Goal: Task Accomplishment & Management: Manage account settings

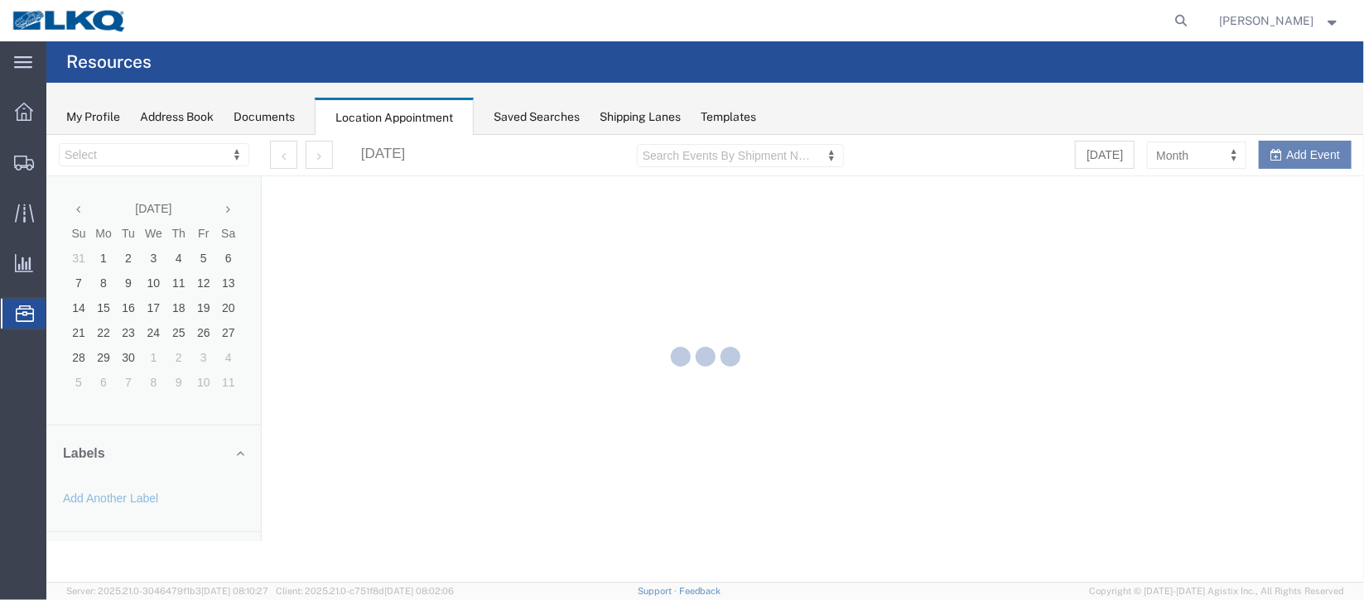
select select "27634"
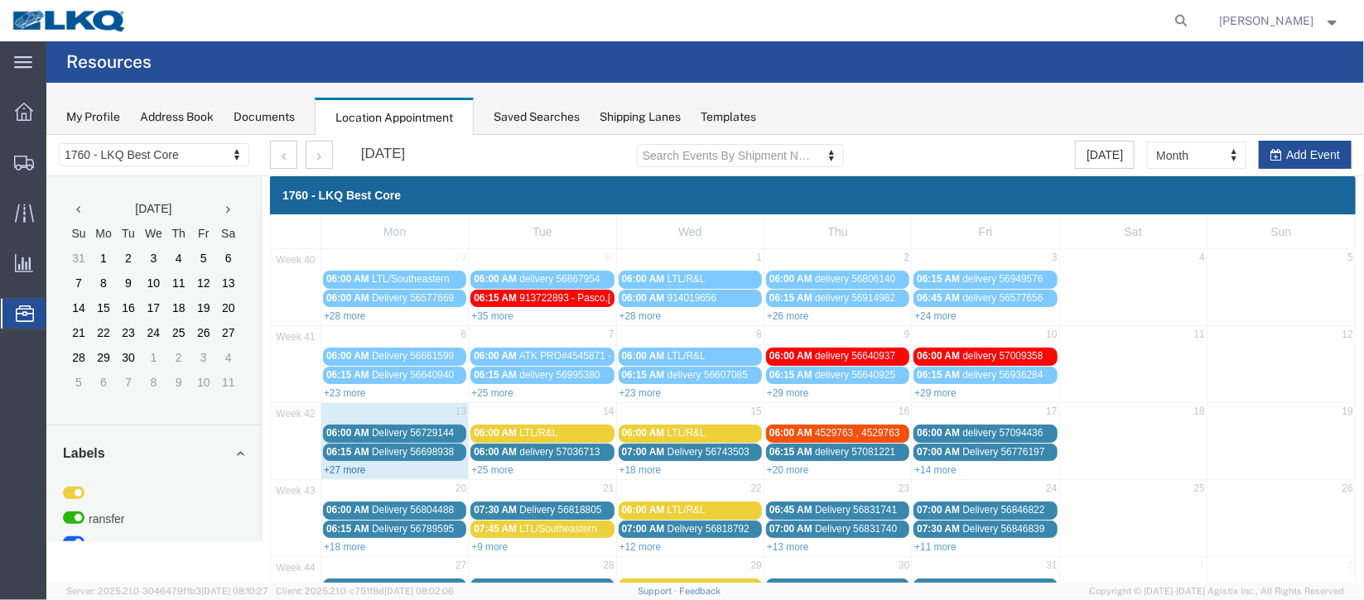
click at [339, 470] on link "+27 more" at bounding box center [344, 470] width 42 height 12
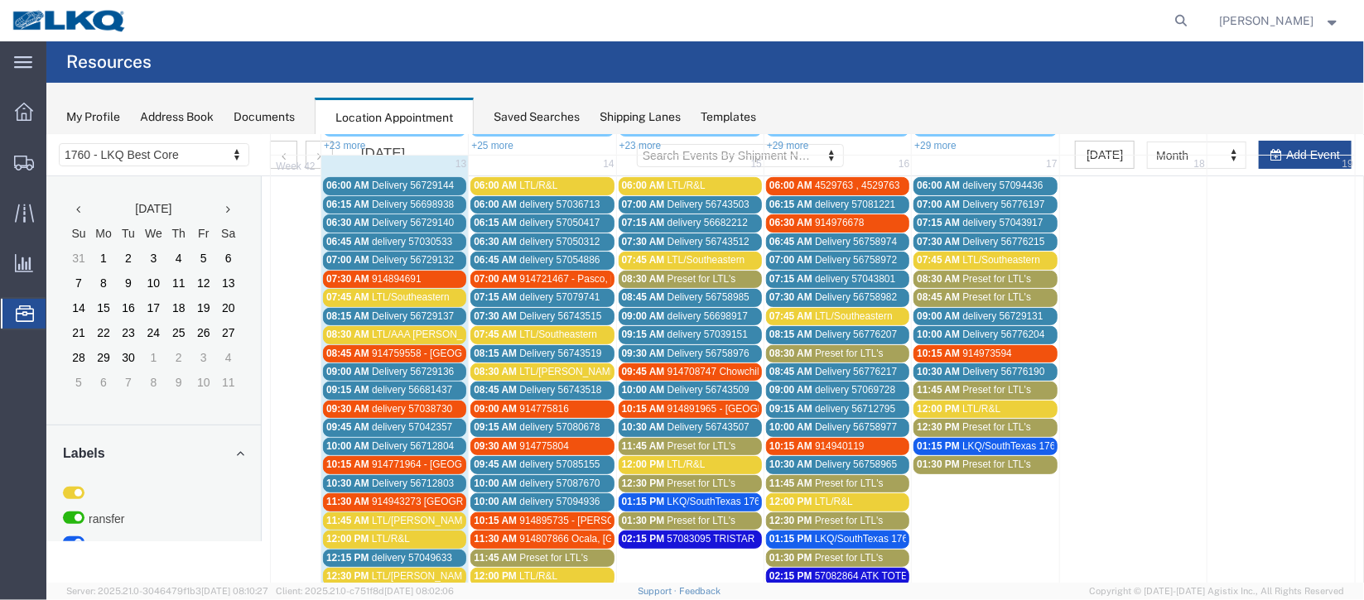
scroll to position [123, 0]
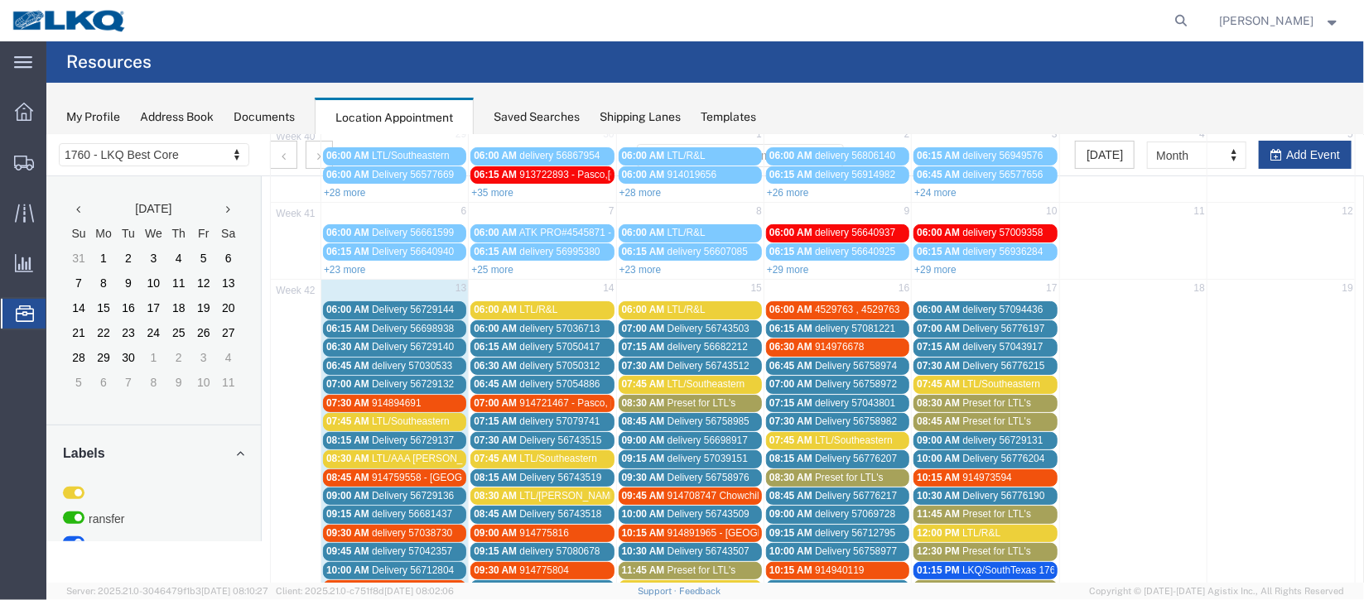
click at [408, 303] on span "Delivery 56729144" at bounding box center [412, 309] width 82 height 12
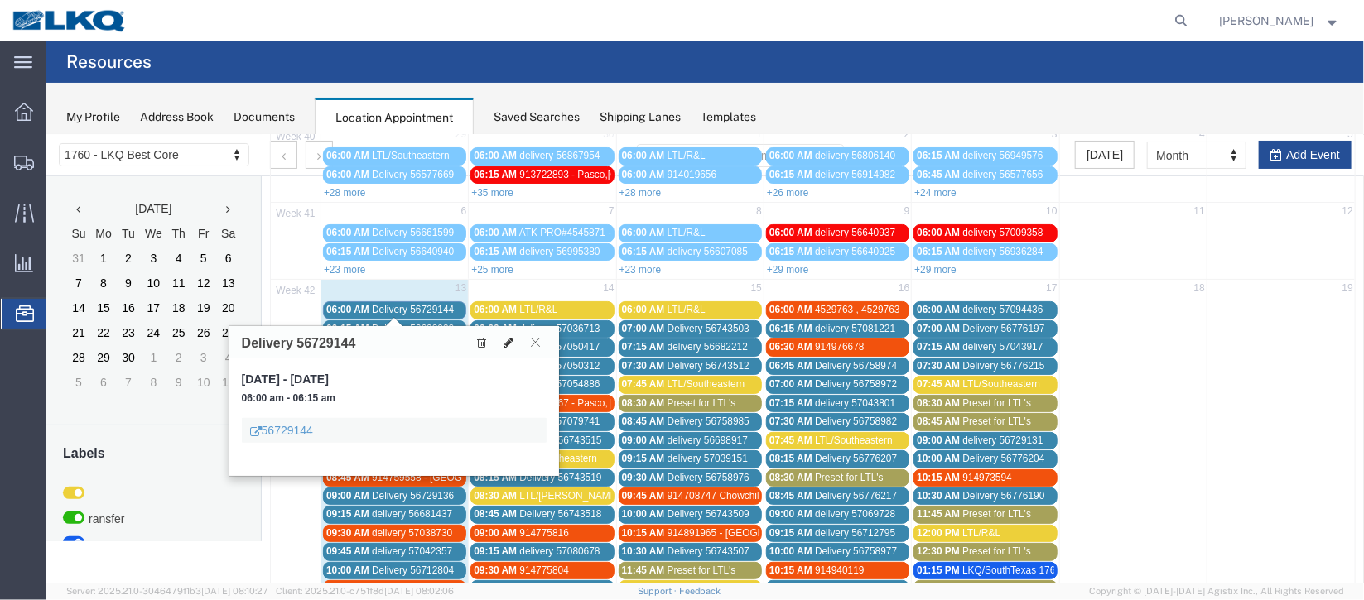
click at [503, 338] on icon at bounding box center [508, 342] width 10 height 12
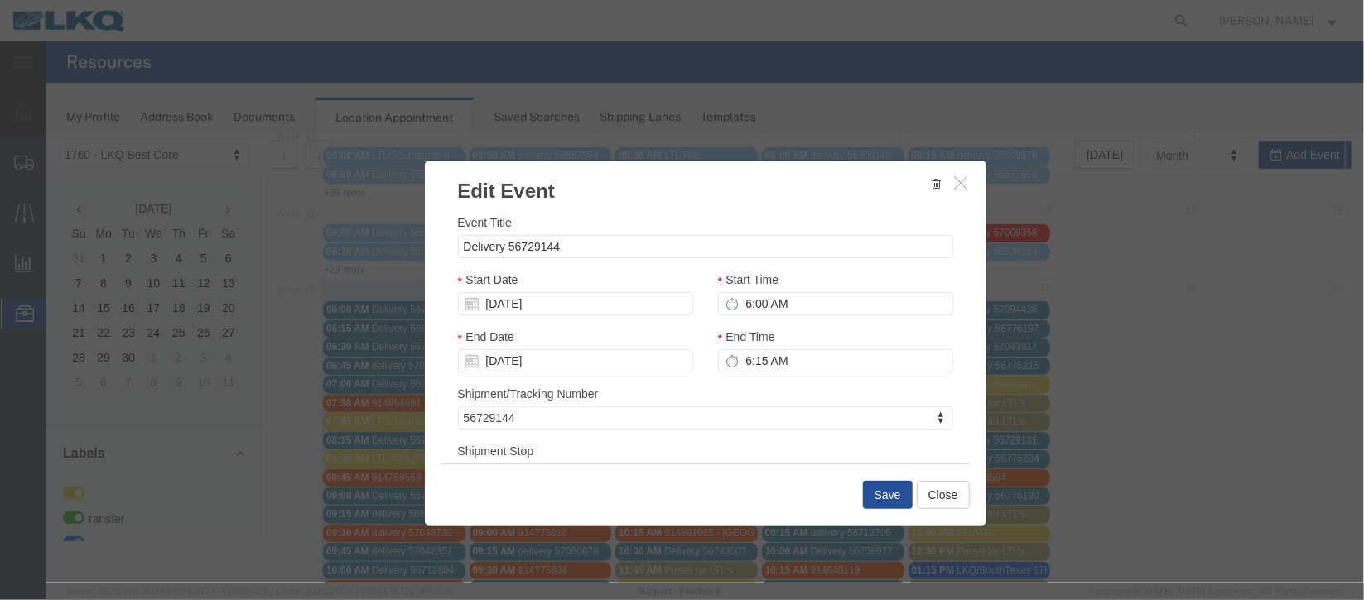
select select
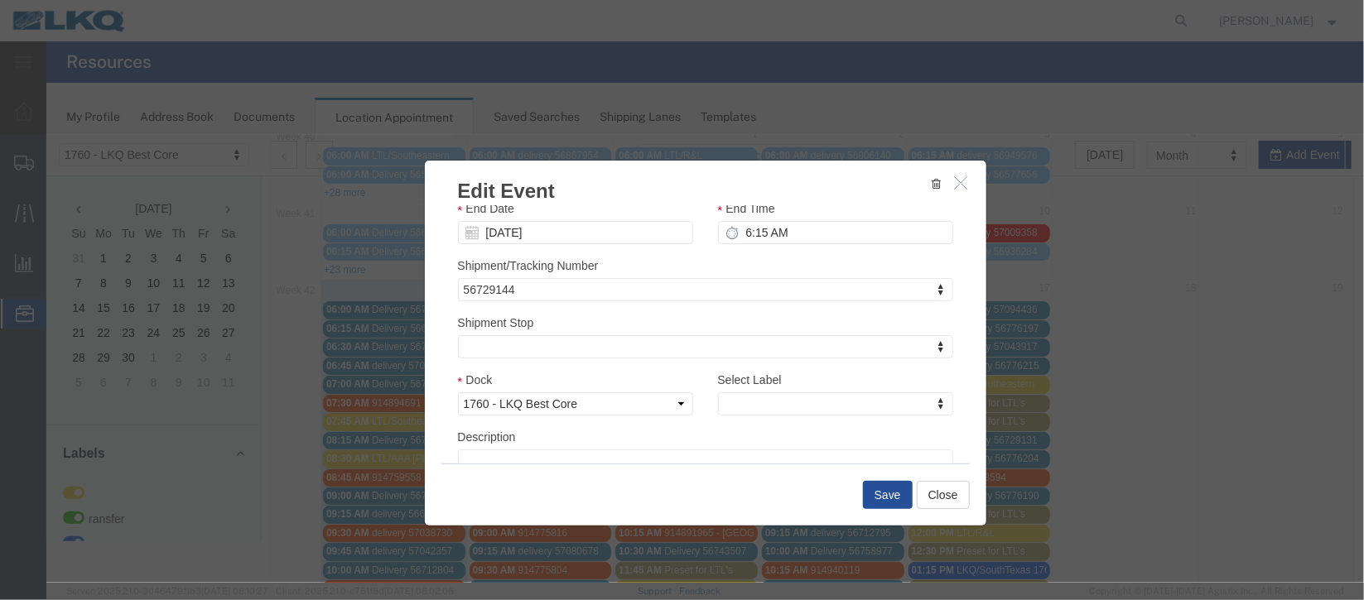
scroll to position [211, 0]
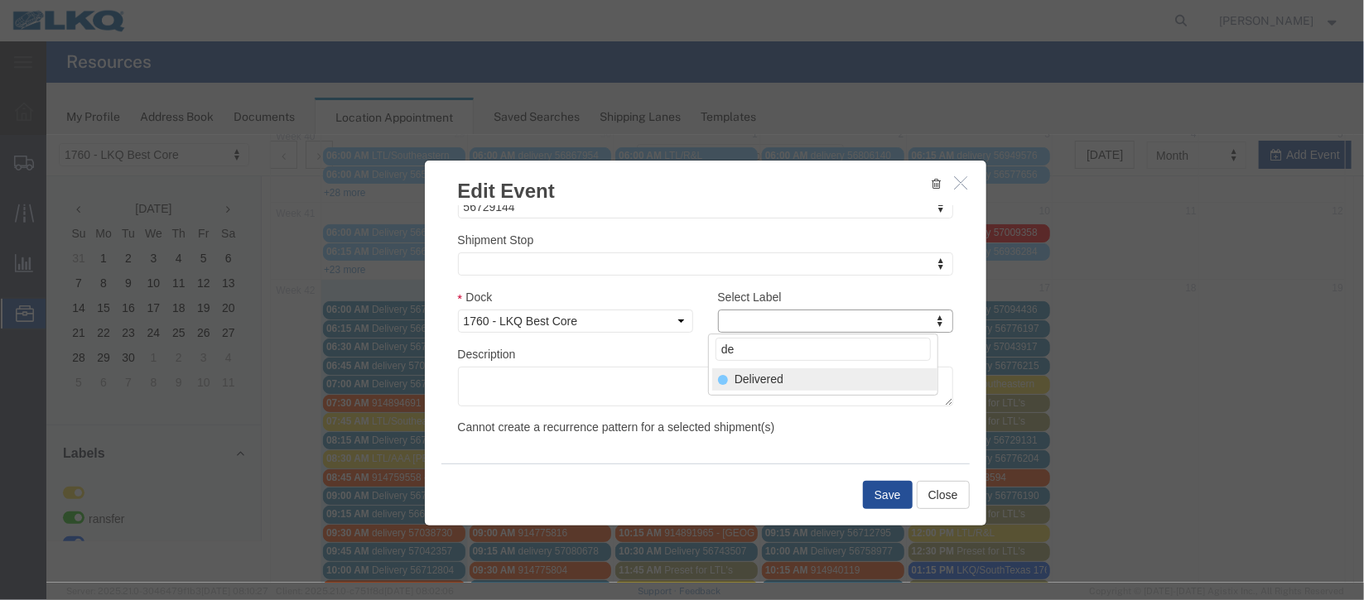
type input "de"
select select "40"
click at [879, 500] on button "Save" at bounding box center [887, 494] width 50 height 28
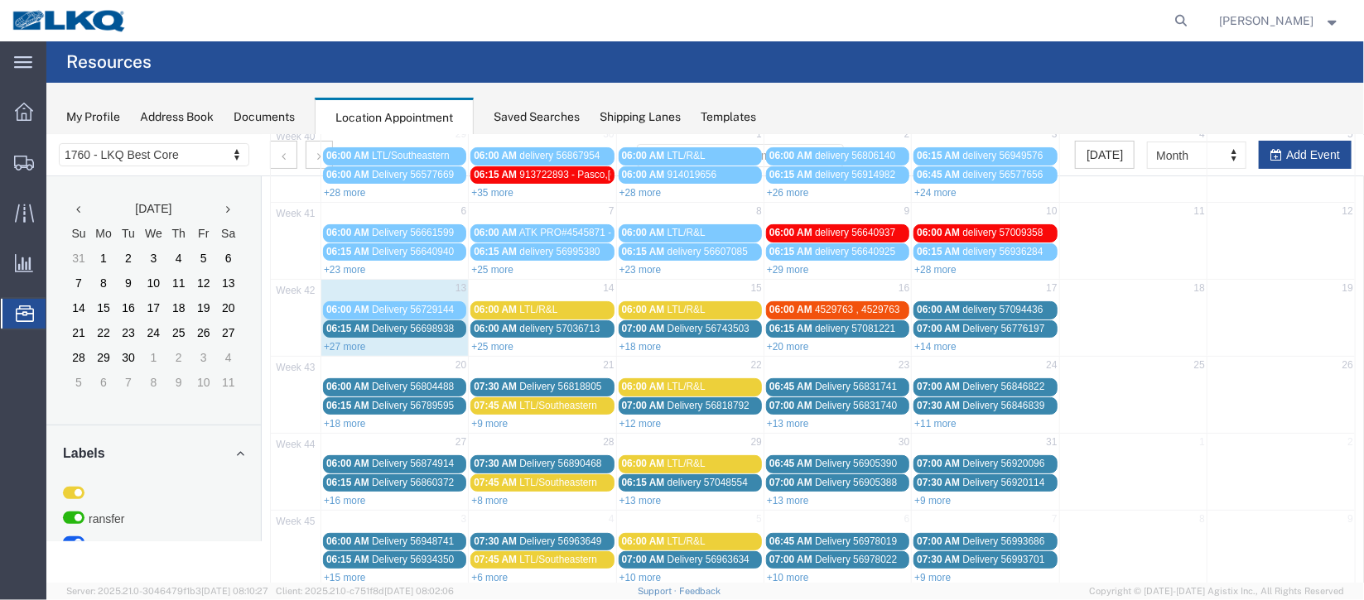
scroll to position [0, 0]
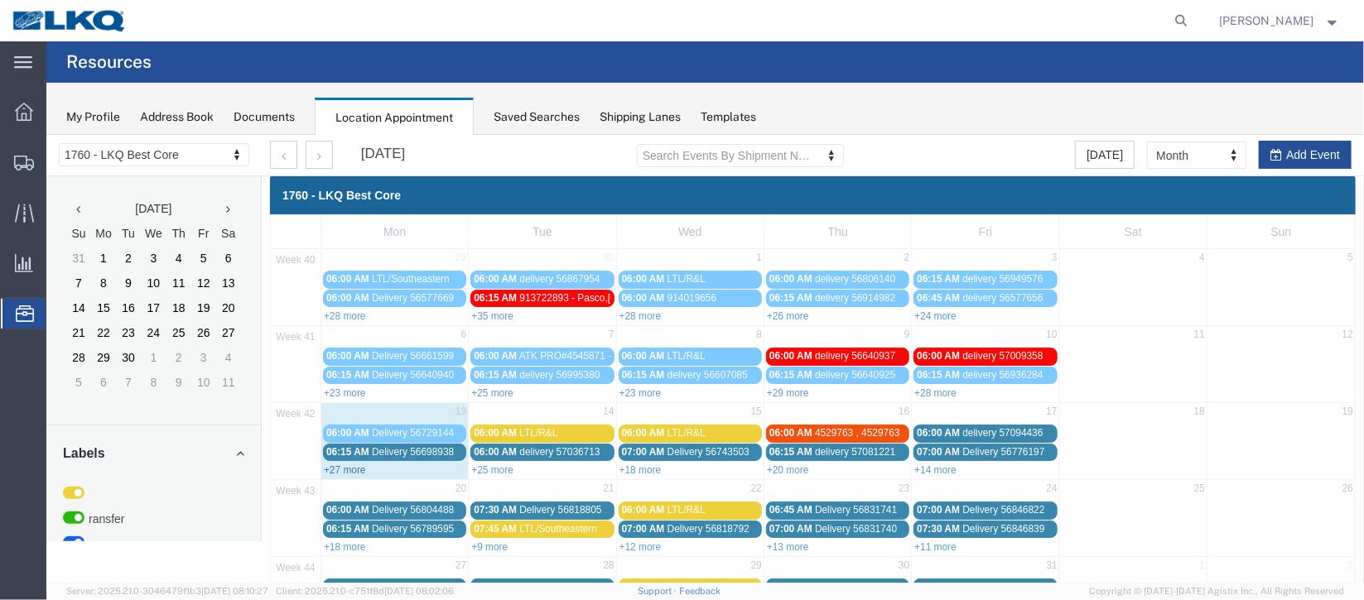
click at [359, 470] on link "+27 more" at bounding box center [344, 470] width 42 height 12
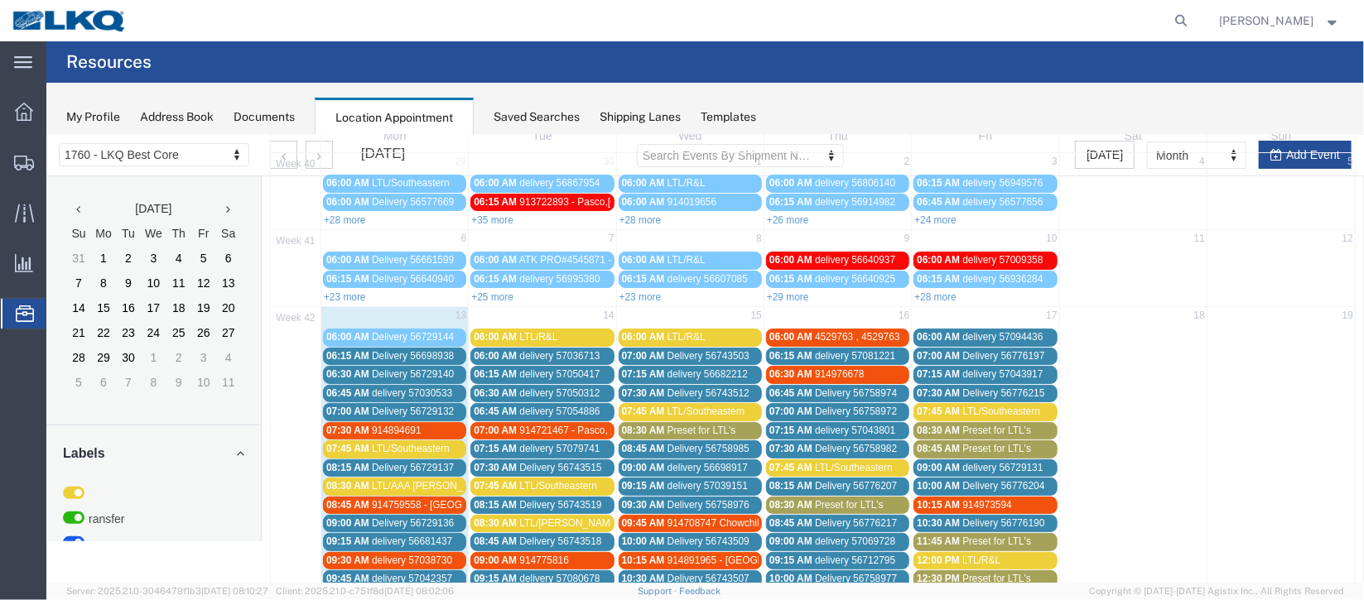
scroll to position [123, 0]
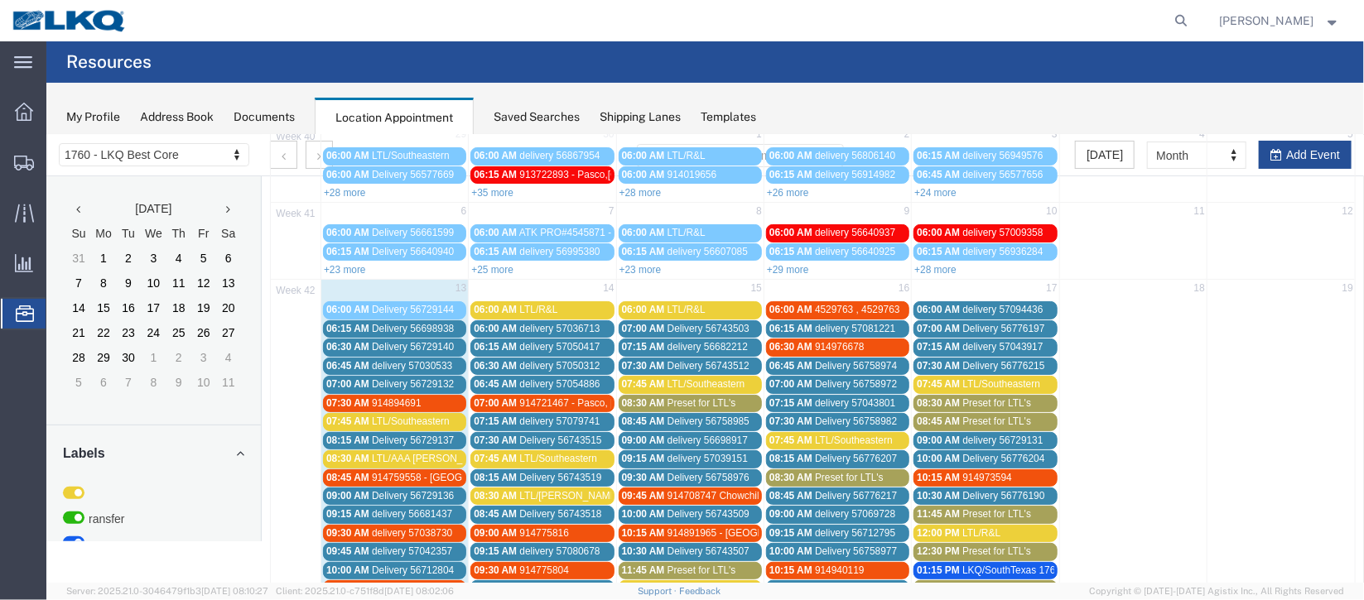
click at [378, 379] on span "Delivery 56729132" at bounding box center [412, 384] width 82 height 12
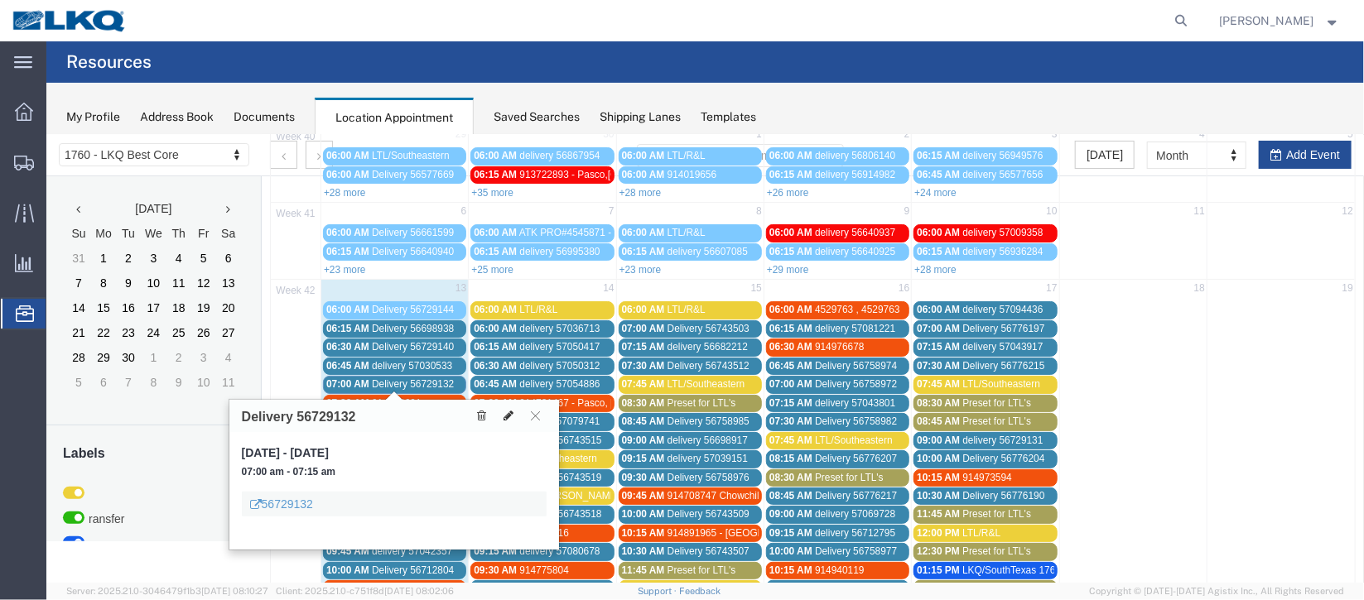
click at [508, 415] on icon at bounding box center [508, 415] width 10 height 12
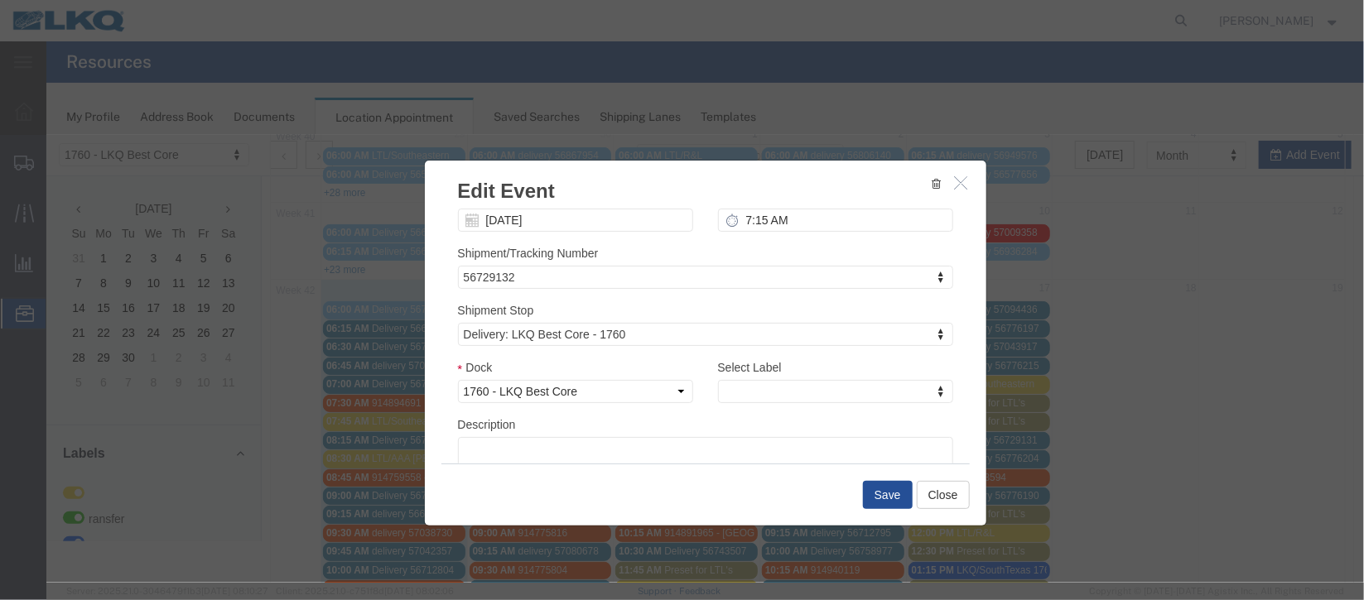
scroll to position [211, 0]
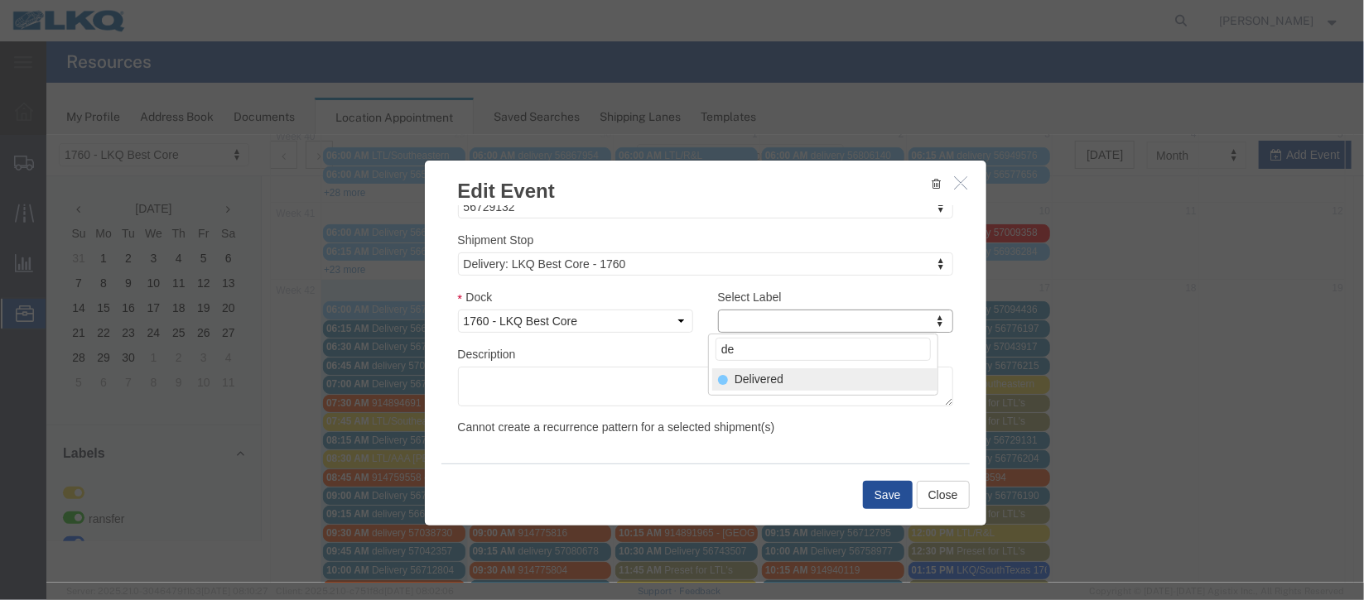
type input "de"
select select "40"
click at [875, 493] on button "Save" at bounding box center [887, 494] width 50 height 28
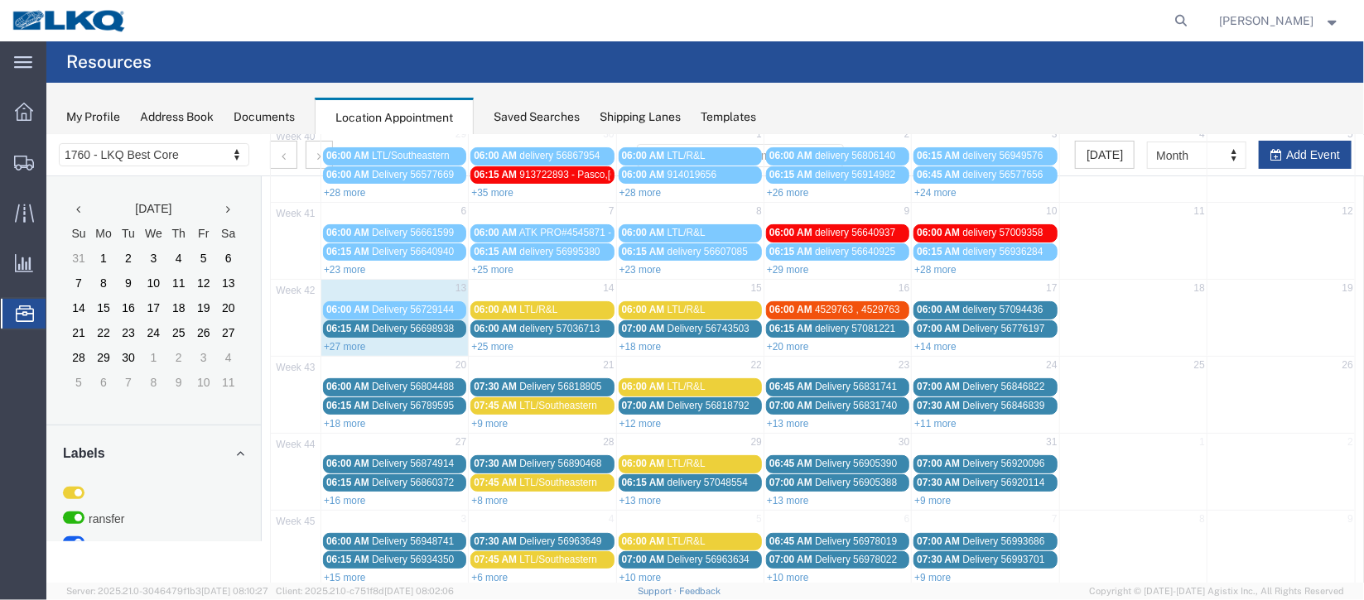
scroll to position [0, 0]
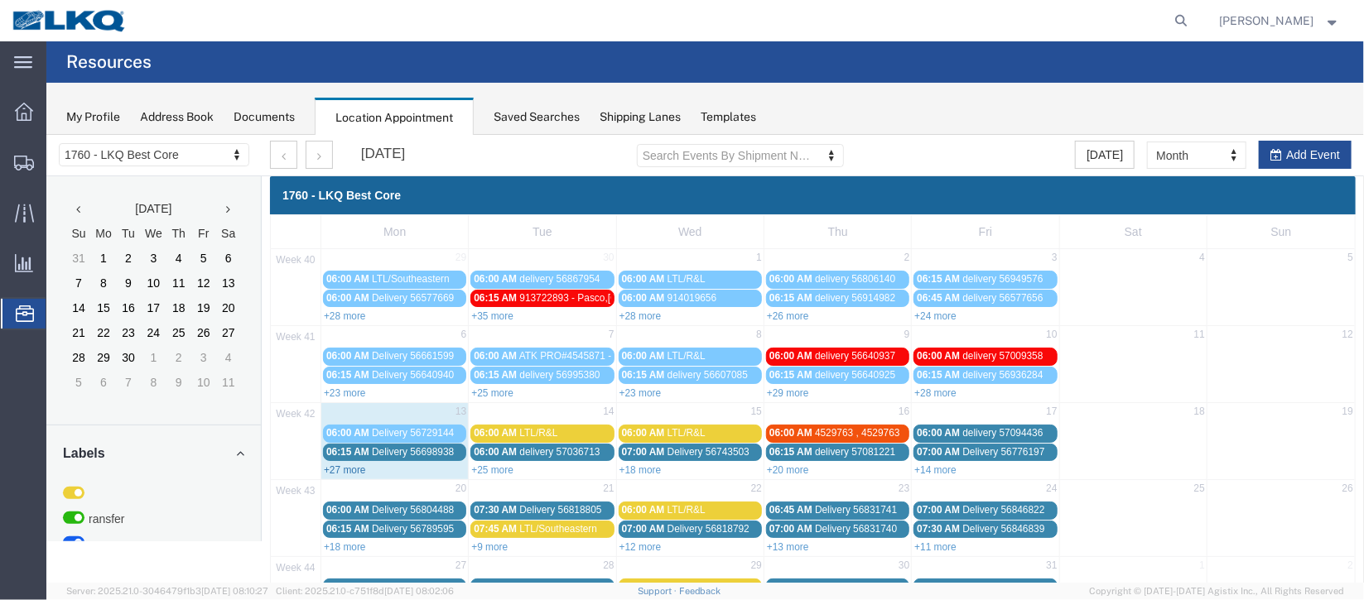
click at [347, 467] on link "+27 more" at bounding box center [344, 470] width 42 height 12
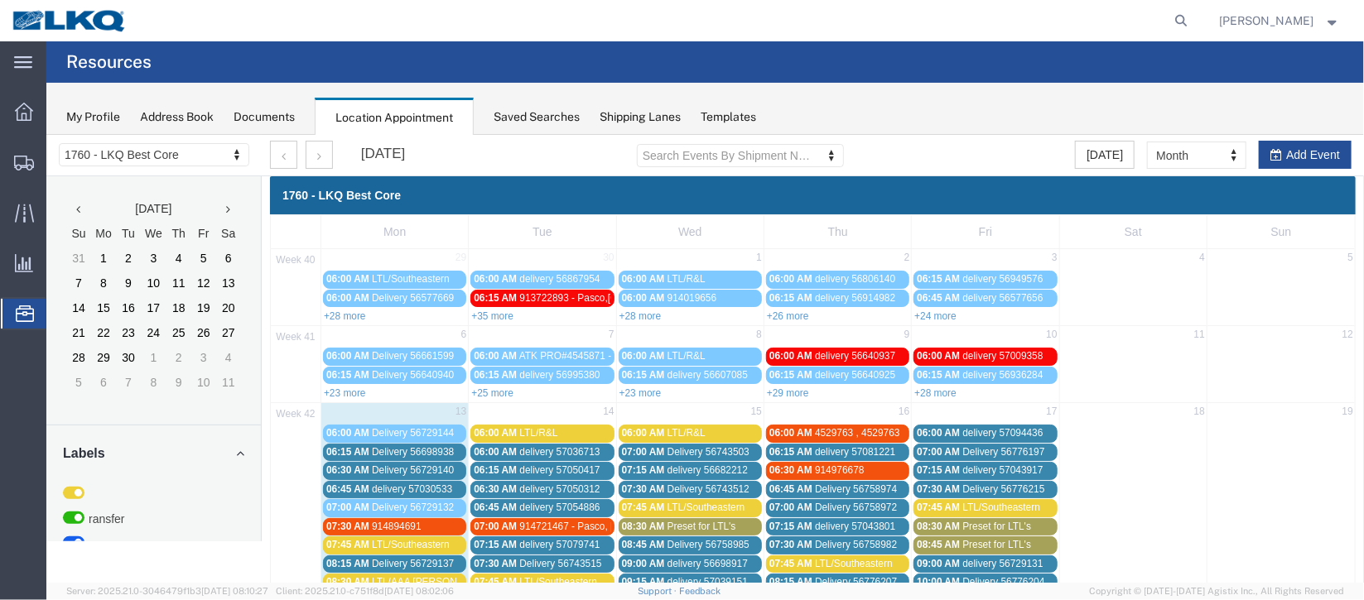
click at [404, 451] on span "Delivery 56698938" at bounding box center [412, 451] width 82 height 12
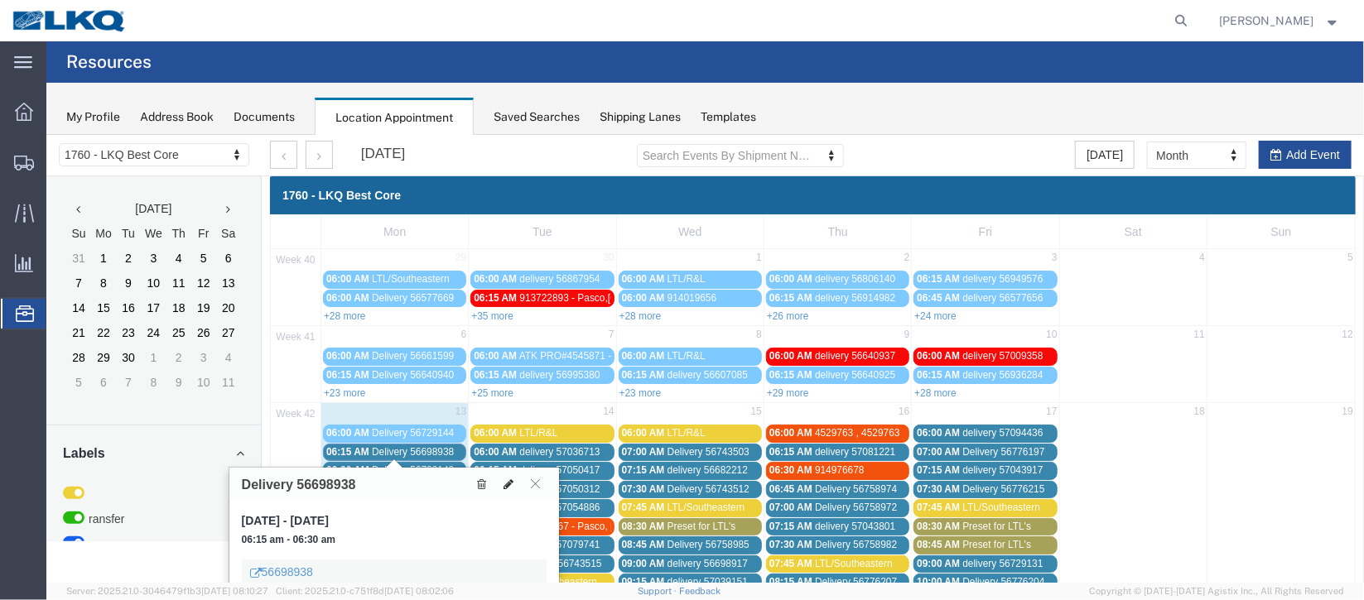
click at [508, 488] on icon at bounding box center [508, 484] width 10 height 12
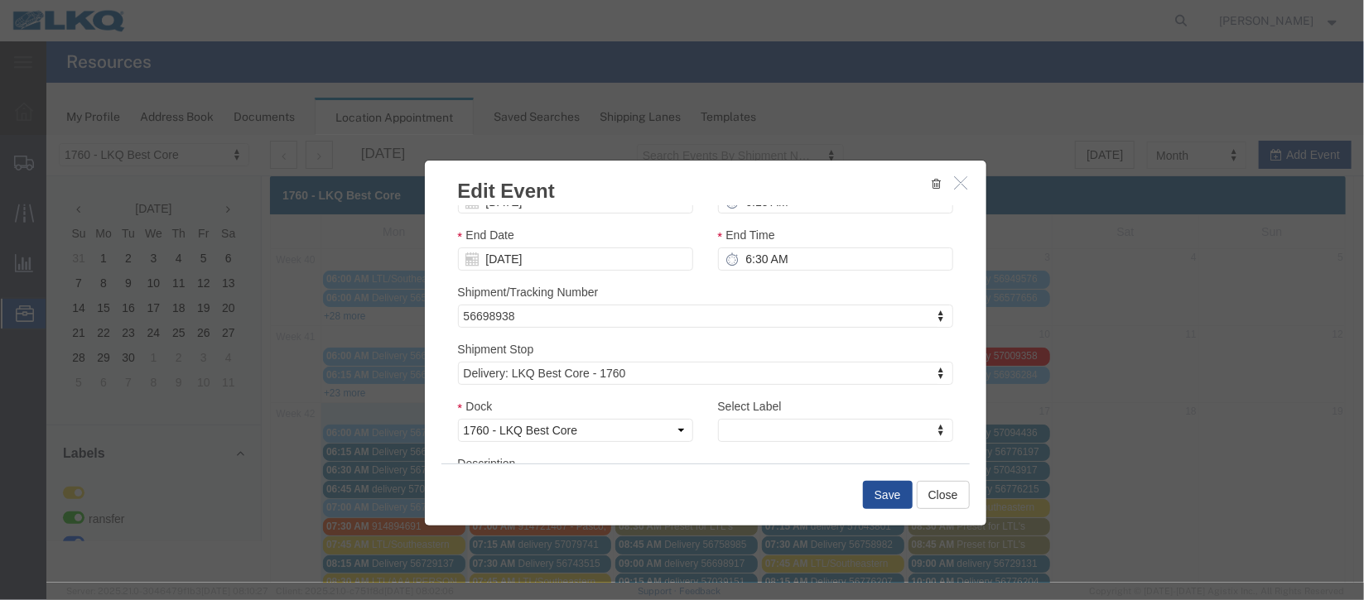
scroll to position [211, 0]
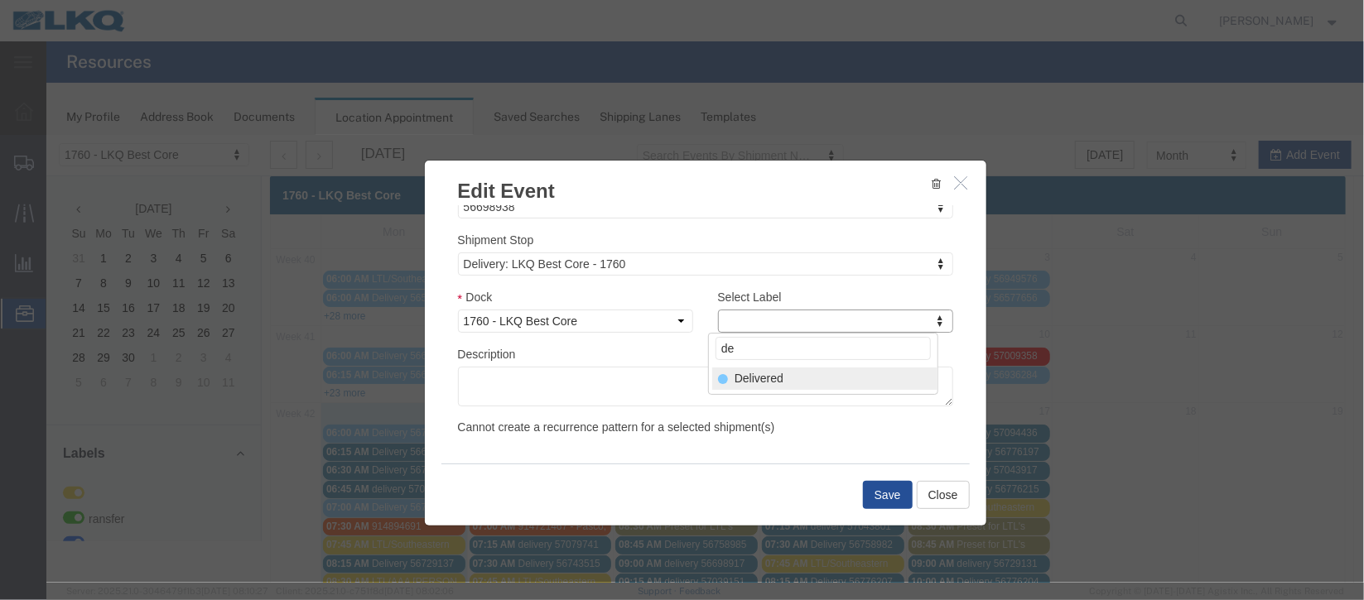
type input "de"
select select "40"
click at [862, 487] on button "Save" at bounding box center [887, 494] width 50 height 28
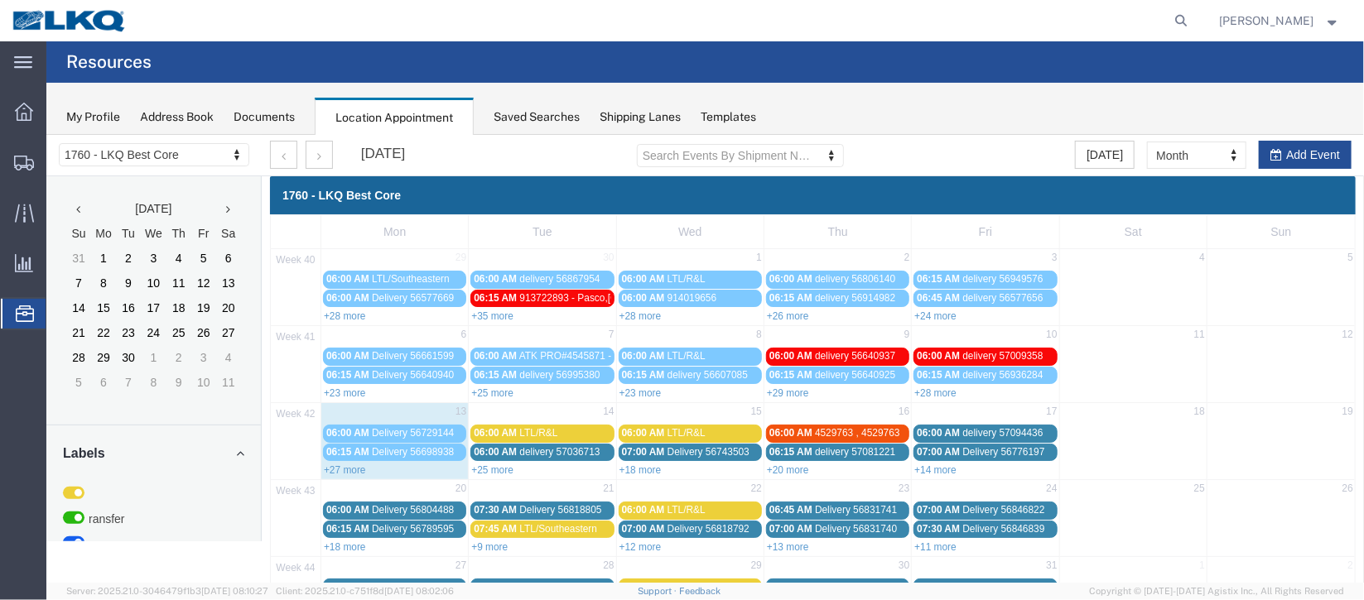
scroll to position [123, 0]
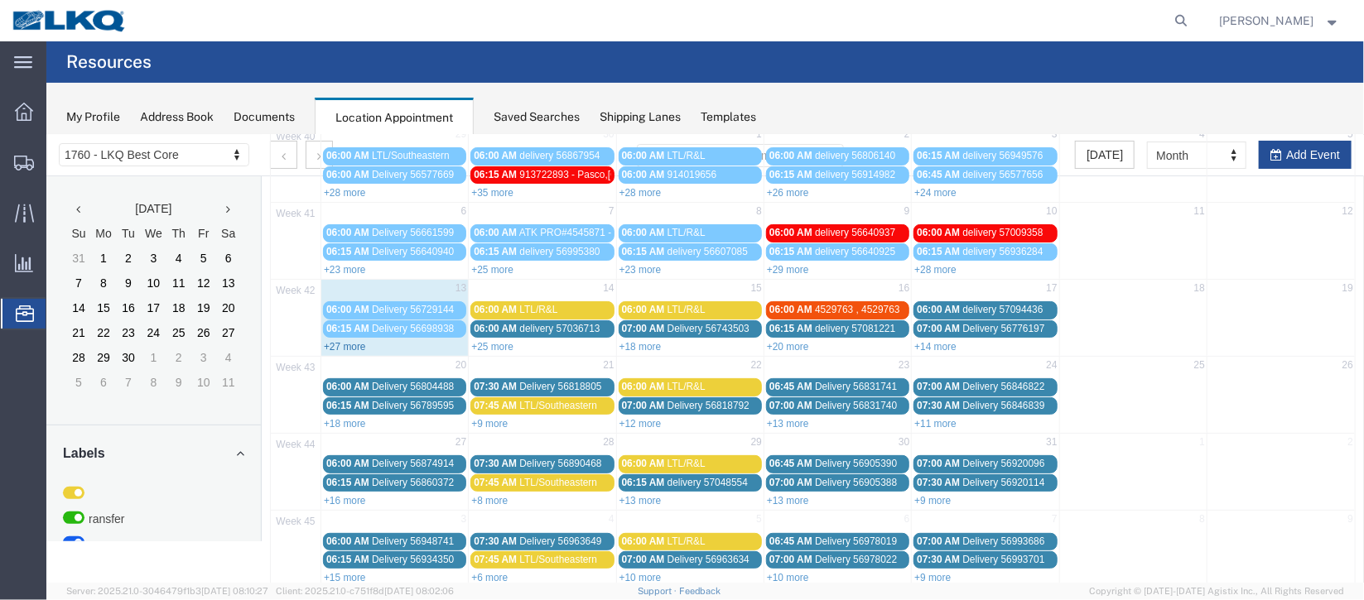
click at [349, 346] on link "+27 more" at bounding box center [344, 346] width 42 height 12
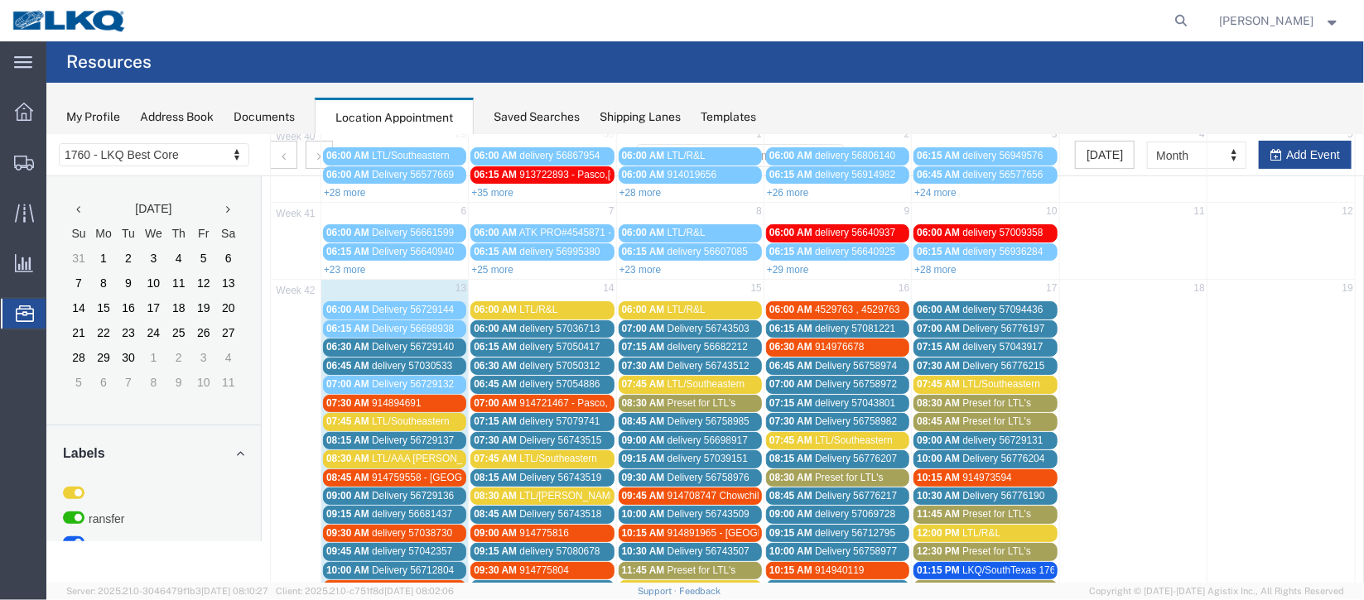
click at [379, 340] on span "Delivery 56729140" at bounding box center [412, 346] width 82 height 12
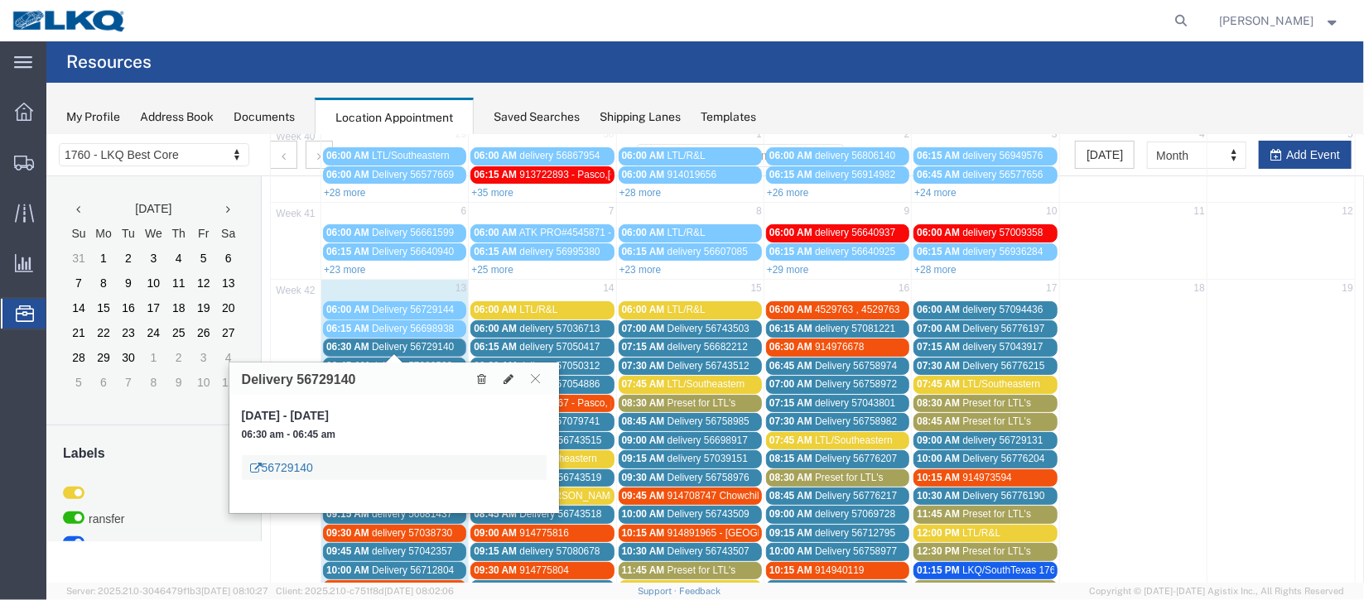
click at [303, 467] on link "56729140" at bounding box center [280, 467] width 63 height 17
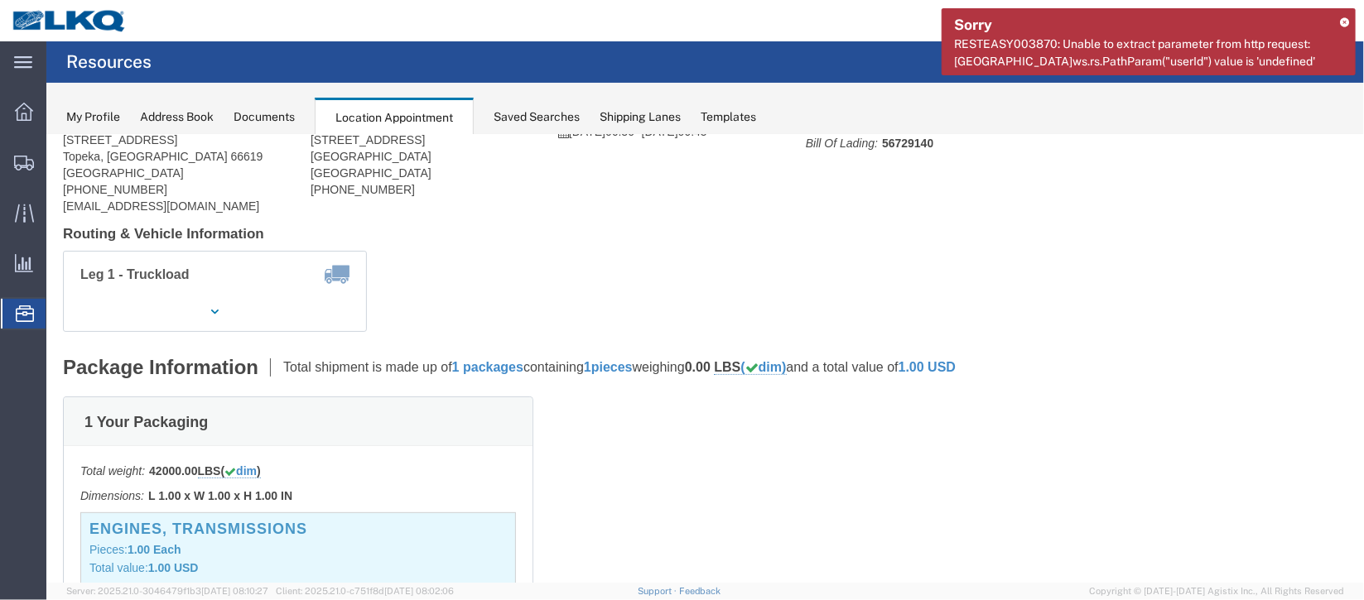
scroll to position [0, 0]
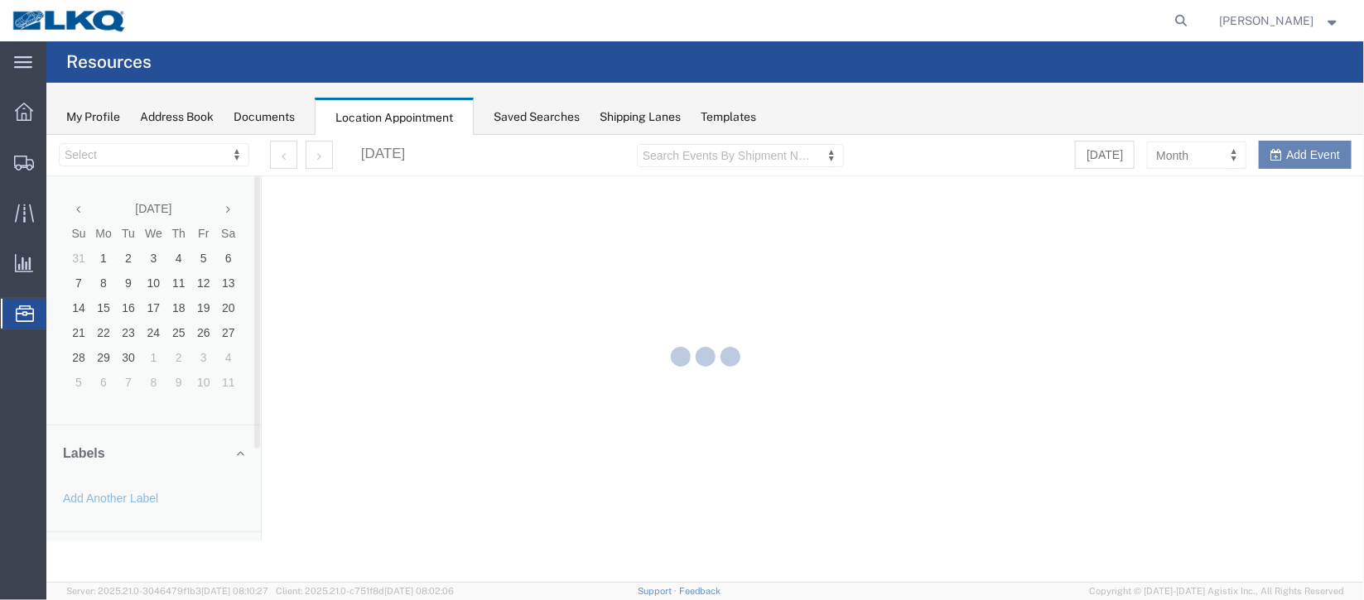
select select "27634"
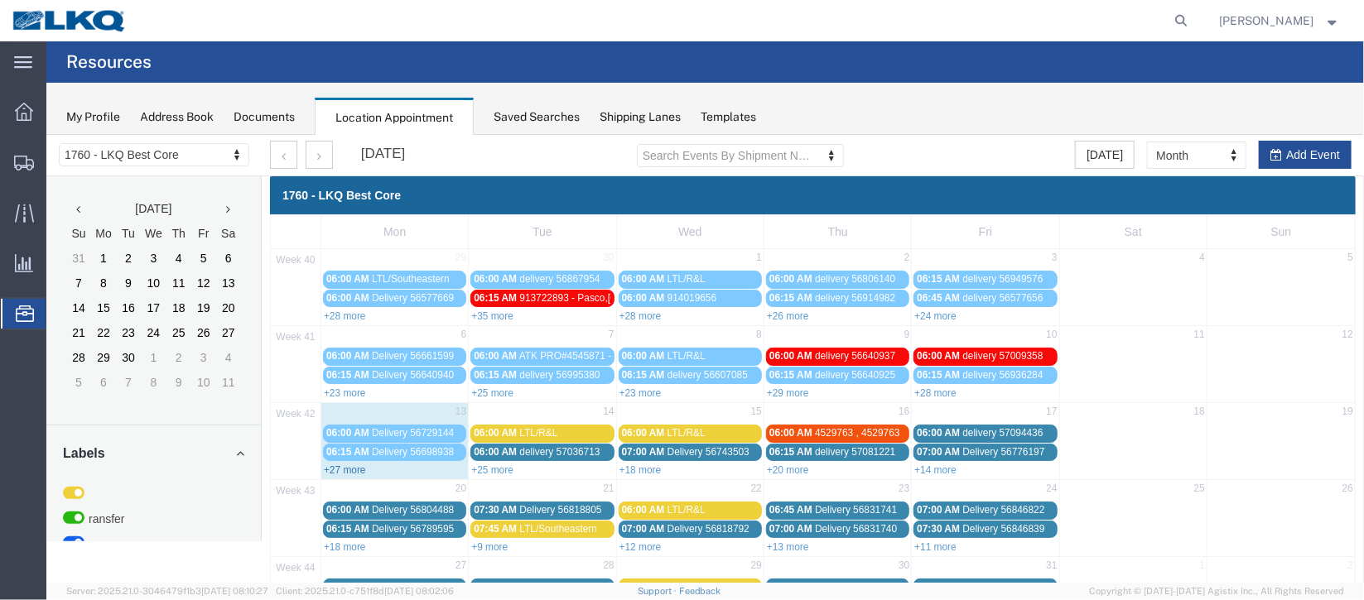
click at [353, 464] on link "+27 more" at bounding box center [344, 470] width 42 height 12
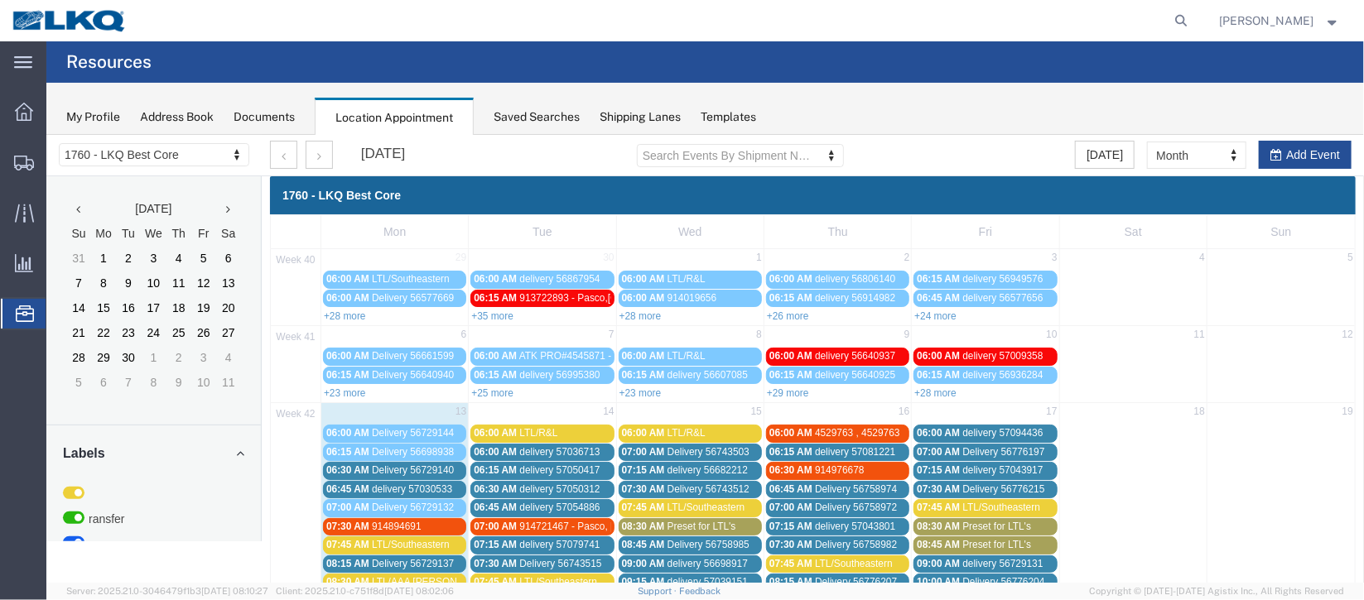
scroll to position [123, 0]
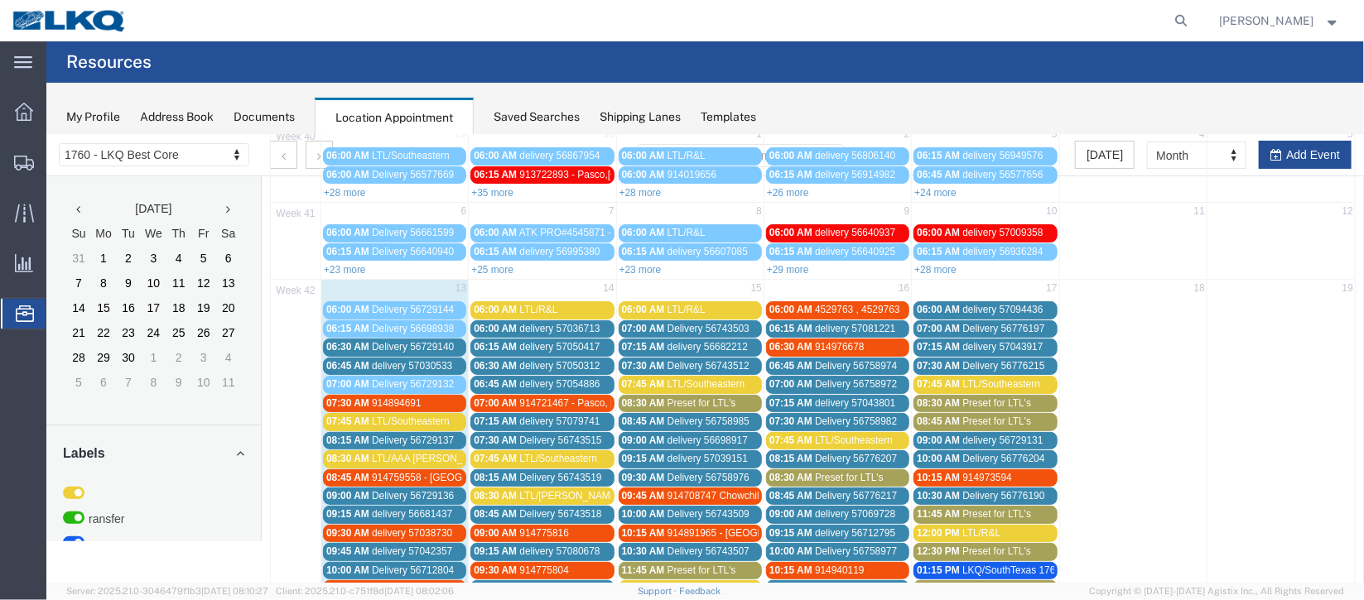
click at [406, 361] on span "delivery 57030533" at bounding box center [411, 365] width 80 height 12
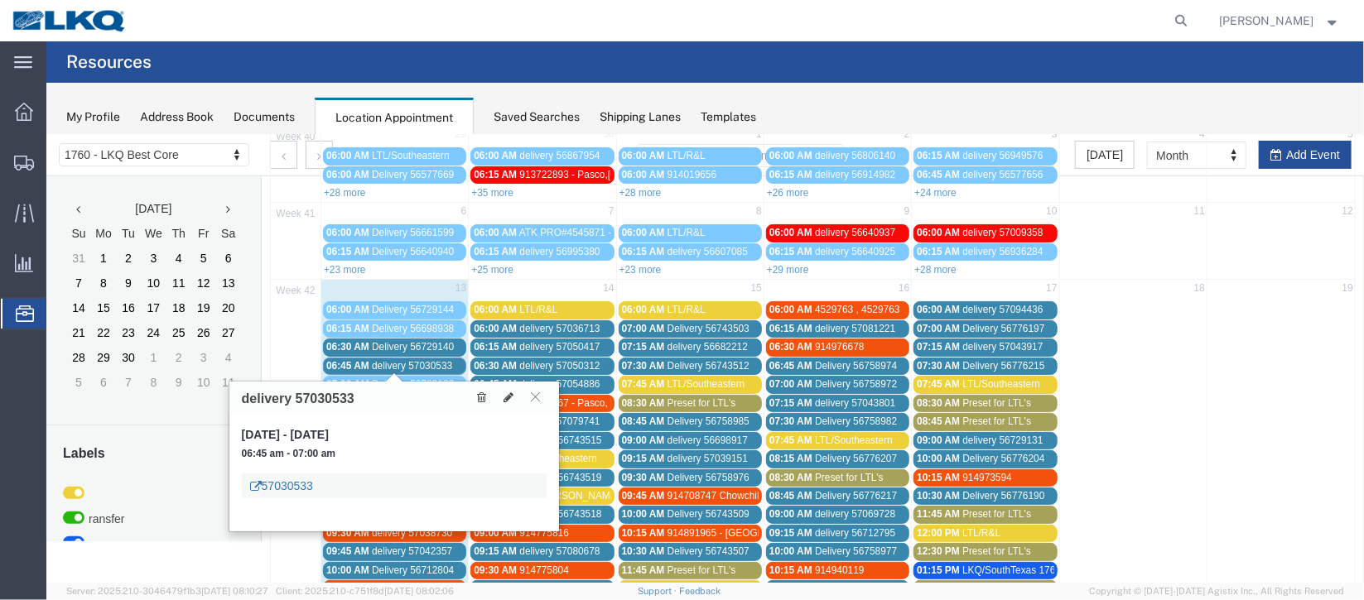
click at [283, 485] on link "57030533" at bounding box center [280, 485] width 63 height 17
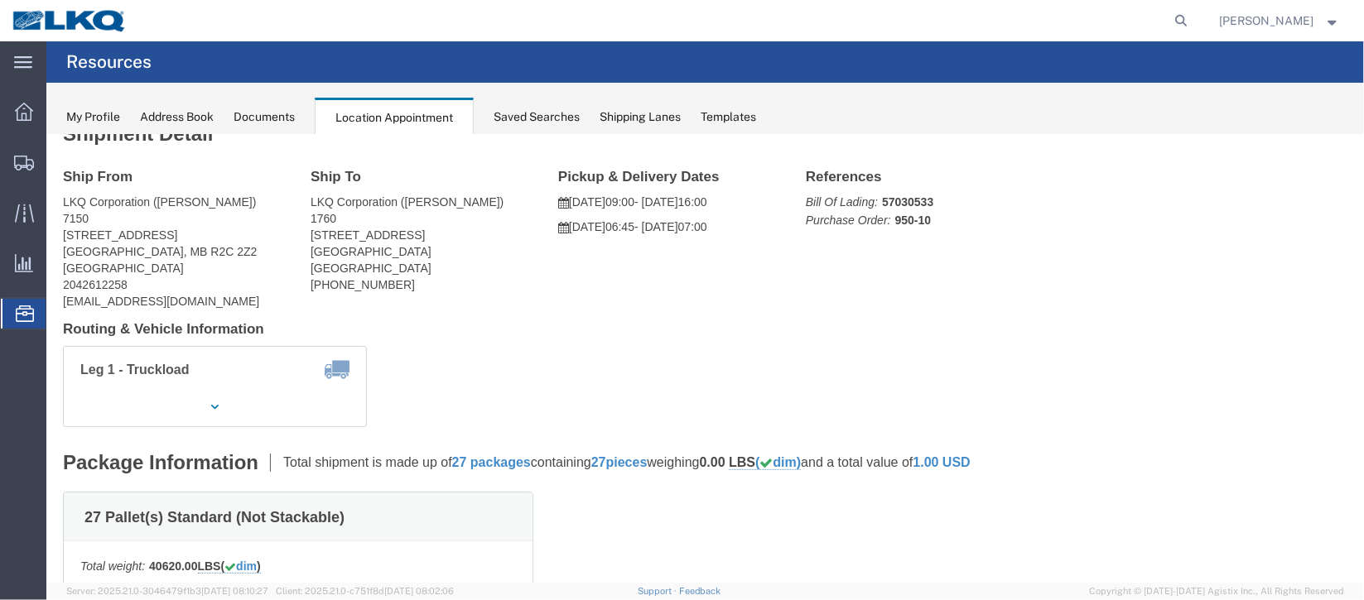
scroll to position [0, 0]
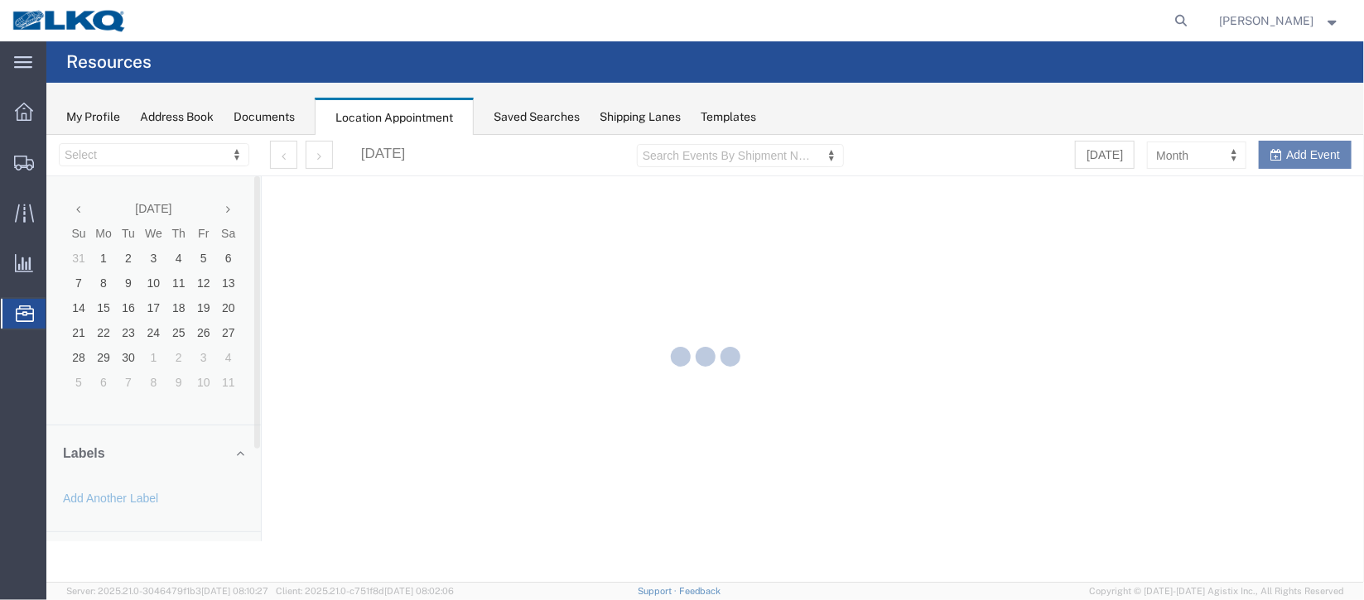
select select "27634"
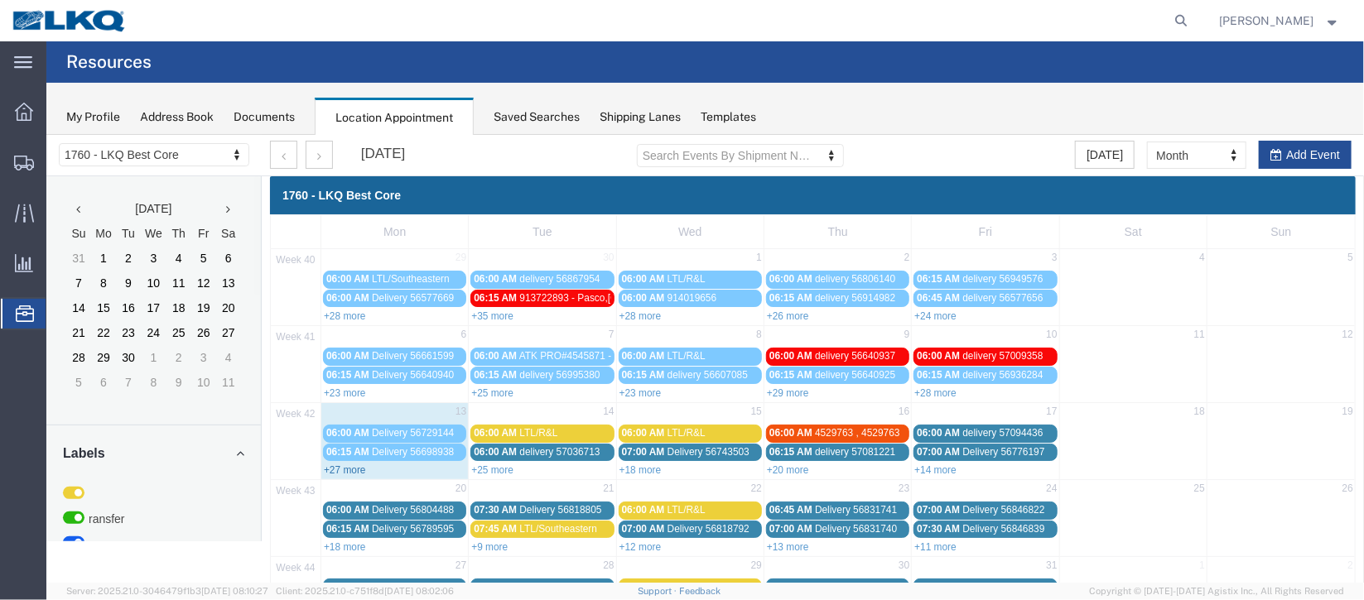
click at [354, 465] on link "+27 more" at bounding box center [344, 470] width 42 height 12
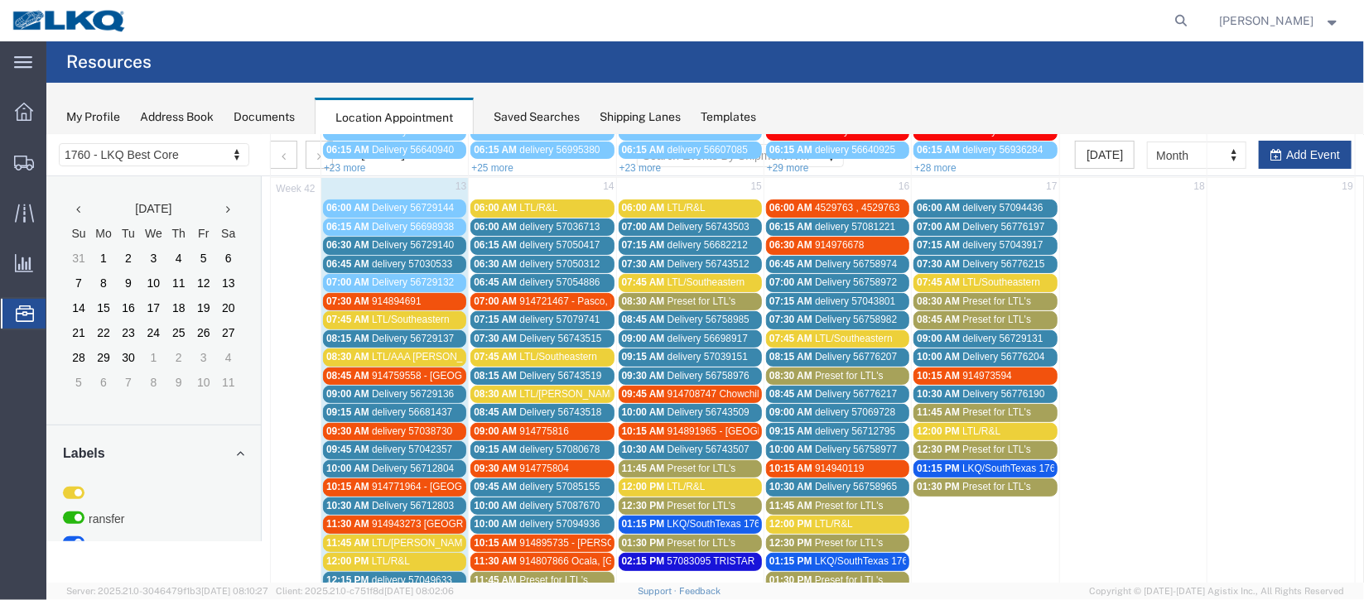
scroll to position [372, 0]
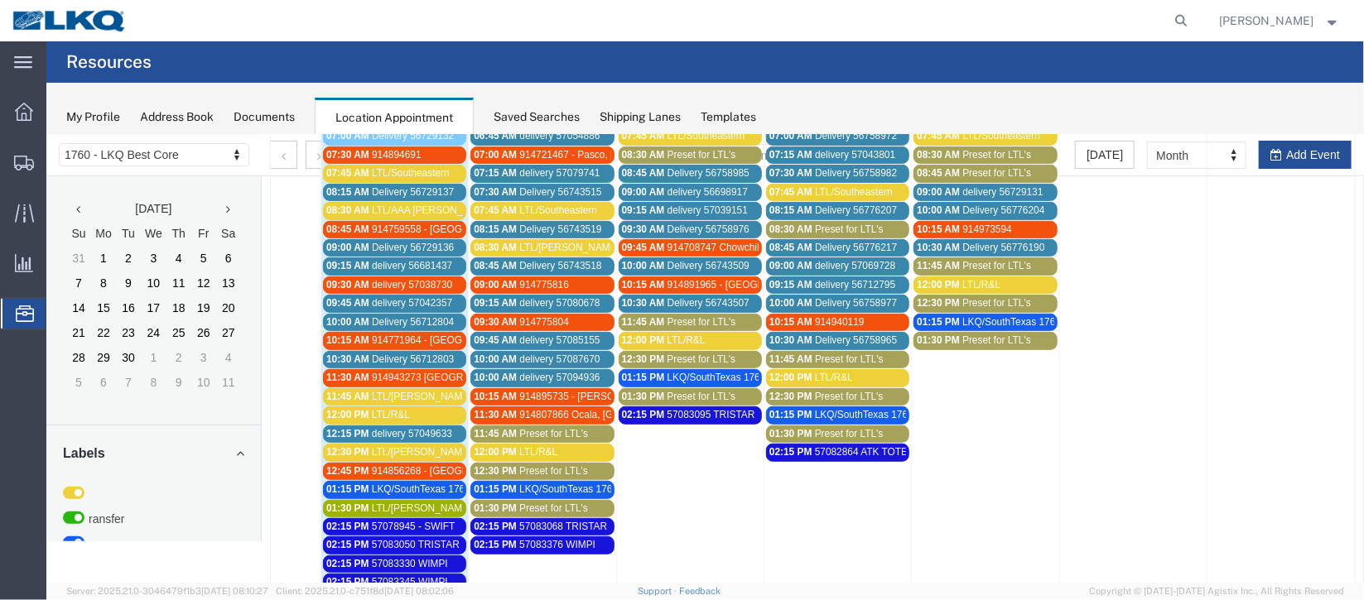
click at [416, 427] on span "delivery 57049633" at bounding box center [411, 433] width 80 height 12
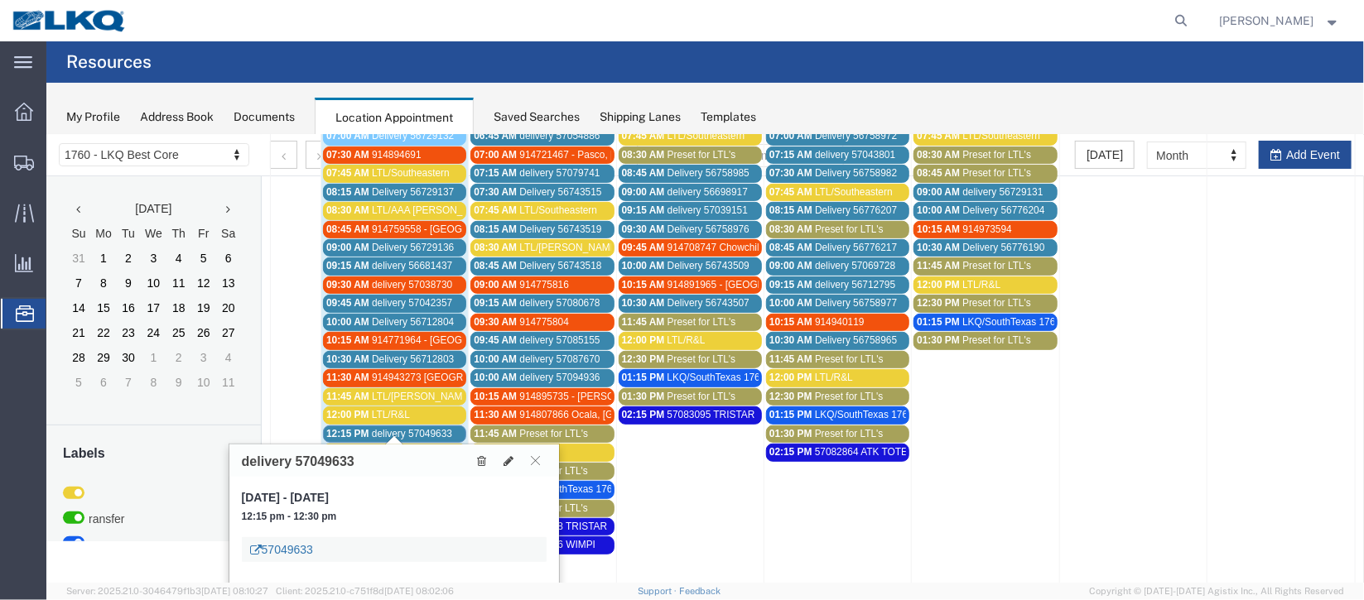
click at [295, 552] on link "57049633" at bounding box center [280, 549] width 63 height 17
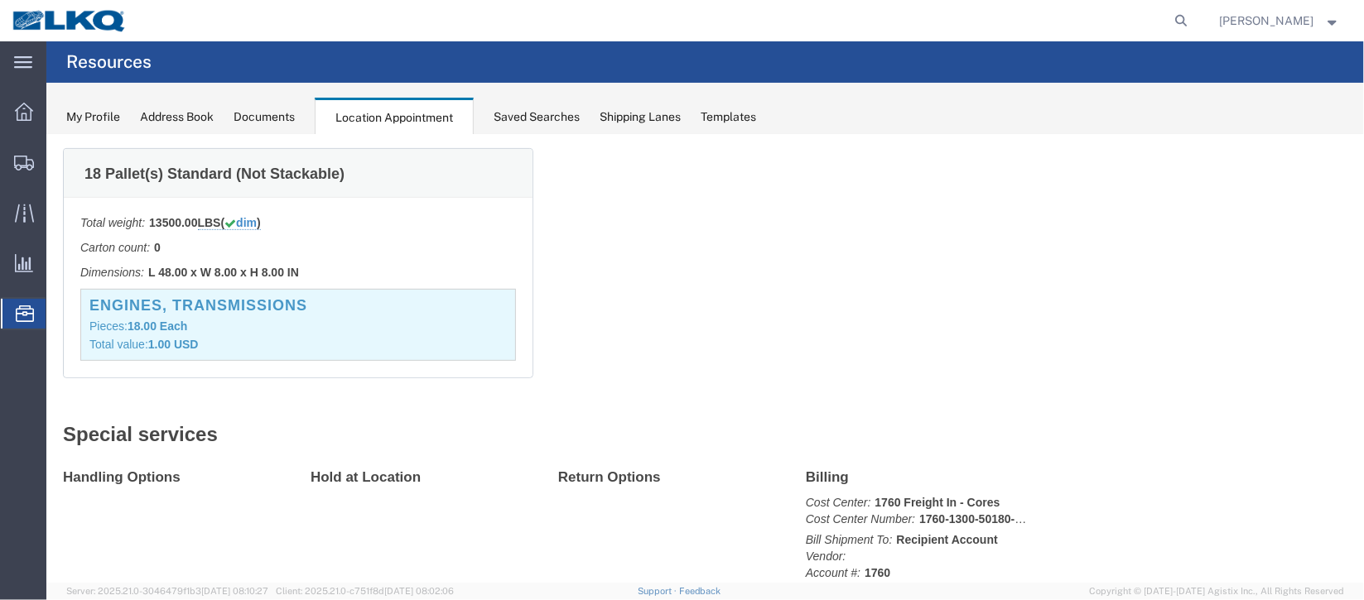
scroll to position [0, 0]
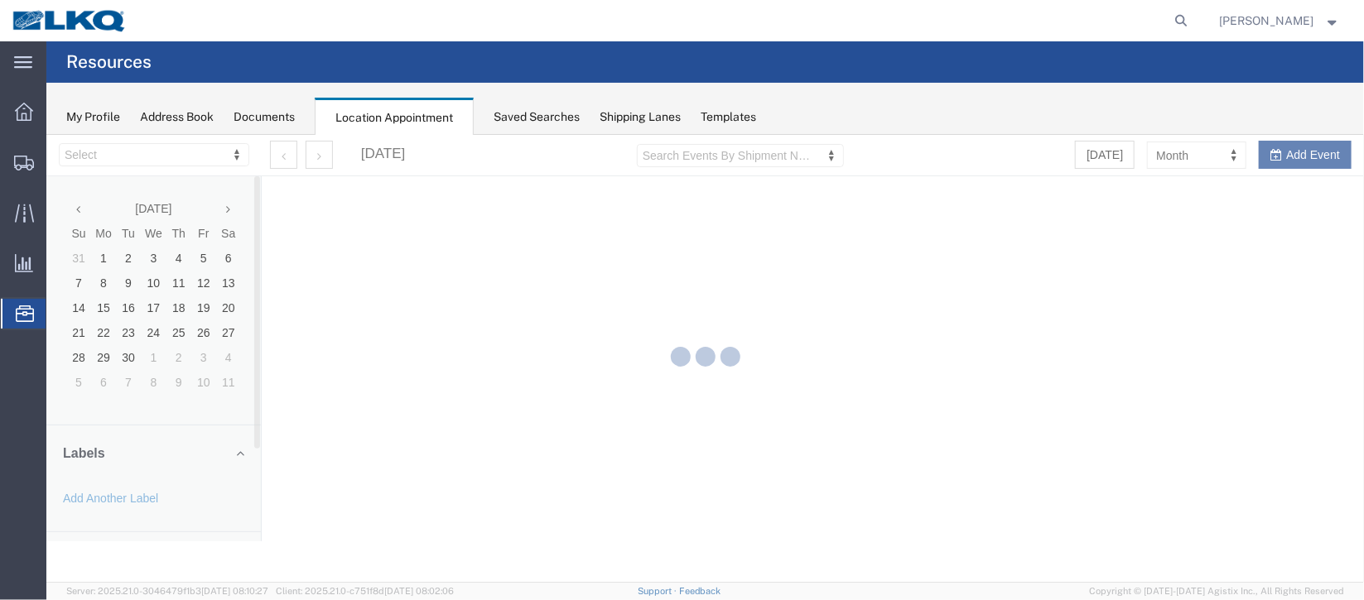
select select "27634"
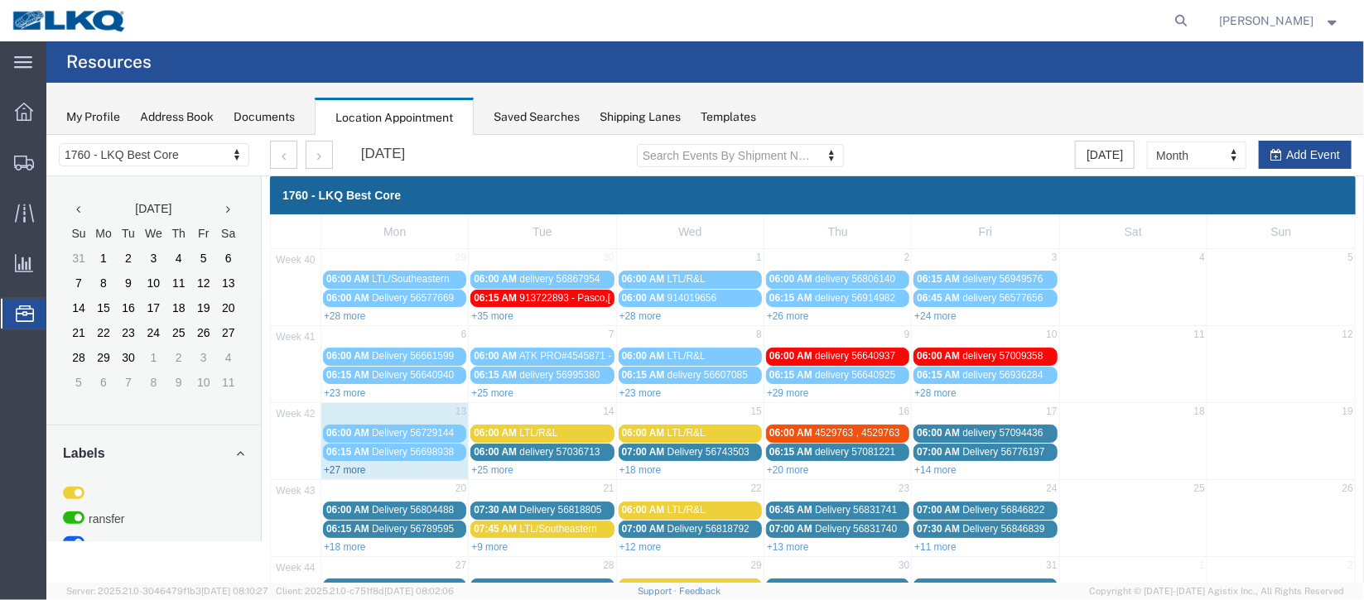
click at [345, 468] on link "+27 more" at bounding box center [344, 470] width 42 height 12
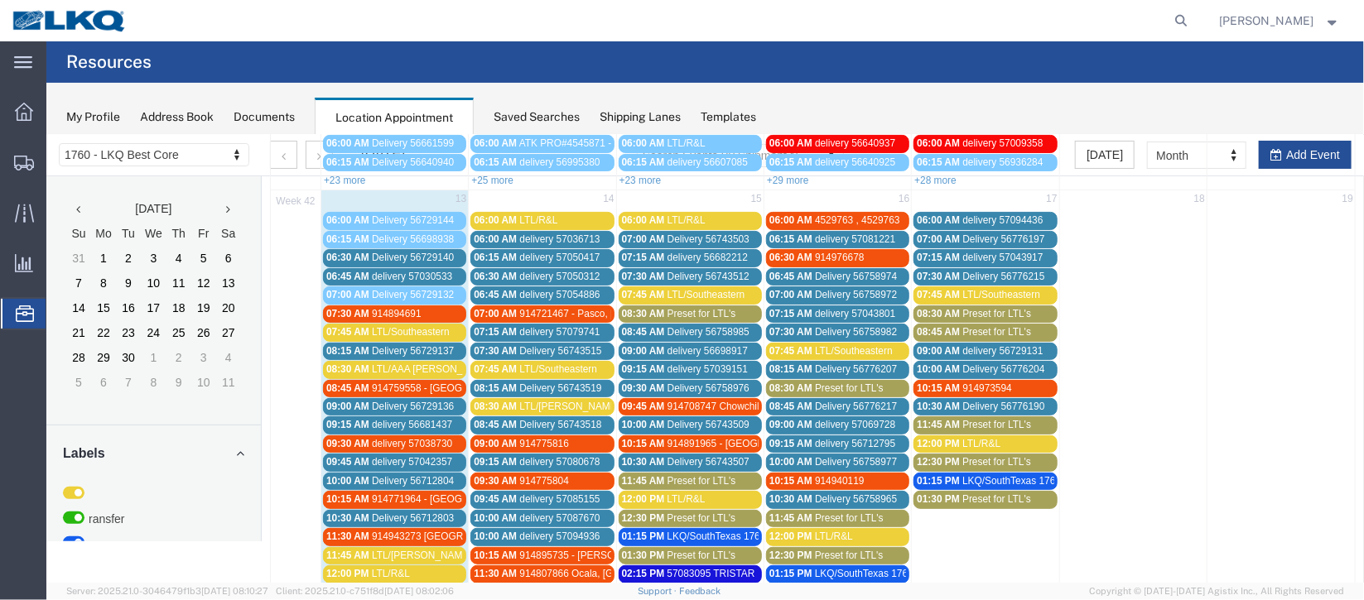
scroll to position [123, 0]
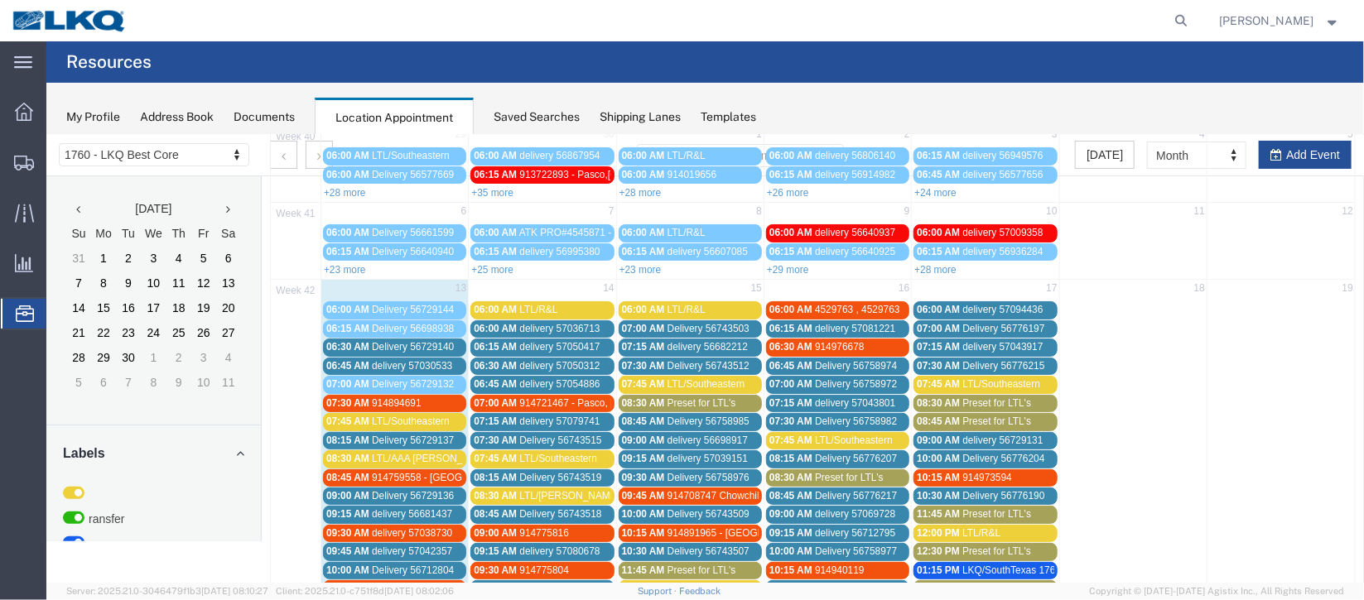
click at [407, 530] on span "delivery 57038730" at bounding box center [411, 533] width 80 height 12
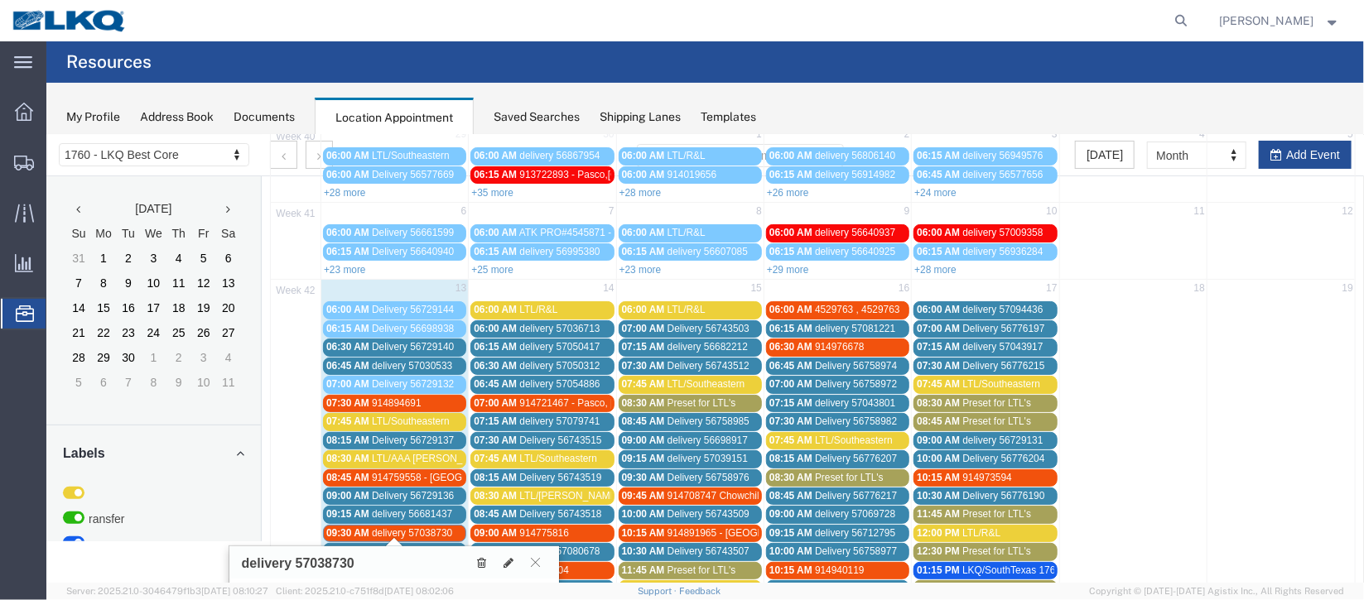
scroll to position [248, 0]
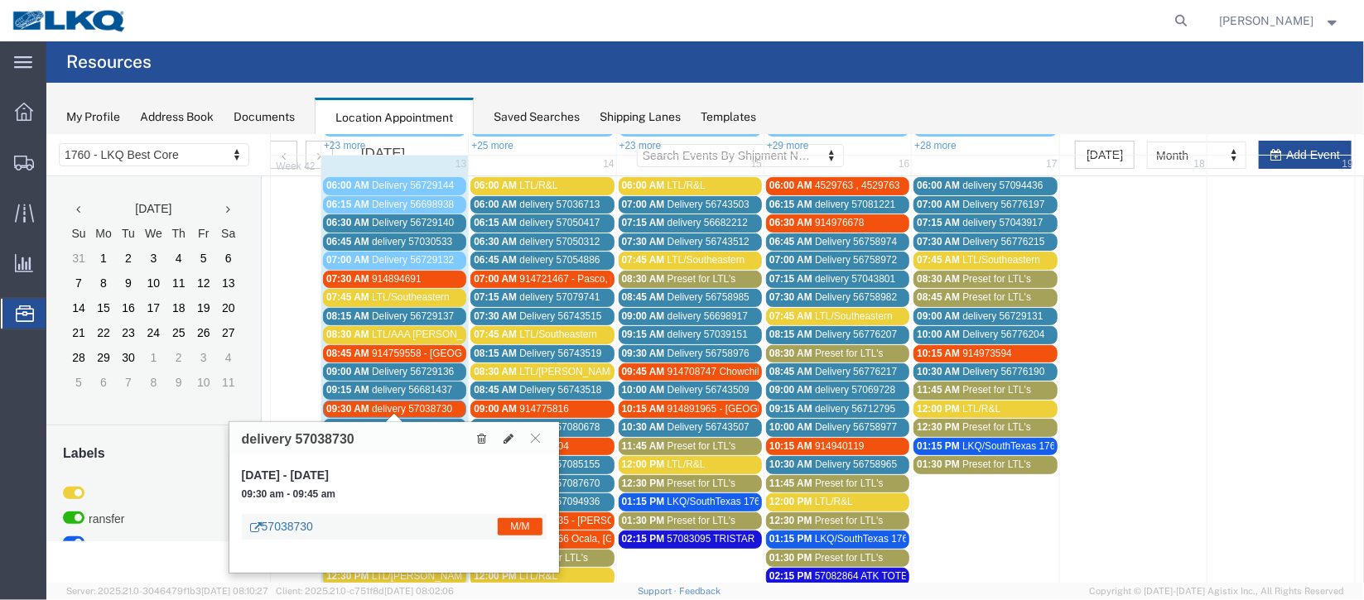
click at [298, 527] on link "57038730" at bounding box center [280, 526] width 63 height 17
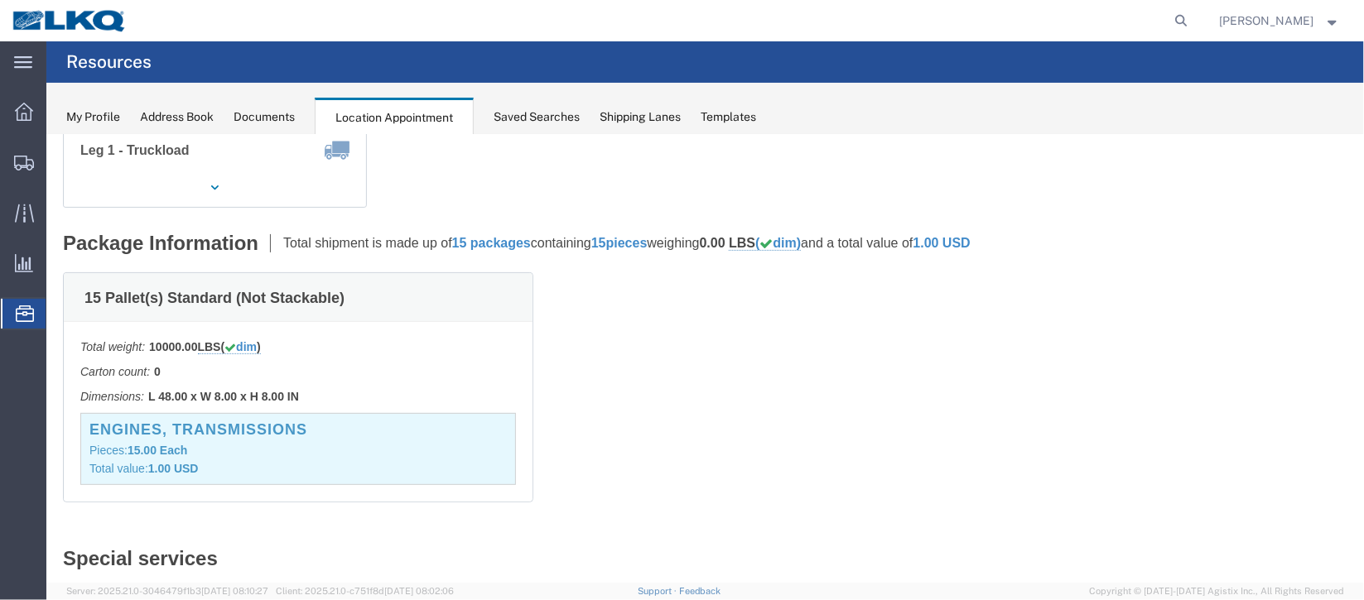
scroll to position [0, 0]
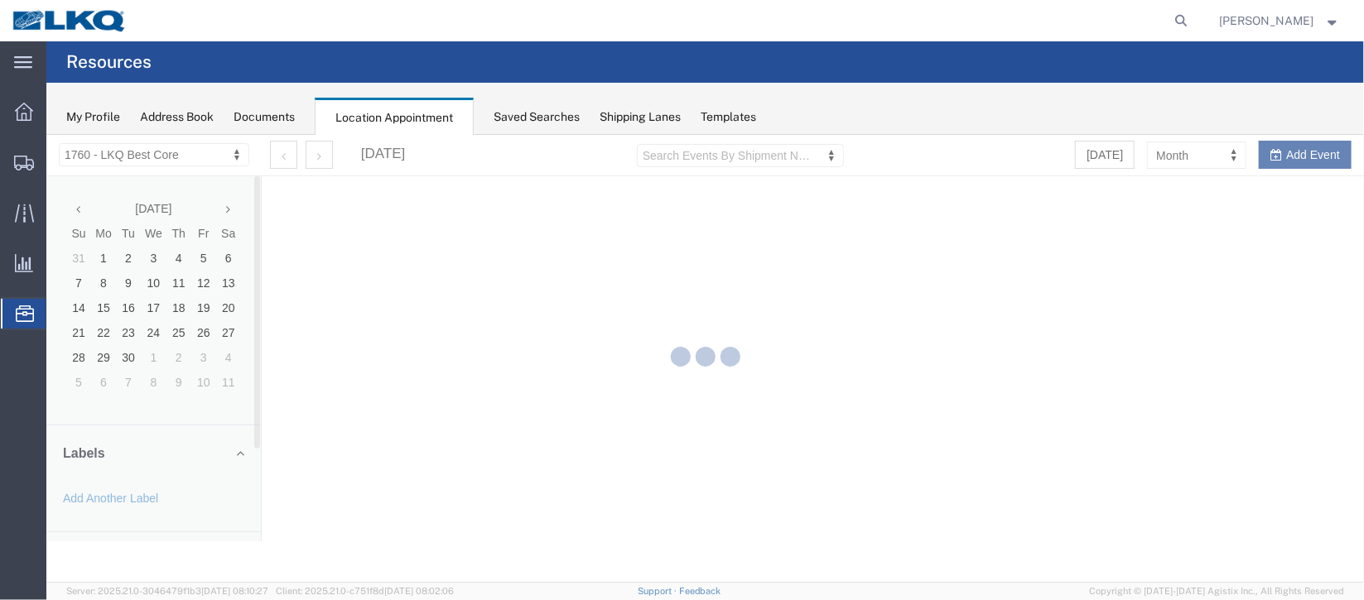
select select "27634"
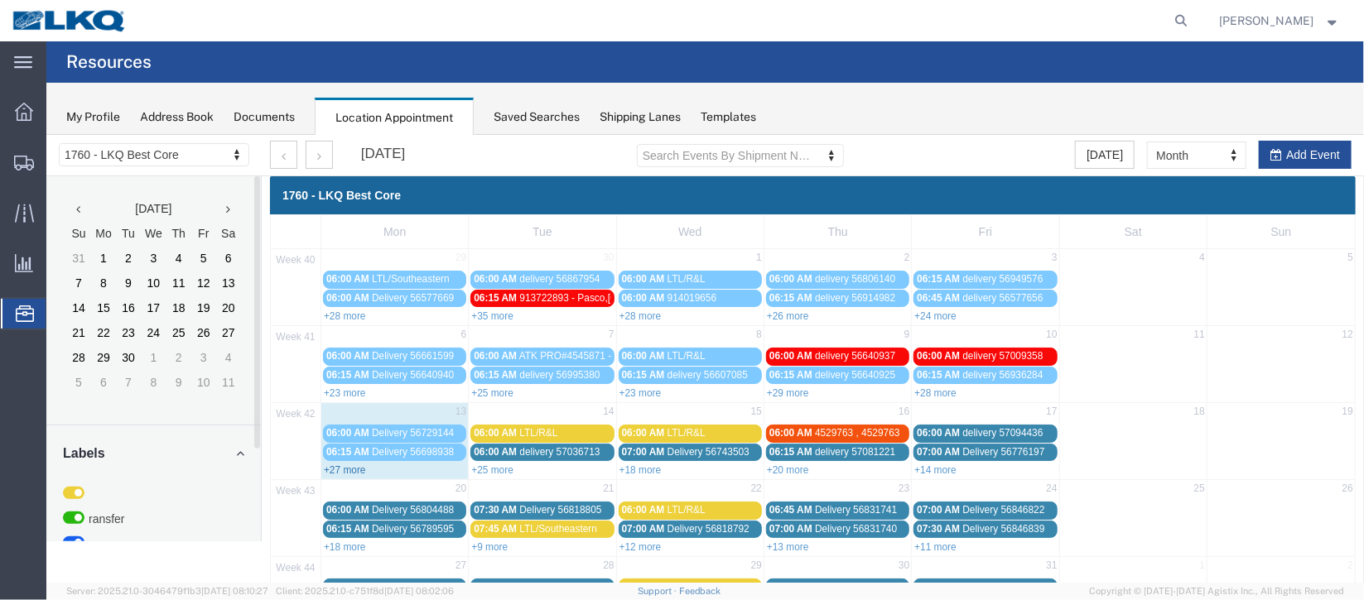
click at [353, 465] on link "+27 more" at bounding box center [344, 470] width 42 height 12
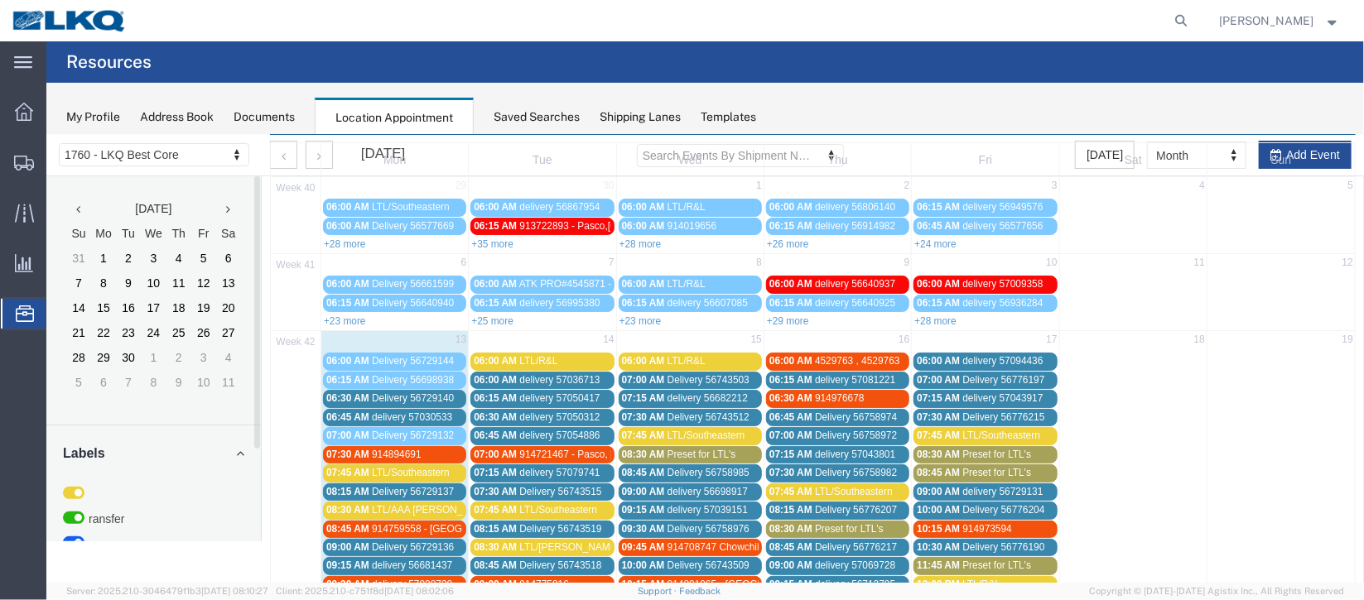
scroll to position [123, 0]
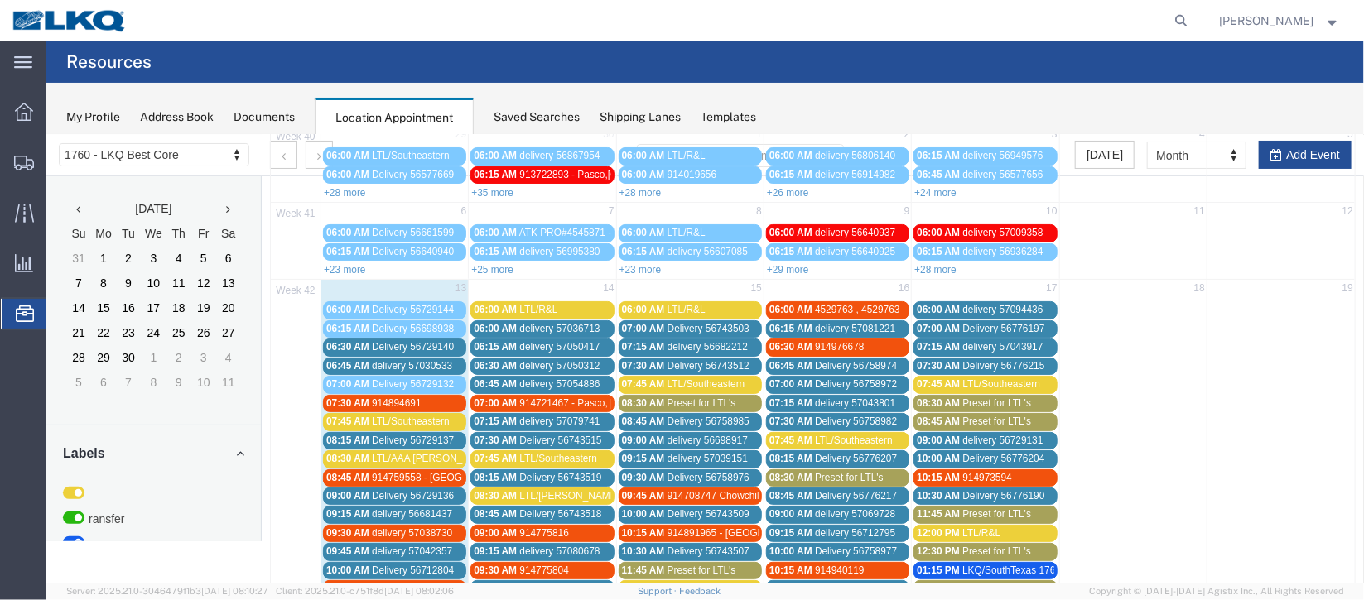
click at [397, 340] on span "Delivery 56729140" at bounding box center [412, 346] width 82 height 12
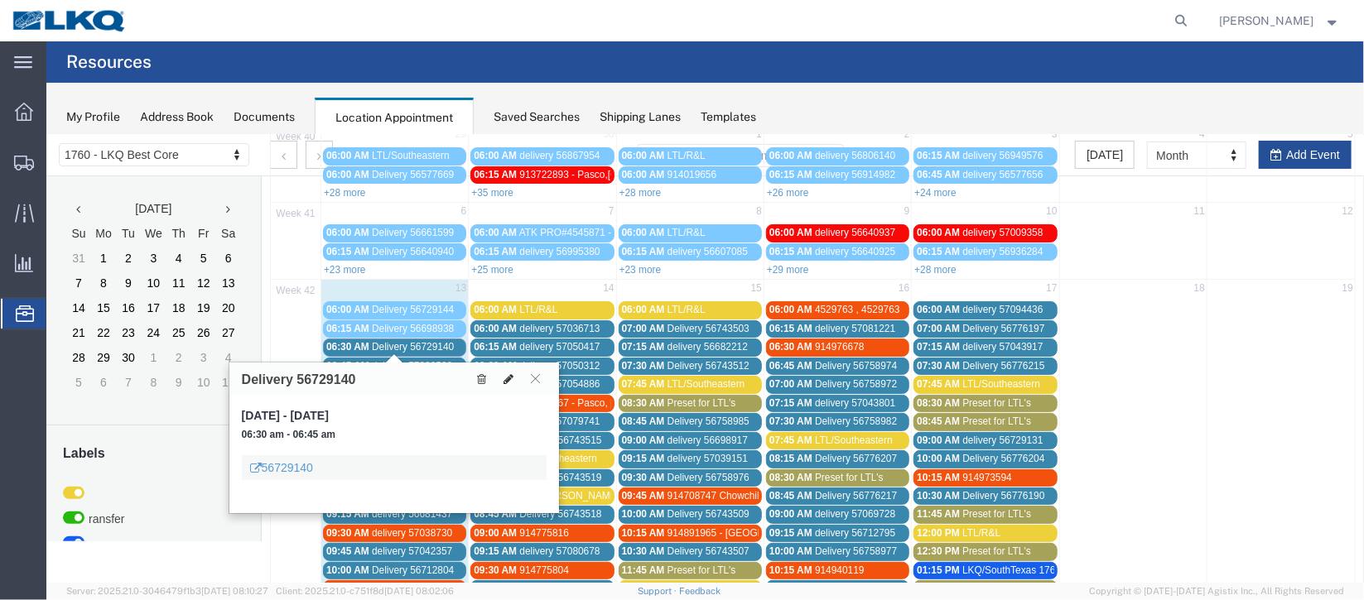
click at [506, 375] on icon at bounding box center [508, 379] width 10 height 12
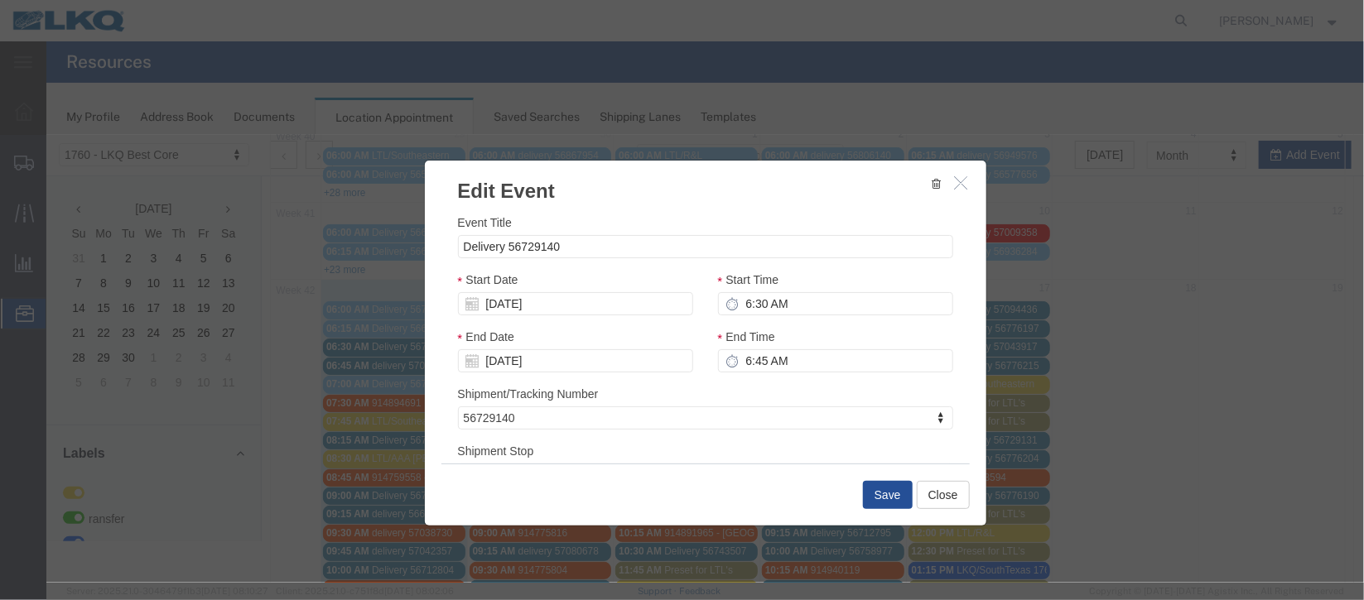
select select
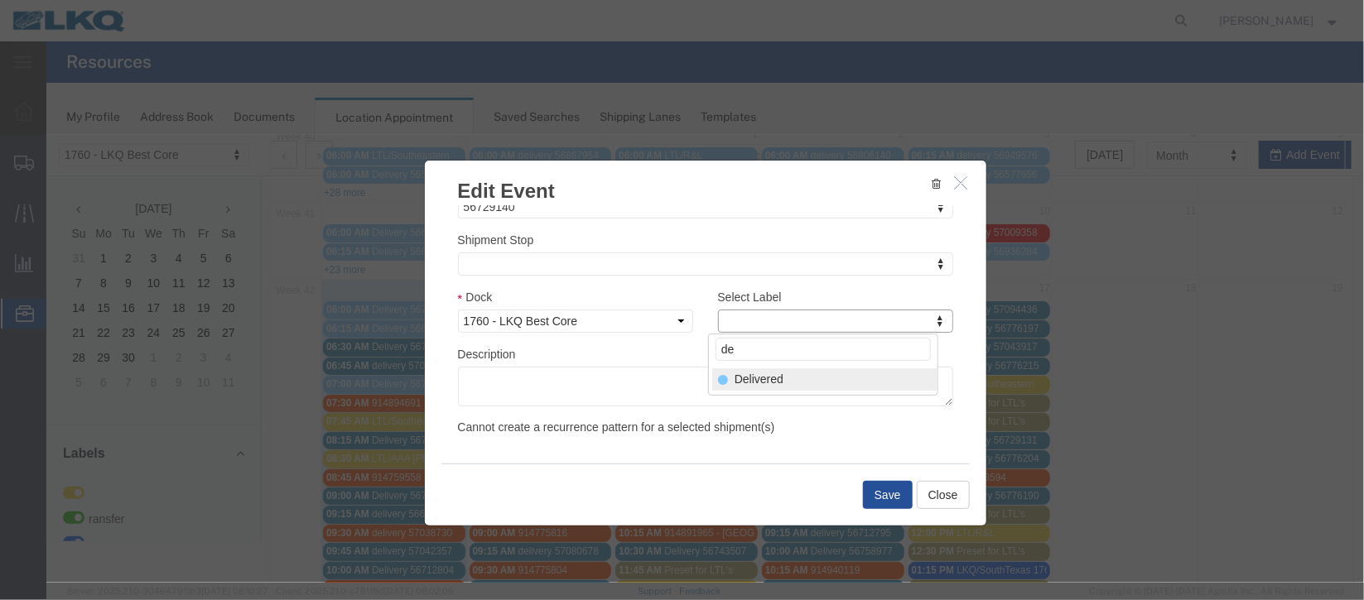
type input "de"
select select "40"
click at [874, 492] on button "Save" at bounding box center [887, 494] width 50 height 28
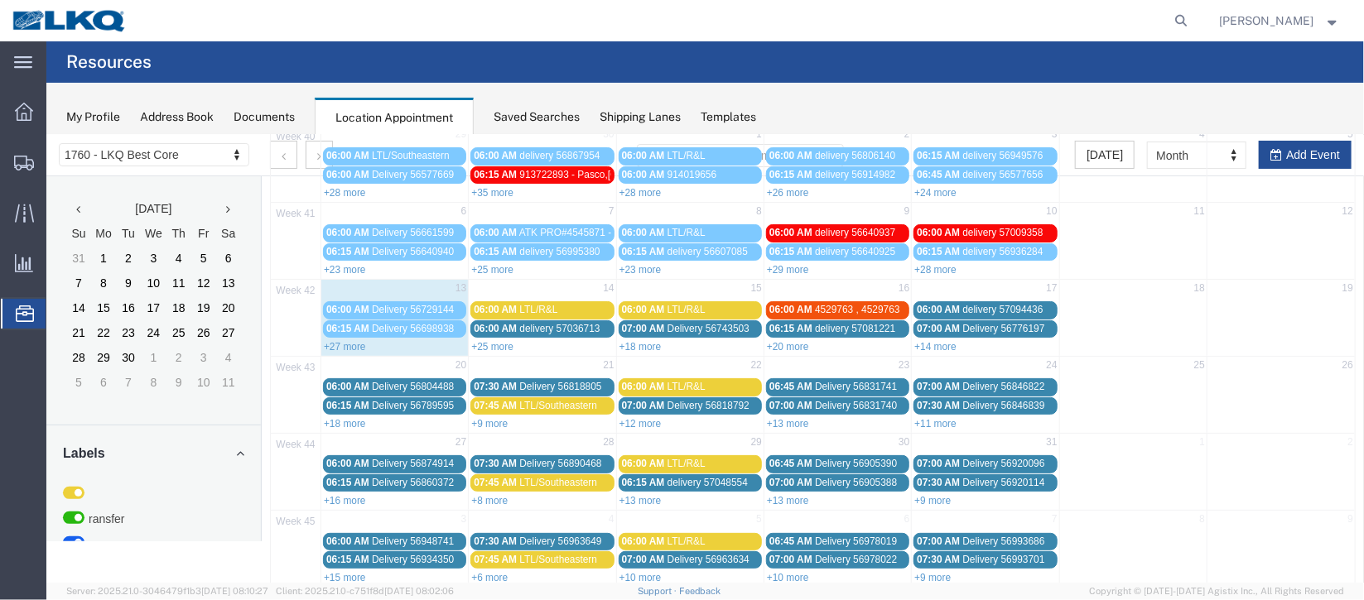
scroll to position [0, 0]
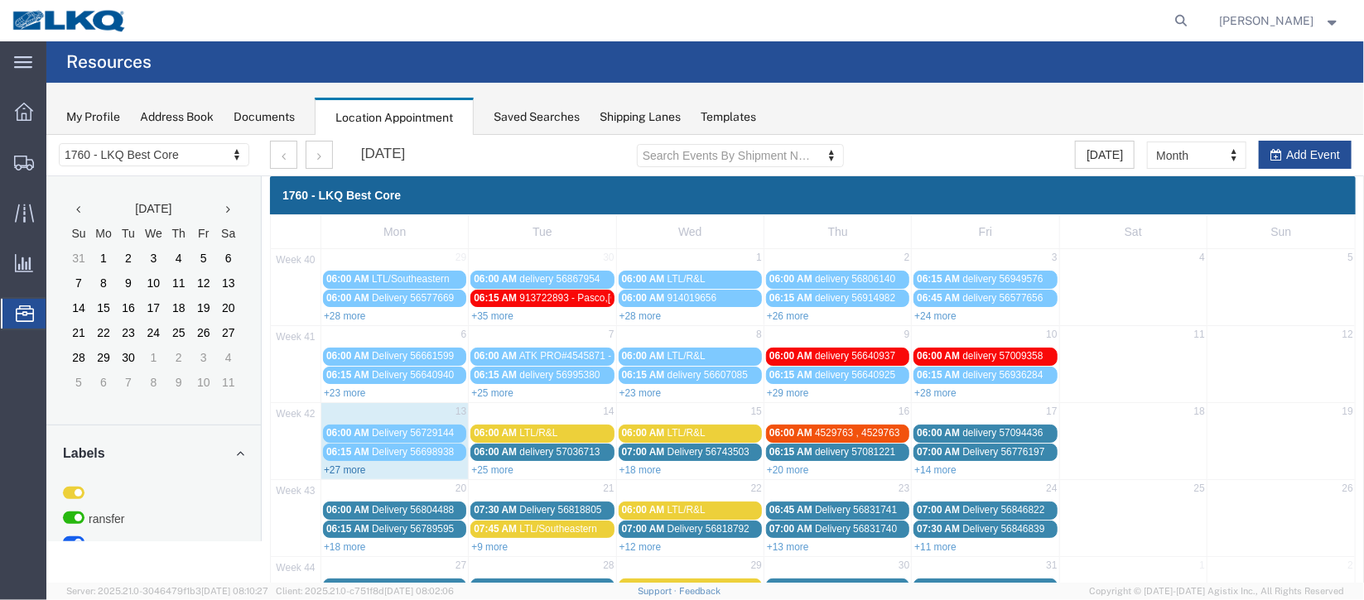
click at [353, 465] on link "+27 more" at bounding box center [344, 470] width 42 height 12
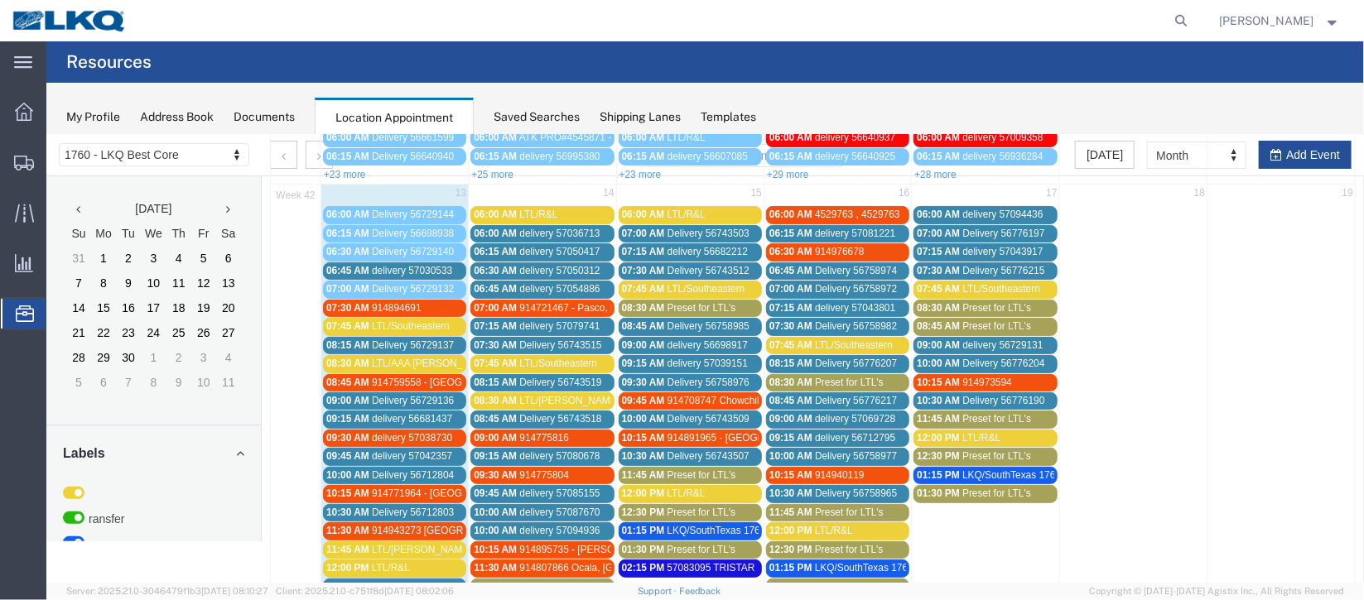
scroll to position [248, 0]
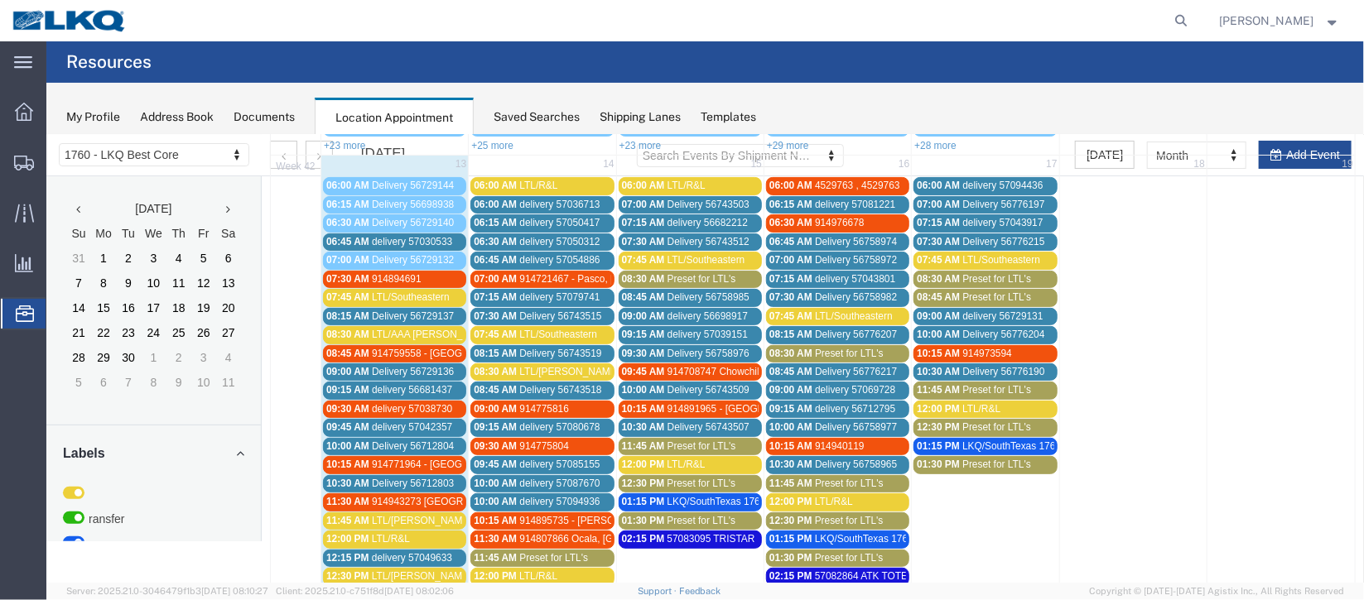
click at [383, 349] on span "914759558 - [GEOGRAPHIC_DATA],[GEOGRAPHIC_DATA]" at bounding box center [504, 353] width 266 height 12
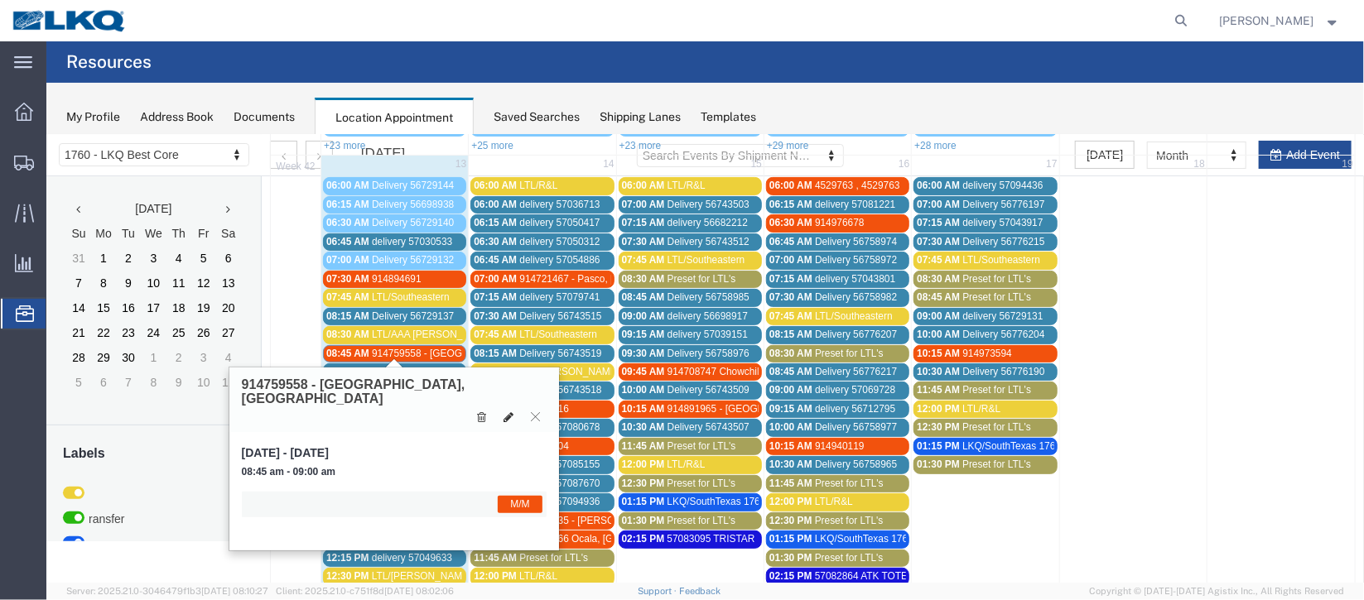
click at [504, 411] on icon at bounding box center [508, 417] width 10 height 12
select select "1"
select select "24"
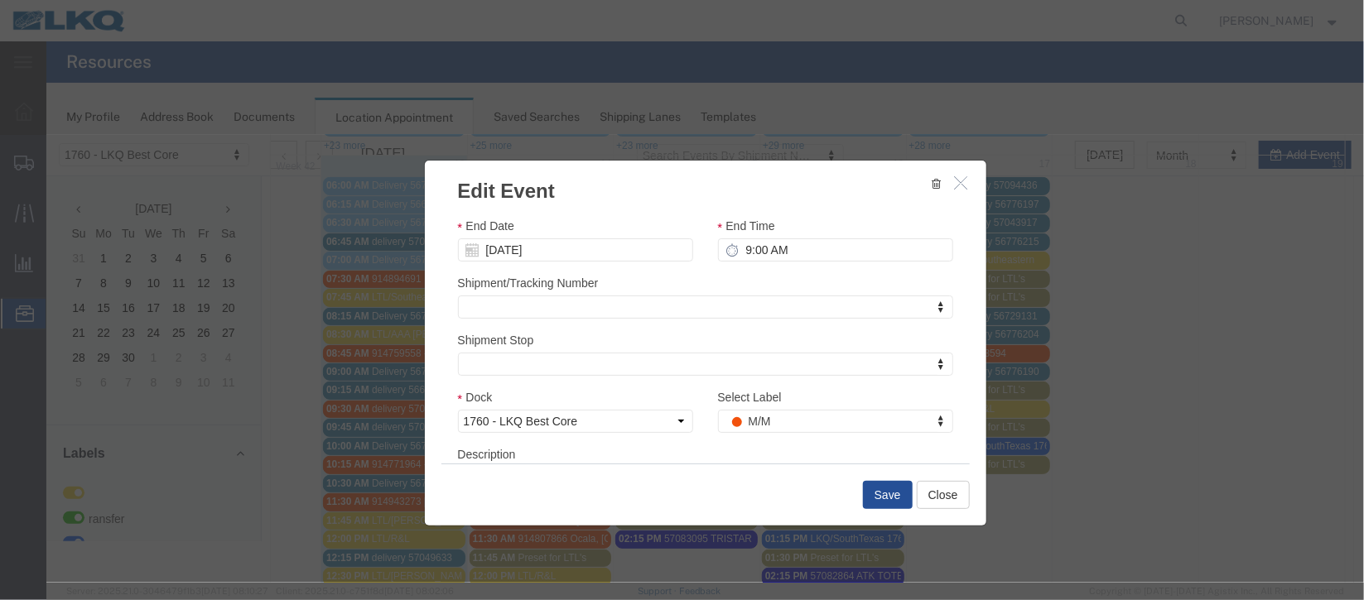
scroll to position [203, 0]
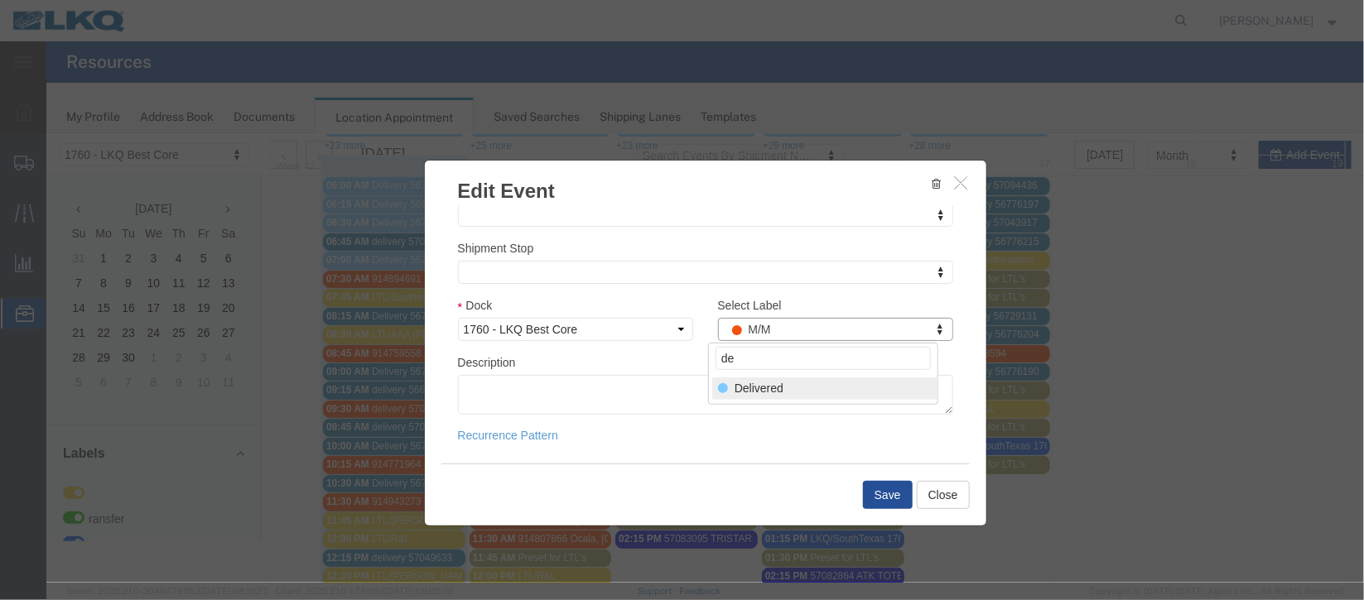
type input "de"
select select "40"
click at [897, 503] on button "Save" at bounding box center [887, 494] width 50 height 28
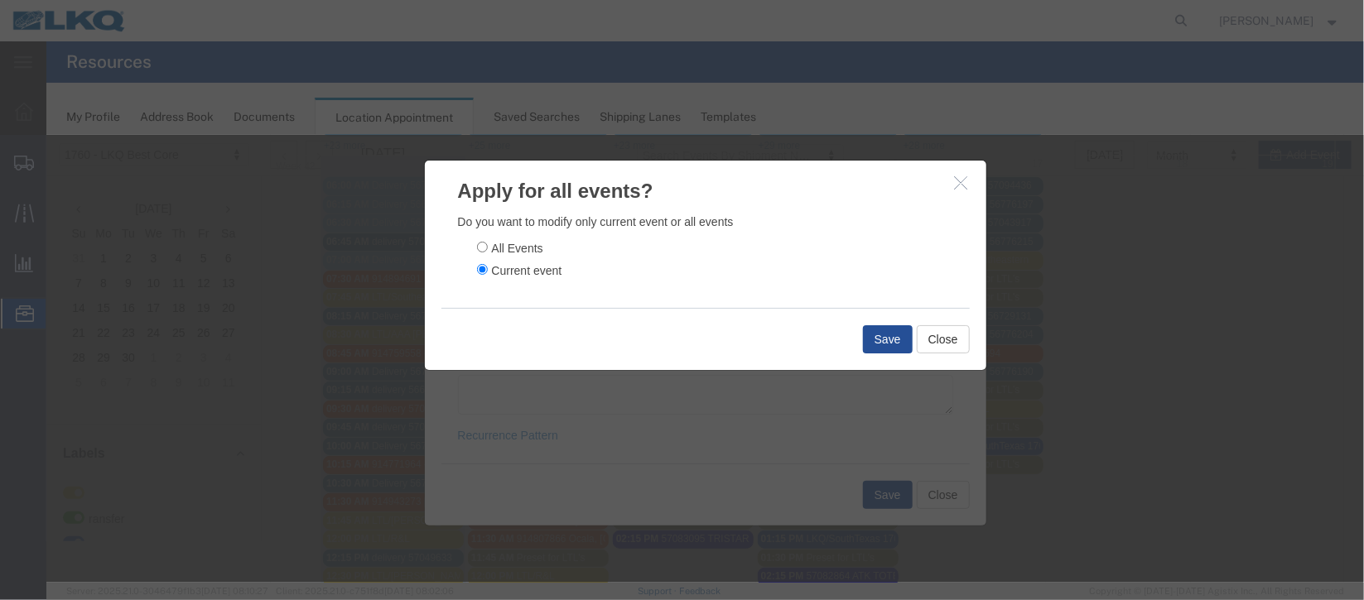
click at [959, 181] on icon "button" at bounding box center [960, 182] width 13 height 14
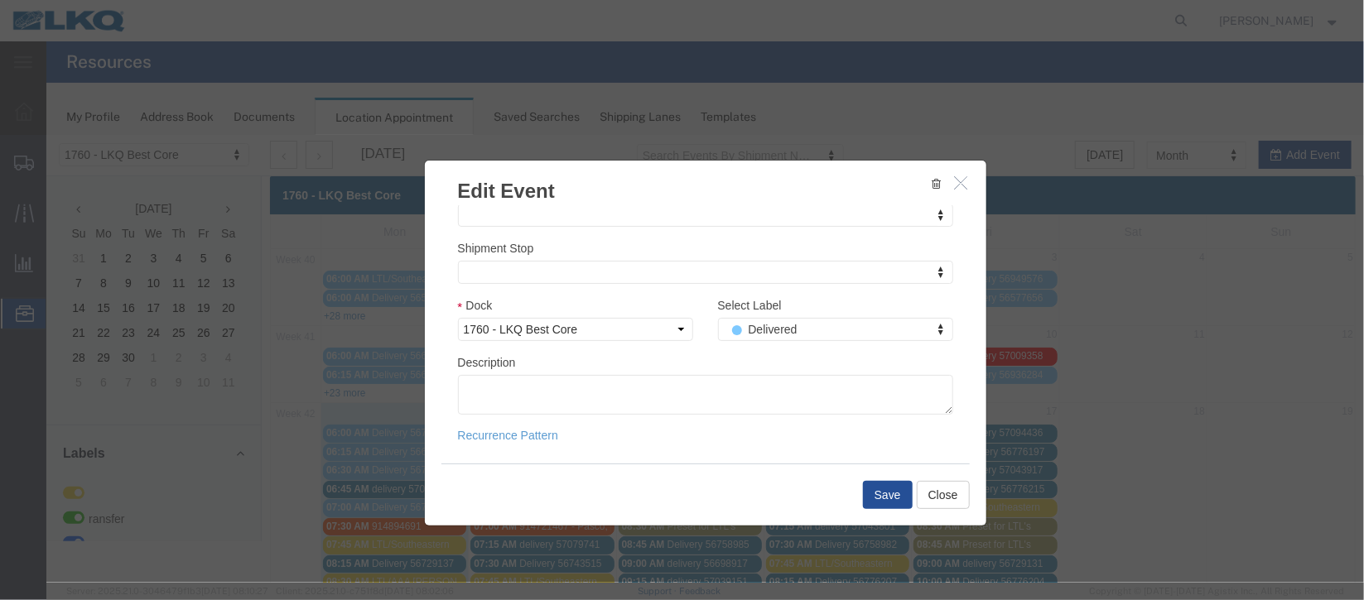
click at [962, 181] on icon "button" at bounding box center [960, 182] width 13 height 14
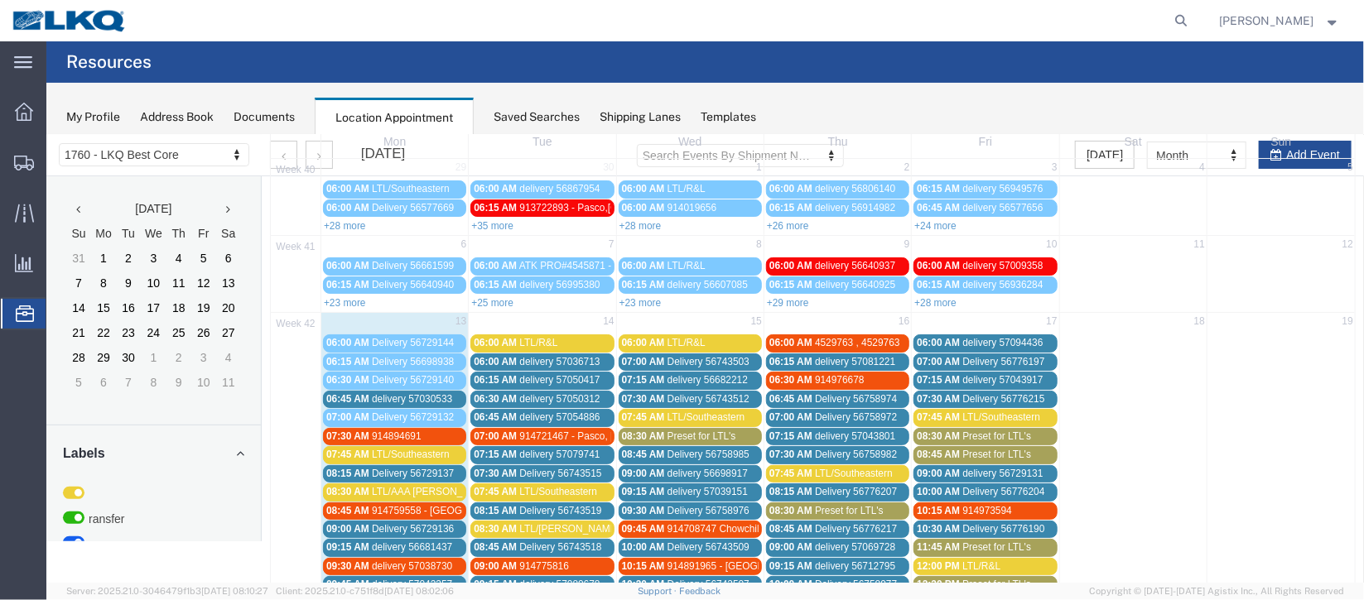
scroll to position [123, 0]
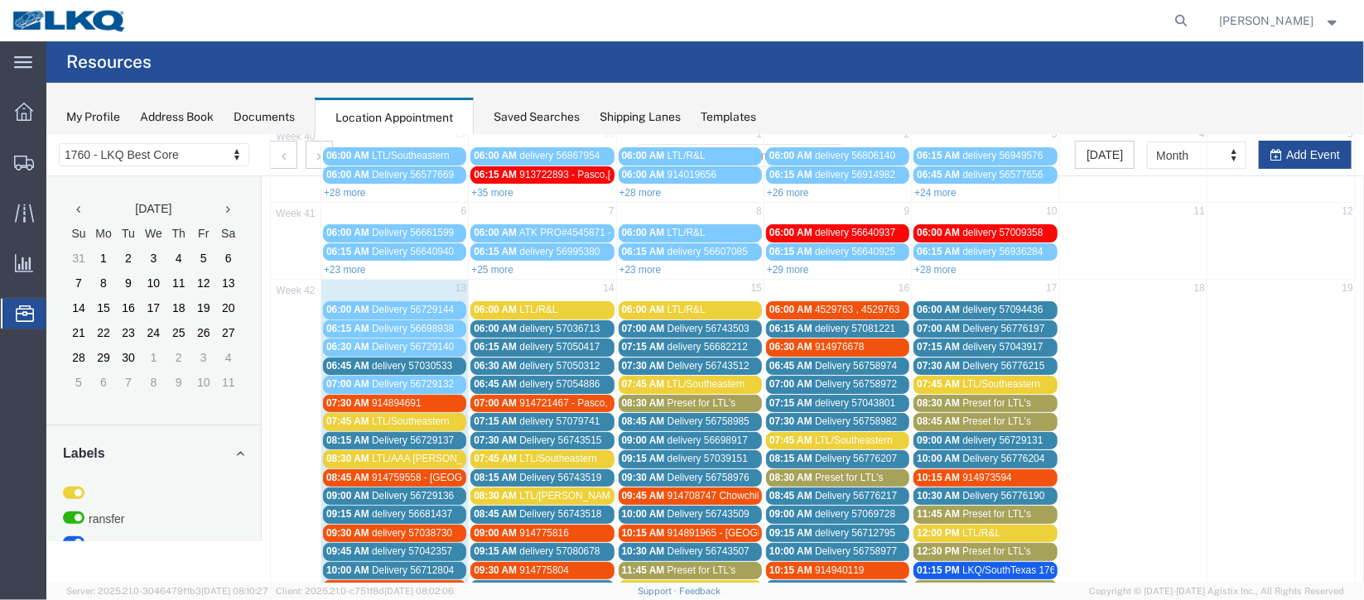
click at [408, 473] on span "914759558 - [GEOGRAPHIC_DATA],[GEOGRAPHIC_DATA]" at bounding box center [504, 477] width 266 height 12
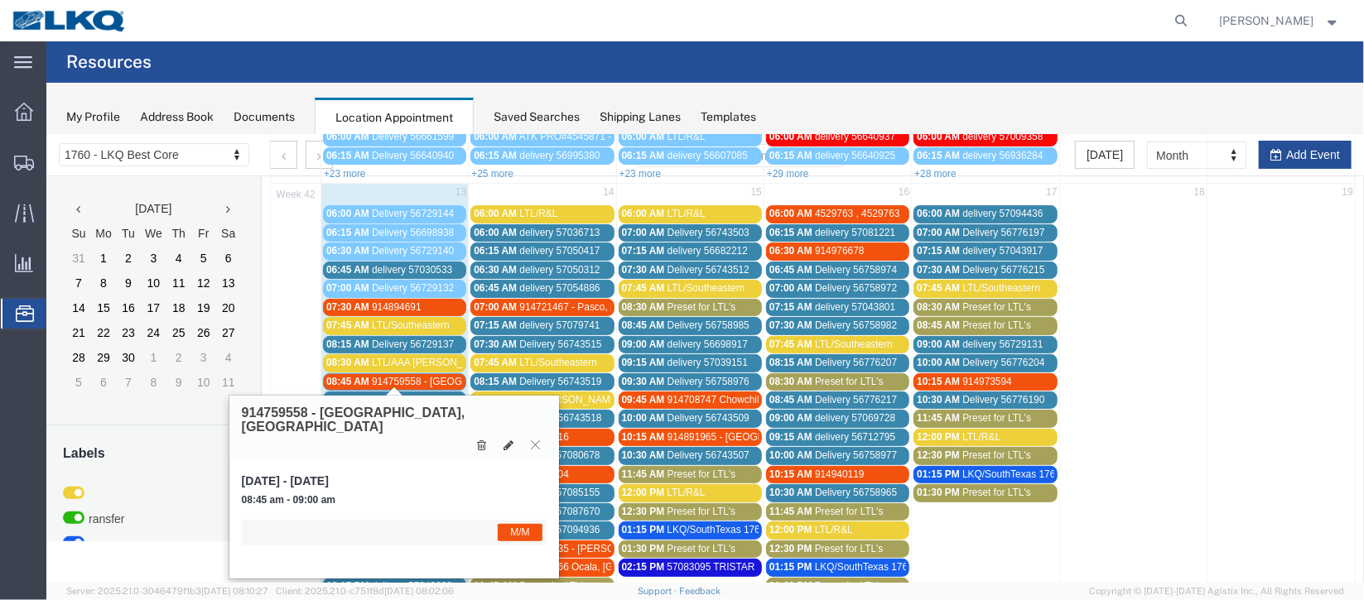
scroll to position [372, 0]
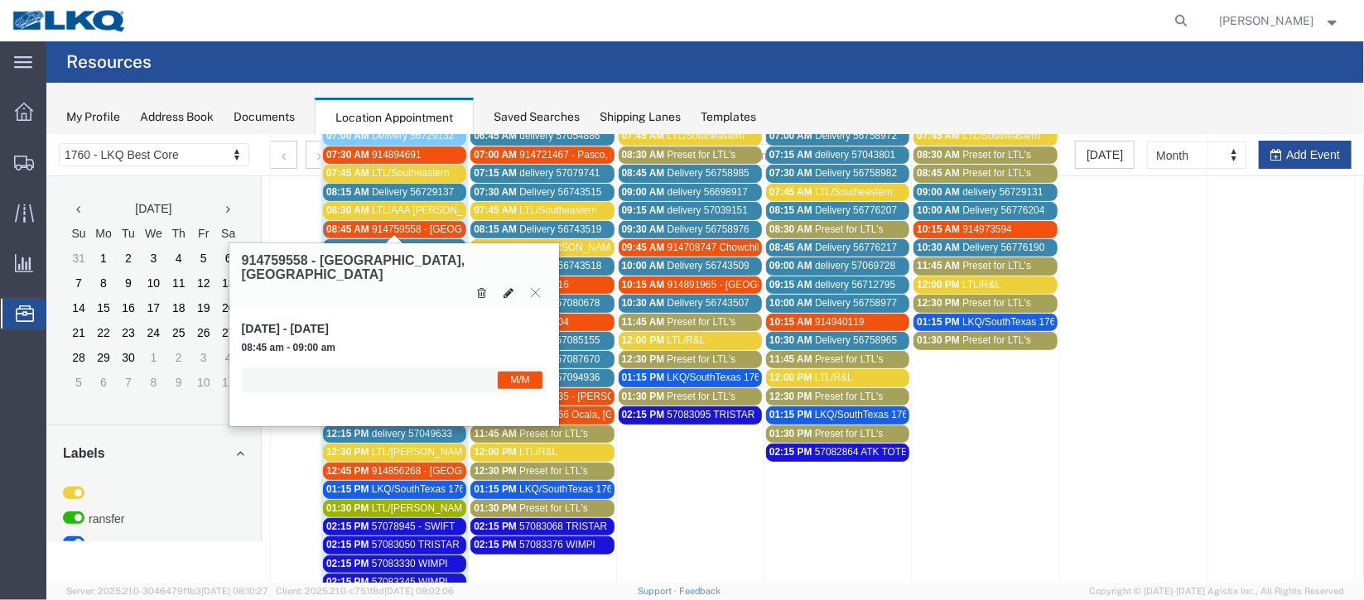
click at [513, 283] on button at bounding box center [507, 291] width 23 height 17
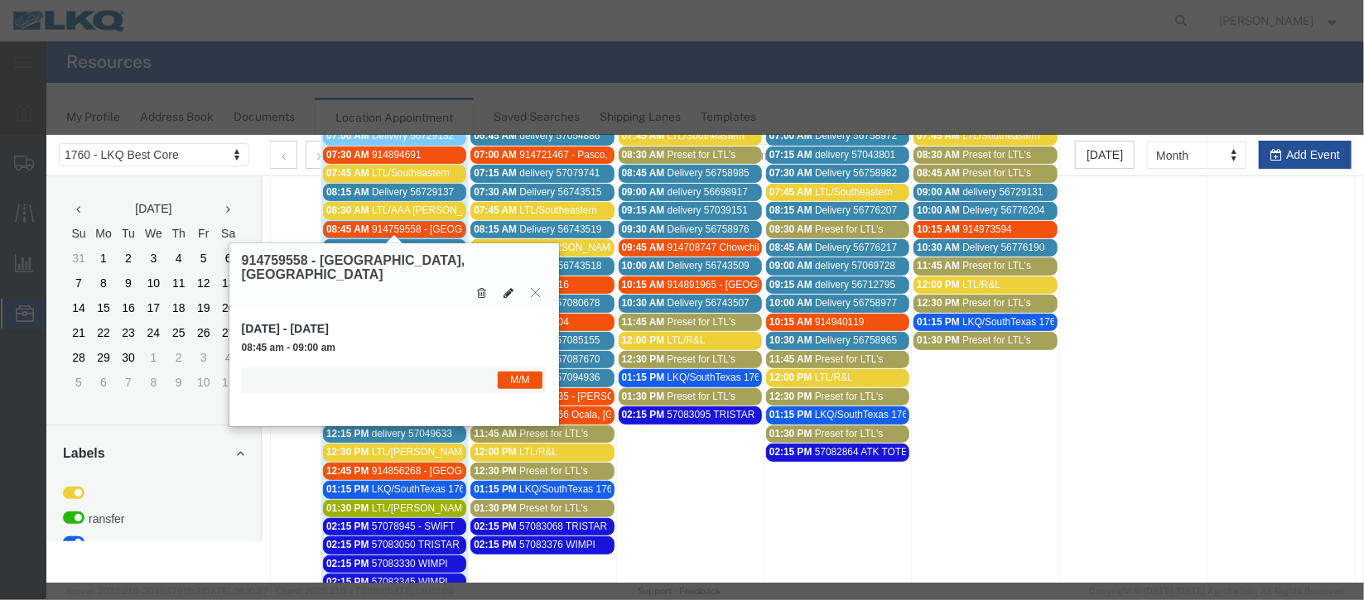
select select "1"
select select "24"
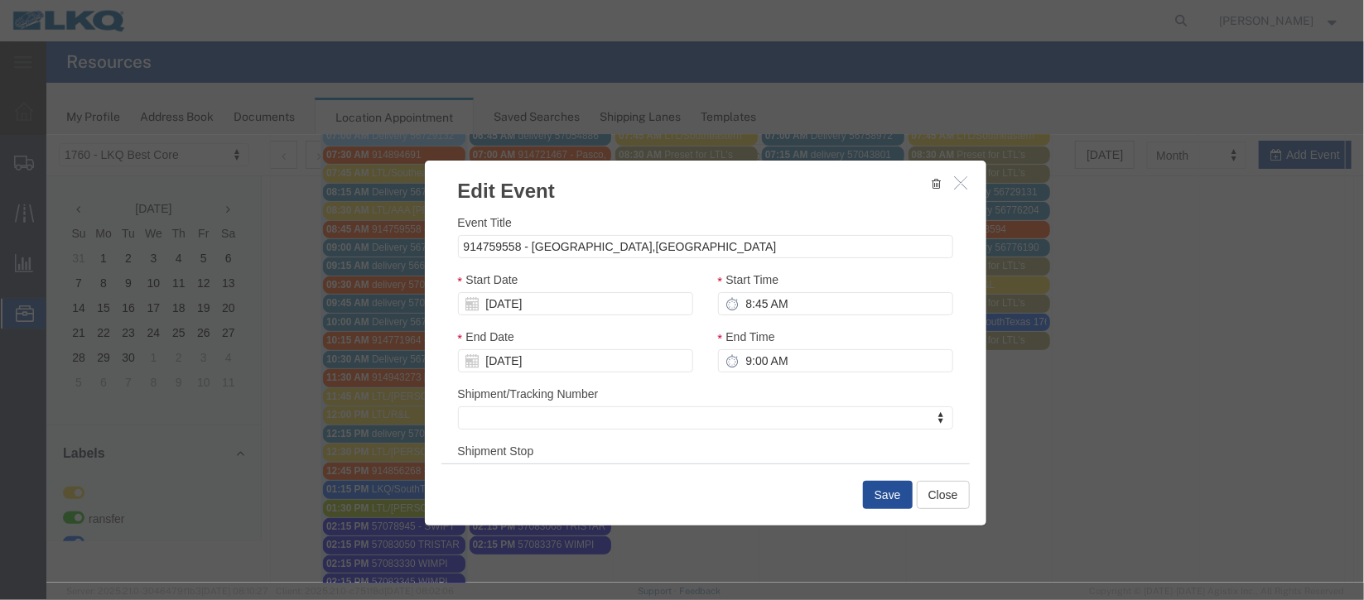
scroll to position [123, 0]
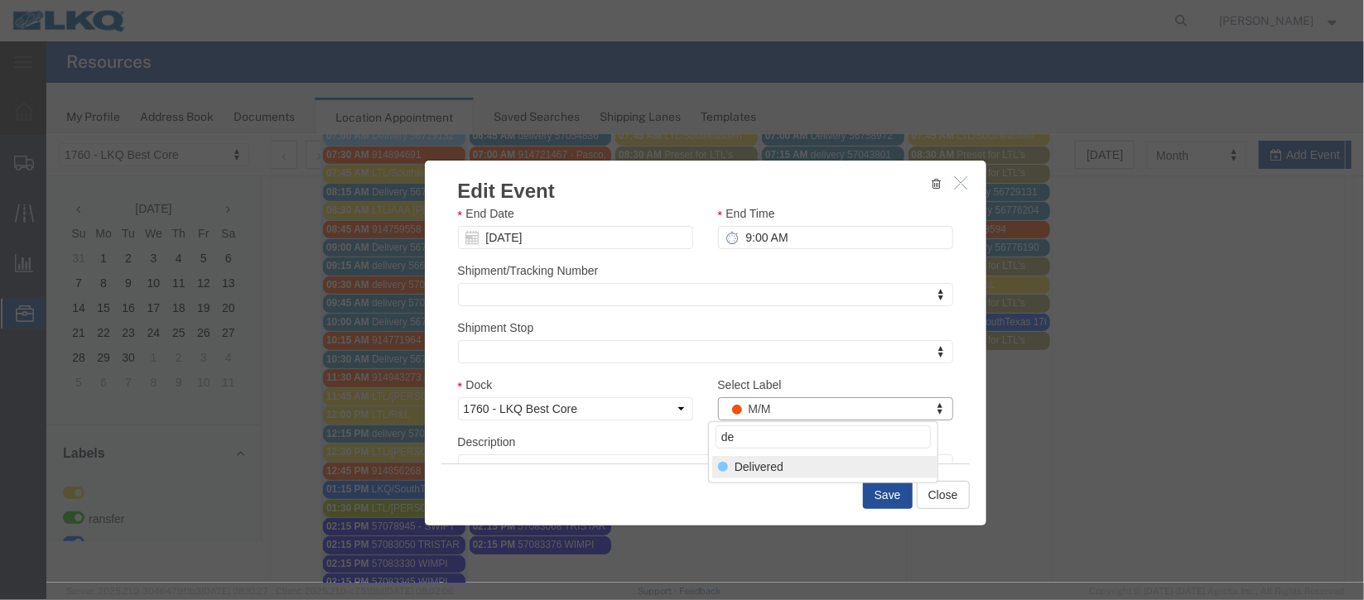
type input "de"
select select "40"
click at [876, 498] on button "Save" at bounding box center [887, 494] width 50 height 28
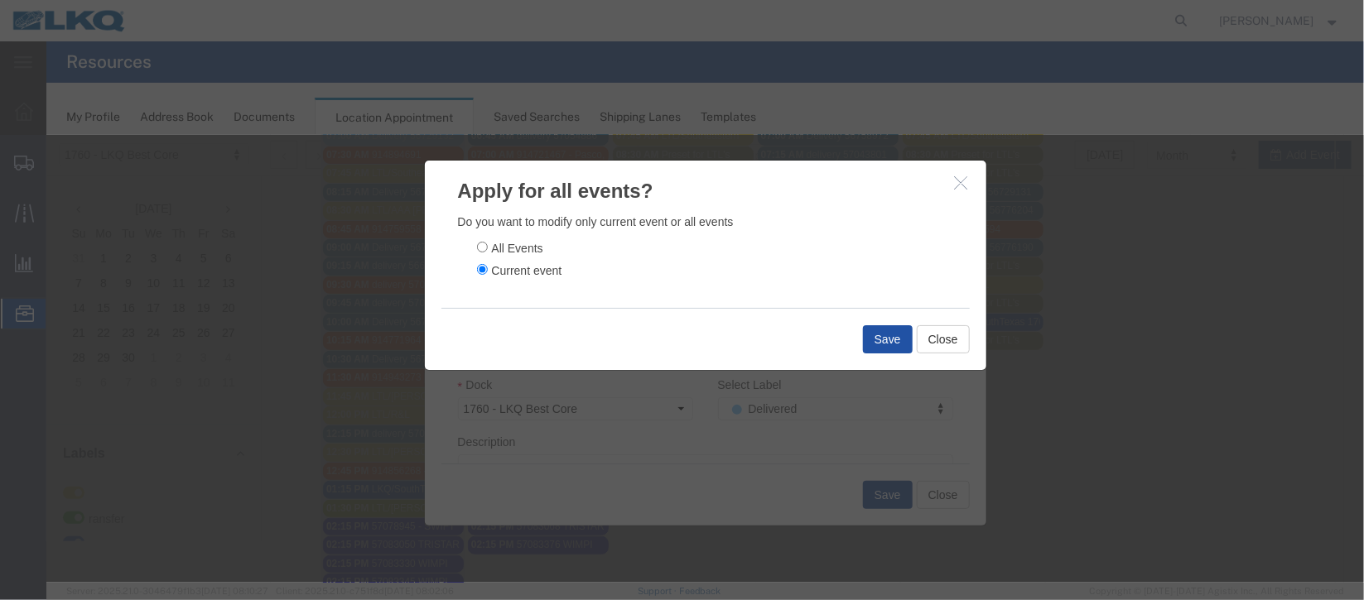
click at [874, 339] on button "Save" at bounding box center [887, 339] width 50 height 28
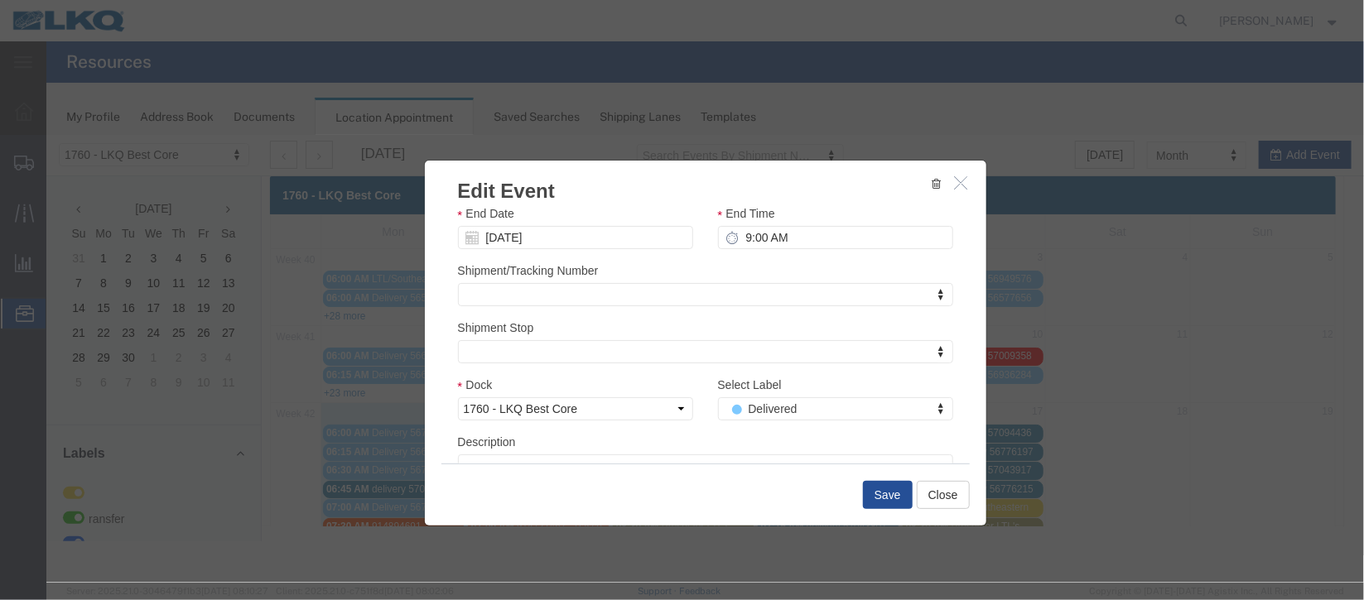
scroll to position [0, 0]
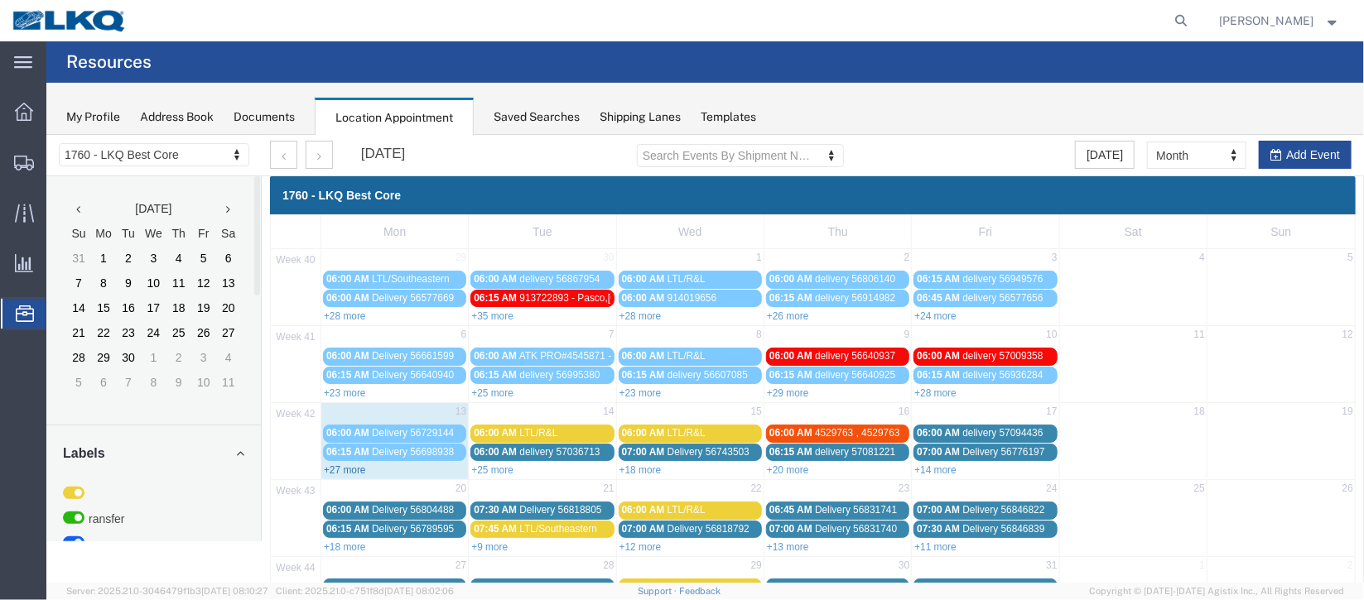
click at [326, 471] on link "+27 more" at bounding box center [344, 470] width 42 height 12
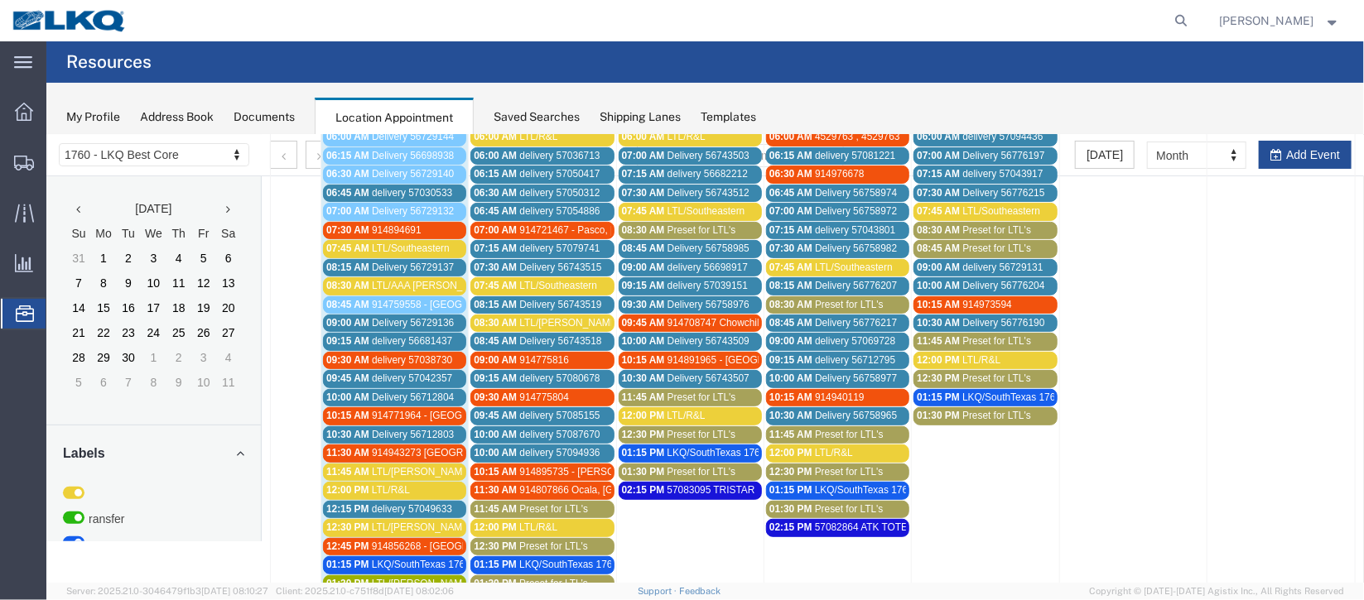
scroll to position [248, 0]
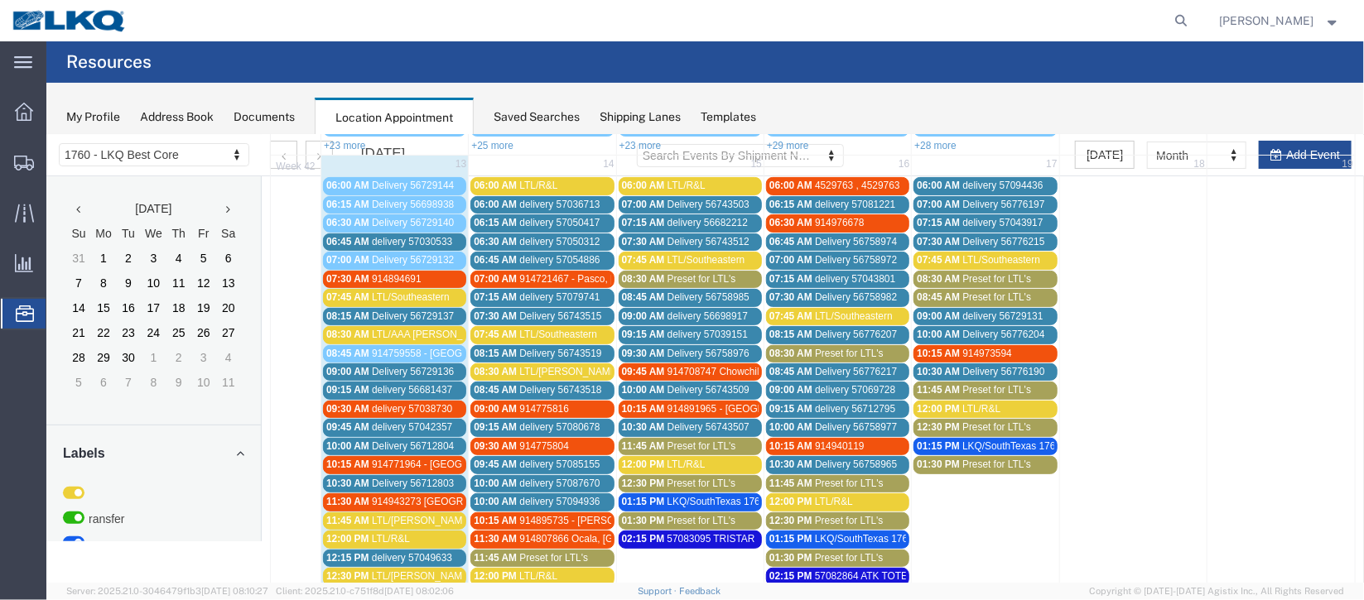
click at [348, 239] on span "06:45 AM" at bounding box center [346, 241] width 43 height 12
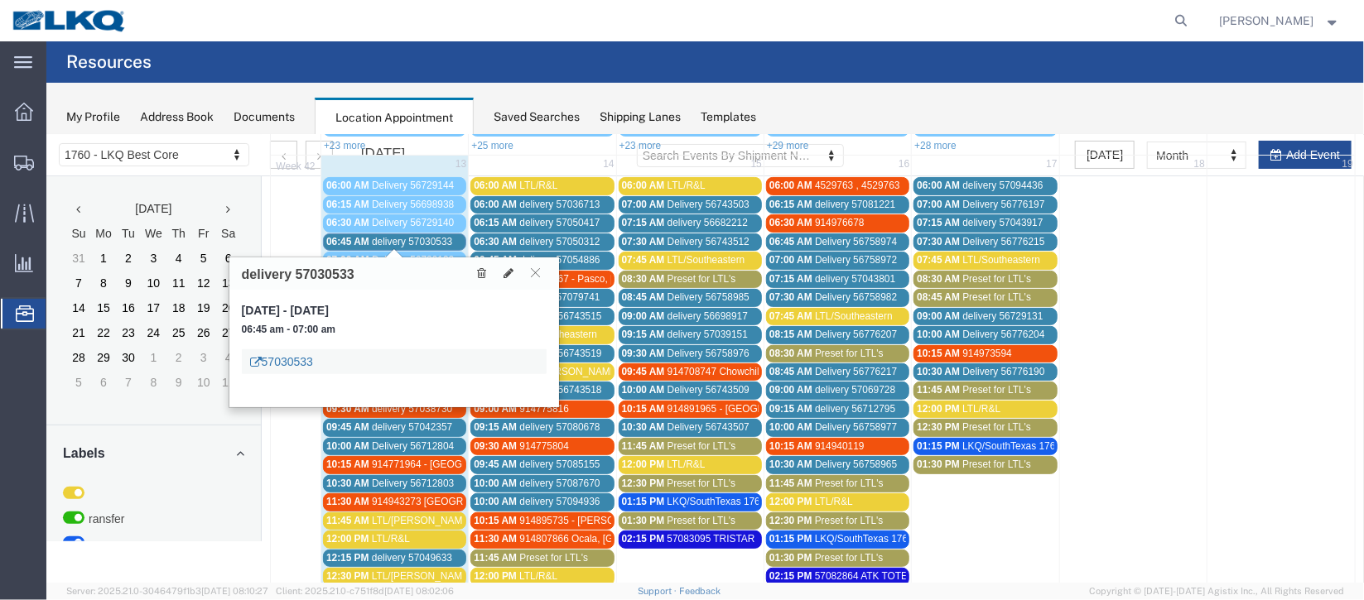
click at [291, 354] on link "57030533" at bounding box center [280, 361] width 63 height 17
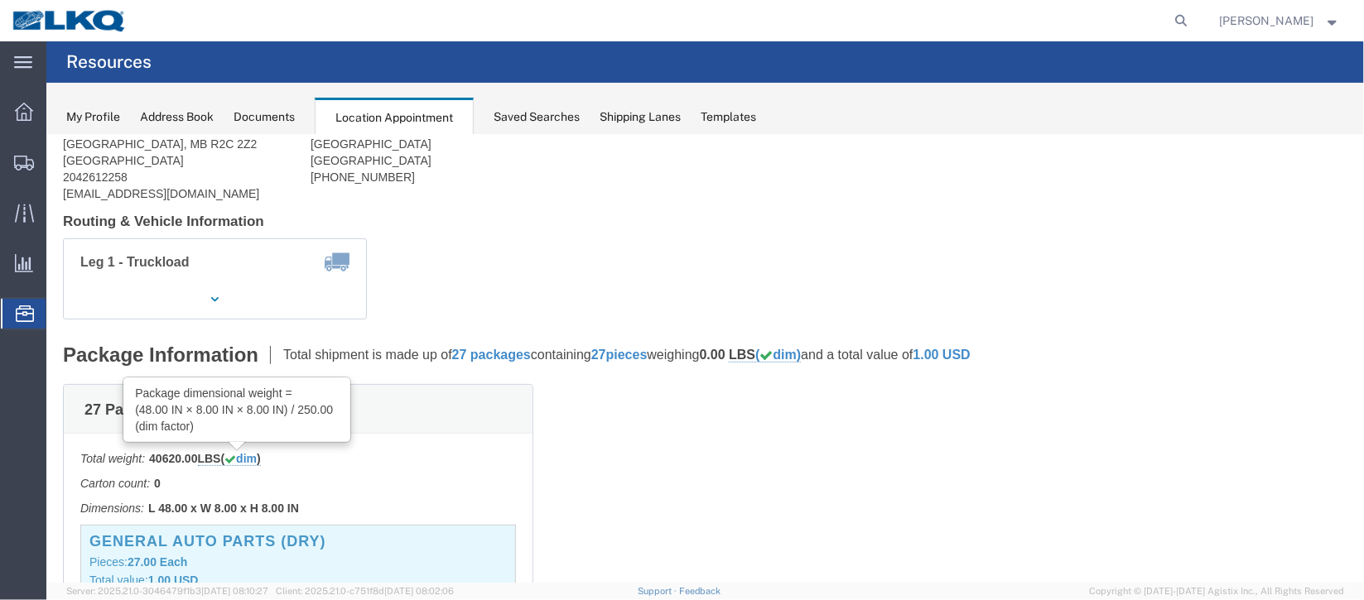
scroll to position [0, 0]
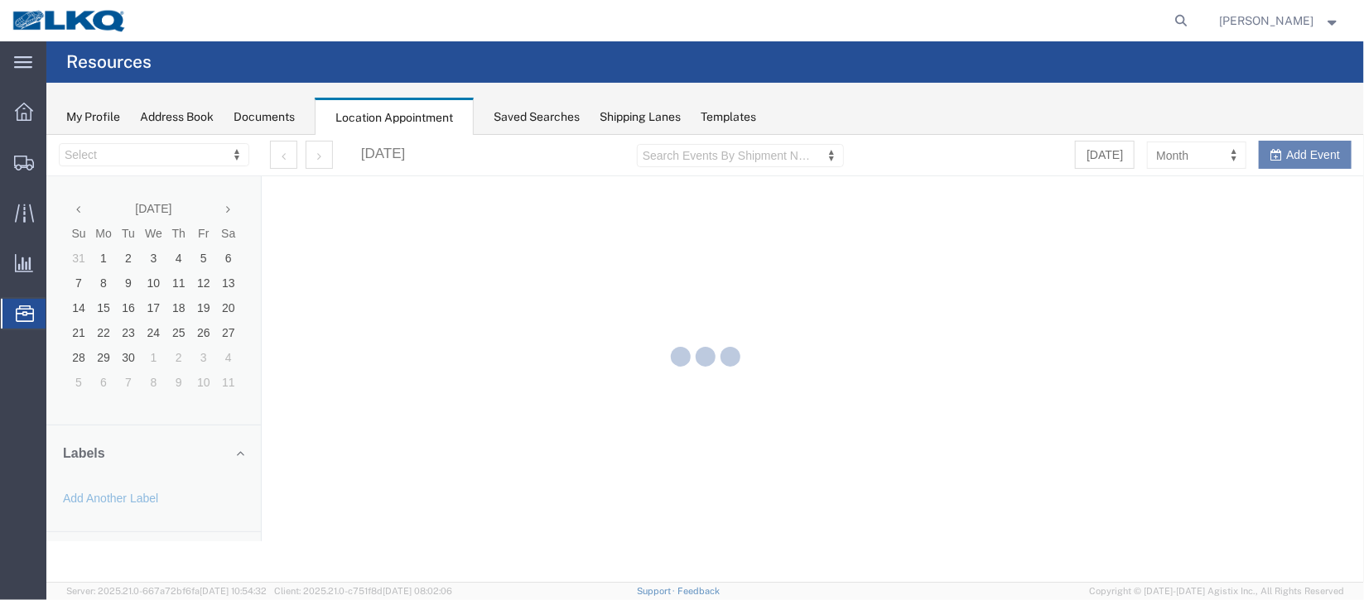
select select "27634"
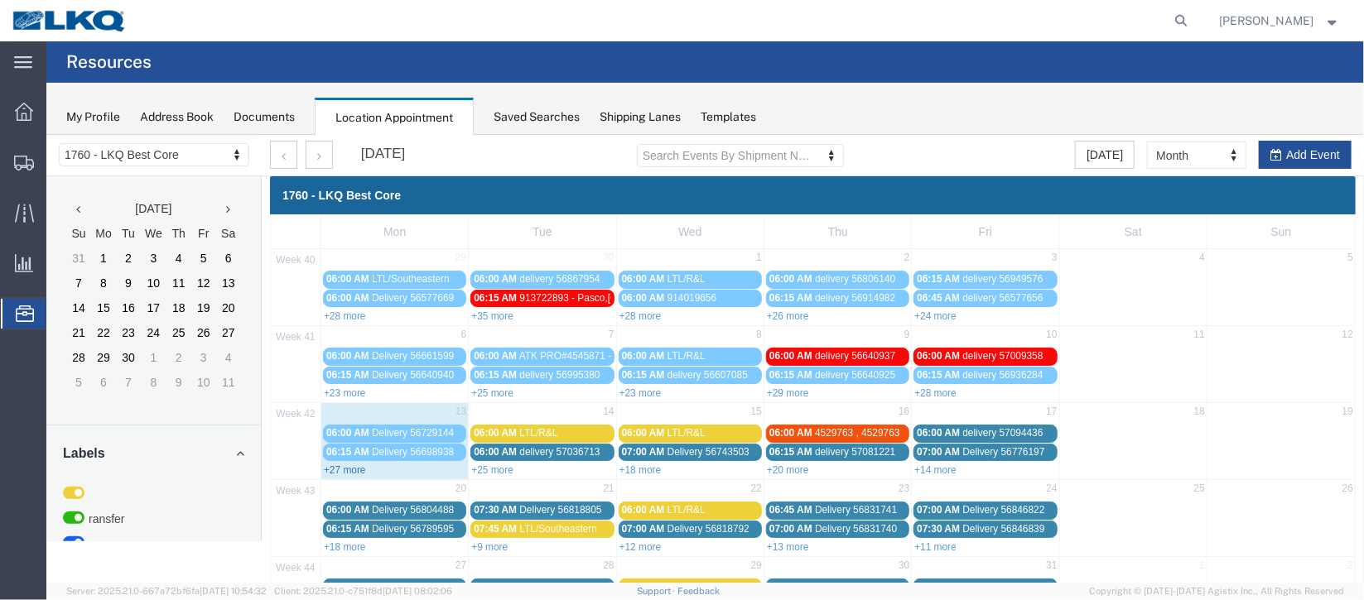
click at [363, 464] on link "+27 more" at bounding box center [344, 470] width 42 height 12
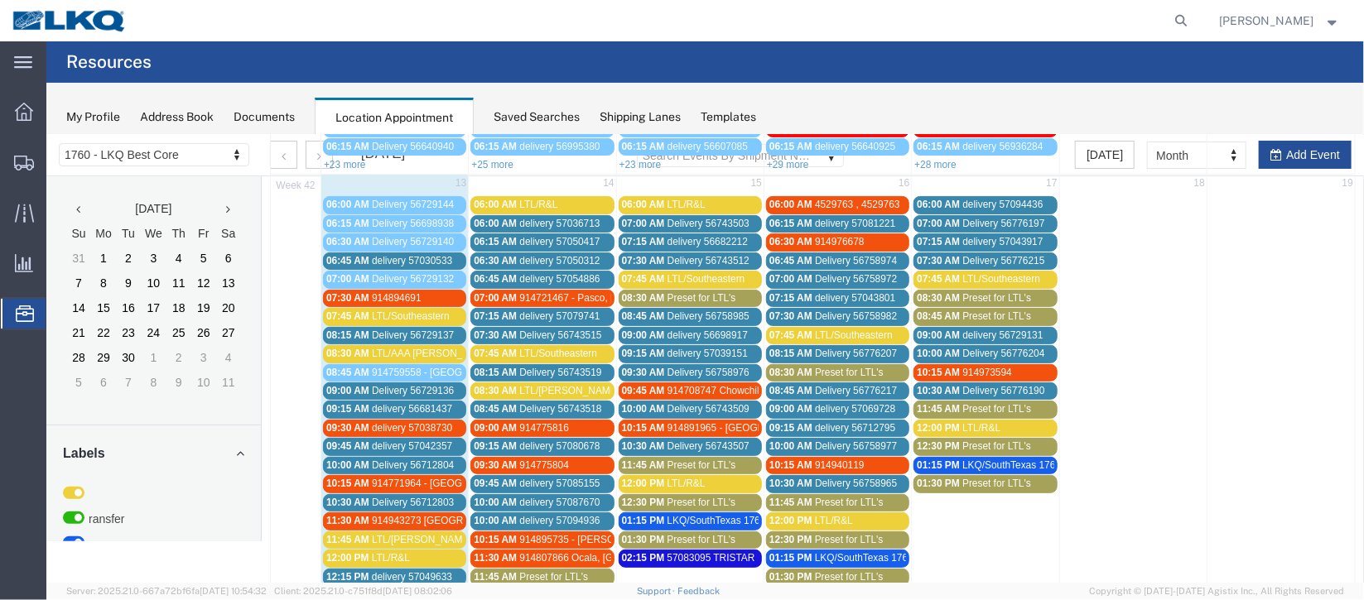
scroll to position [248, 0]
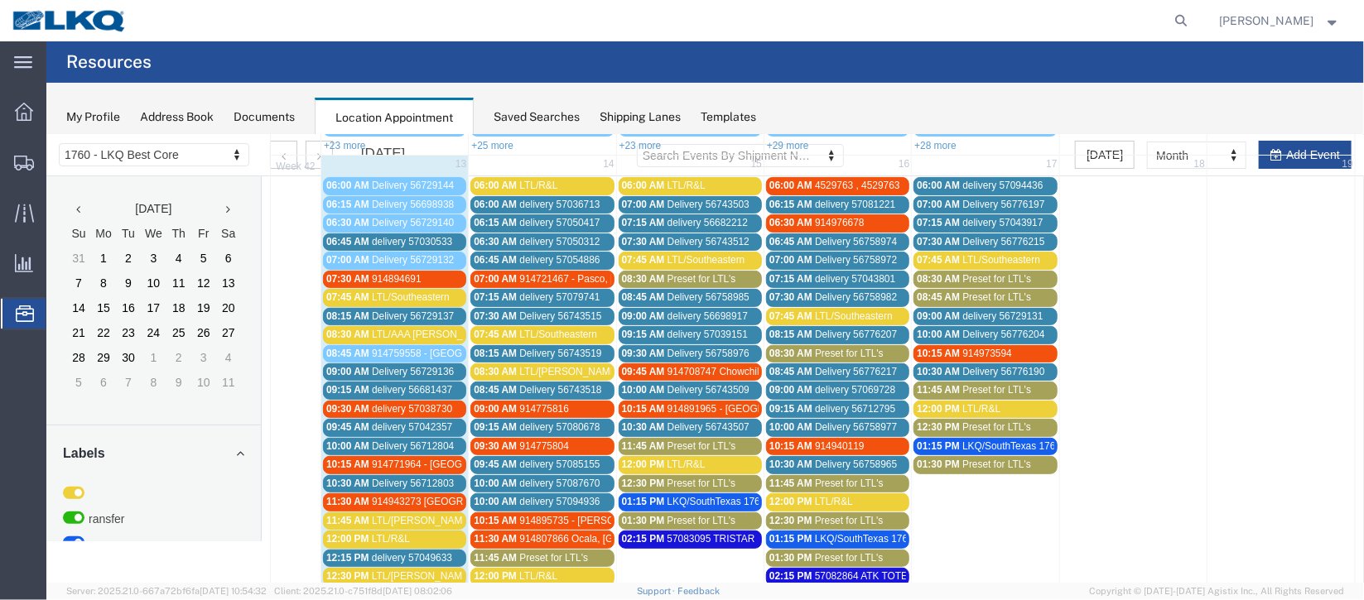
drag, startPoint x: 385, startPoint y: 314, endPoint x: 461, endPoint y: 325, distance: 76.9
click at [385, 314] on span "Delivery 56729137" at bounding box center [412, 316] width 82 height 12
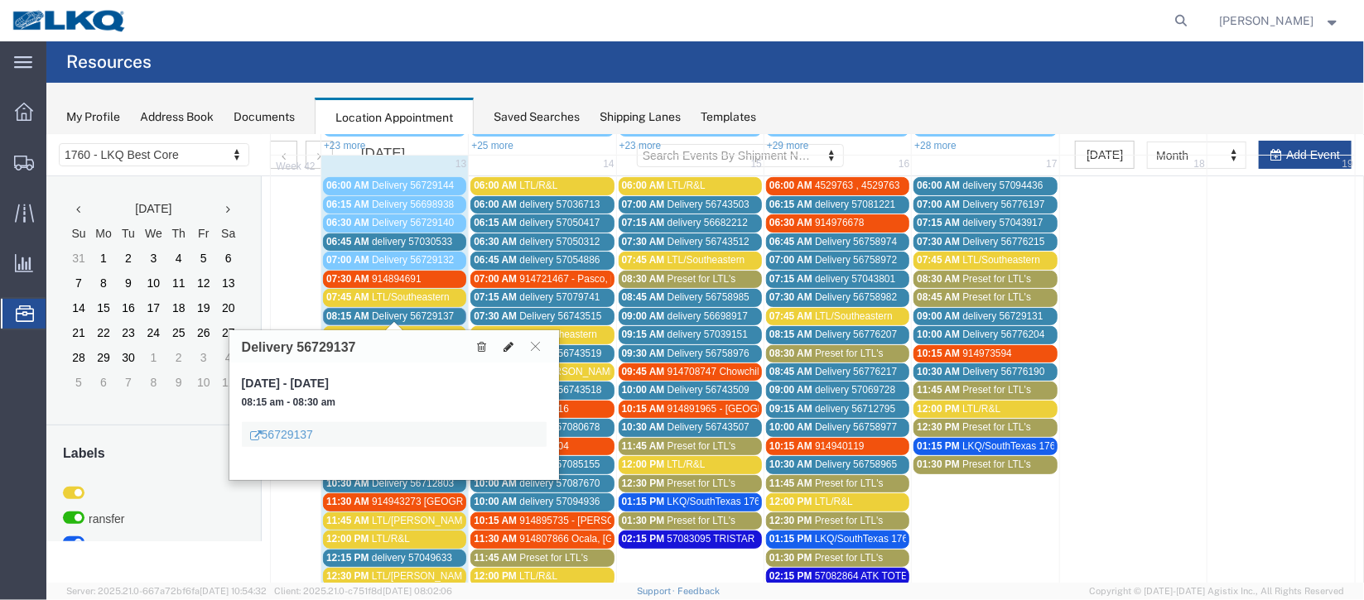
click at [503, 344] on icon at bounding box center [508, 346] width 10 height 12
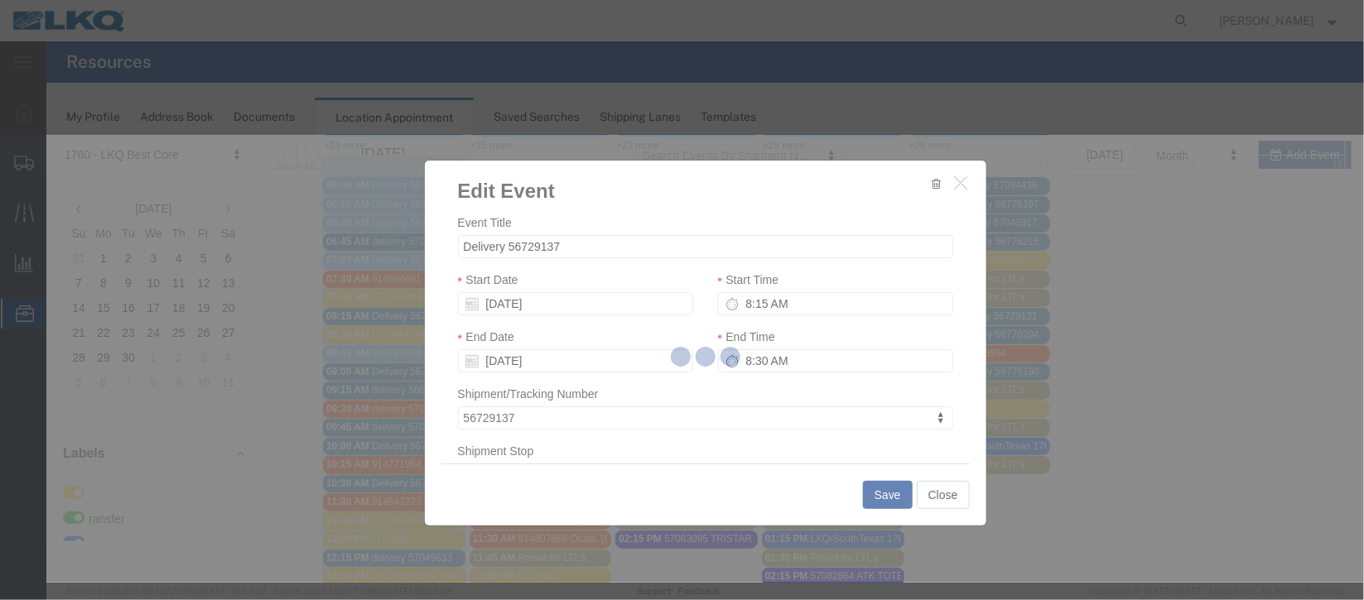
select select
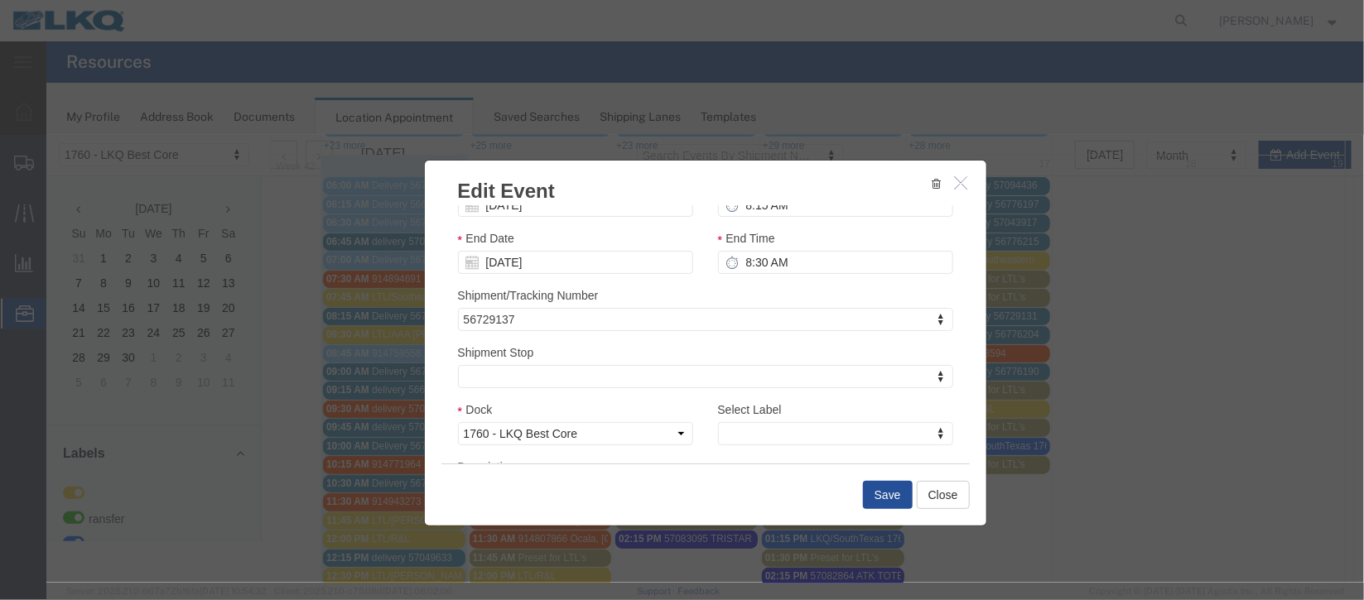
scroll to position [211, 0]
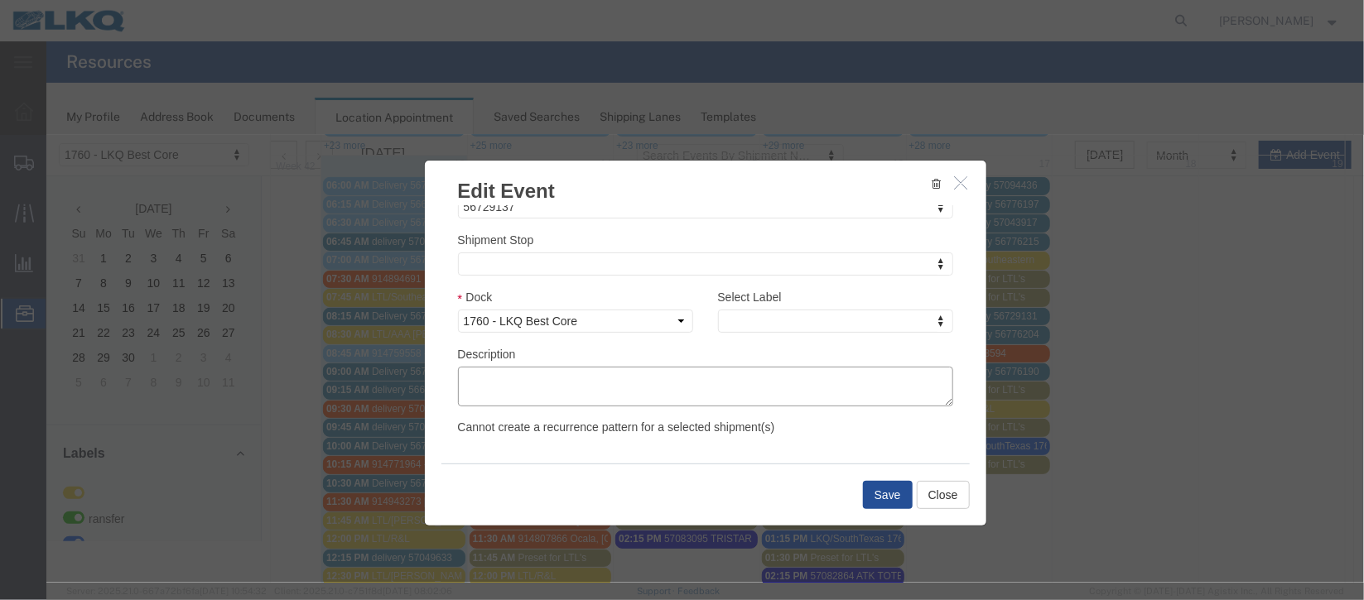
click at [818, 342] on div "Event Title Delivery 56729137 Start Date [DATE] Start Time 8:15 AM End Date [DA…" at bounding box center [704, 204] width 495 height 404
type input "de"
select select "40"
click at [877, 486] on button "Save" at bounding box center [887, 494] width 50 height 28
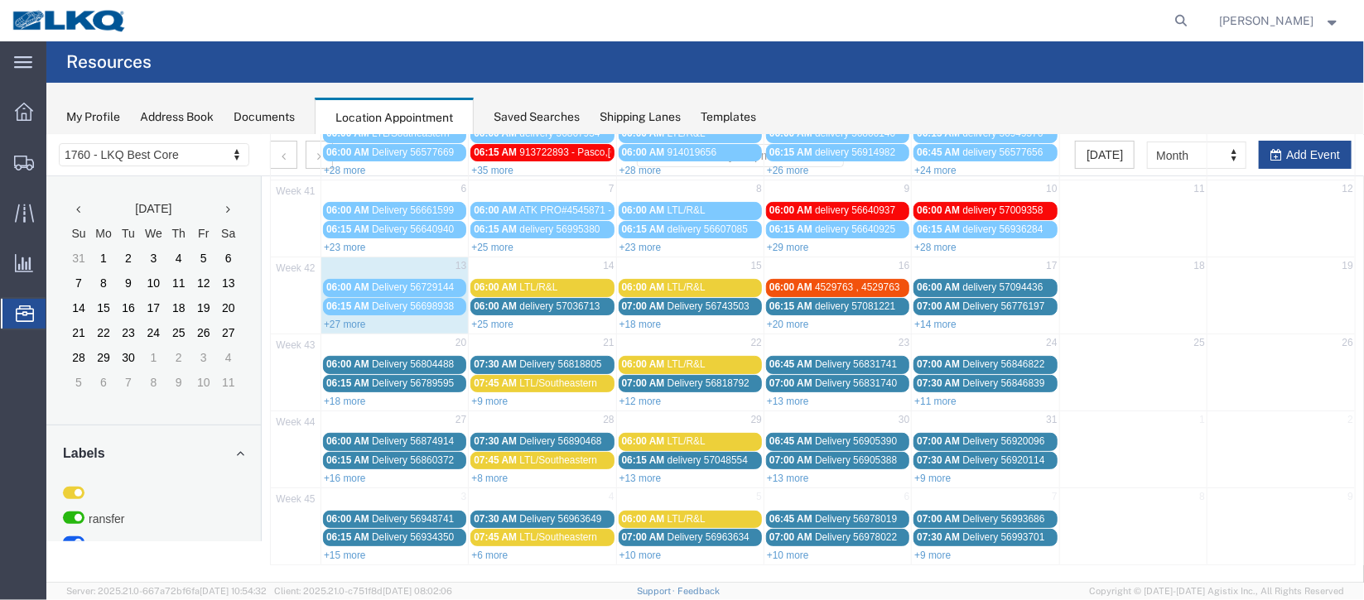
scroll to position [0, 0]
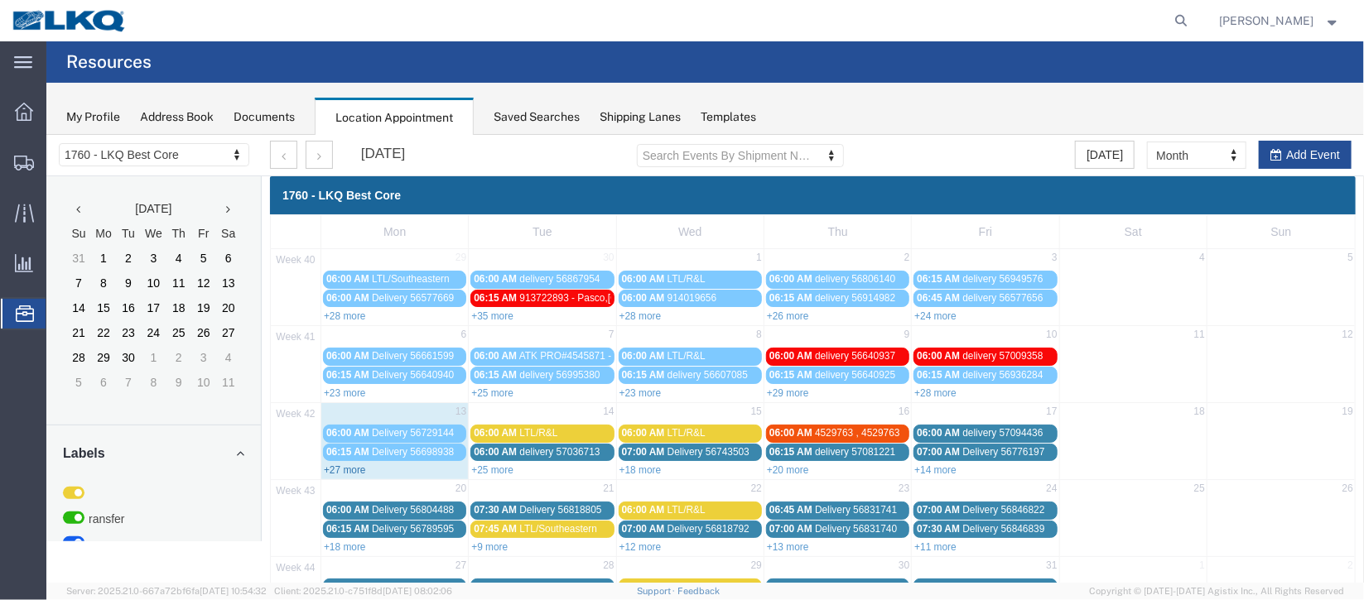
click at [334, 464] on link "+27 more" at bounding box center [344, 470] width 42 height 12
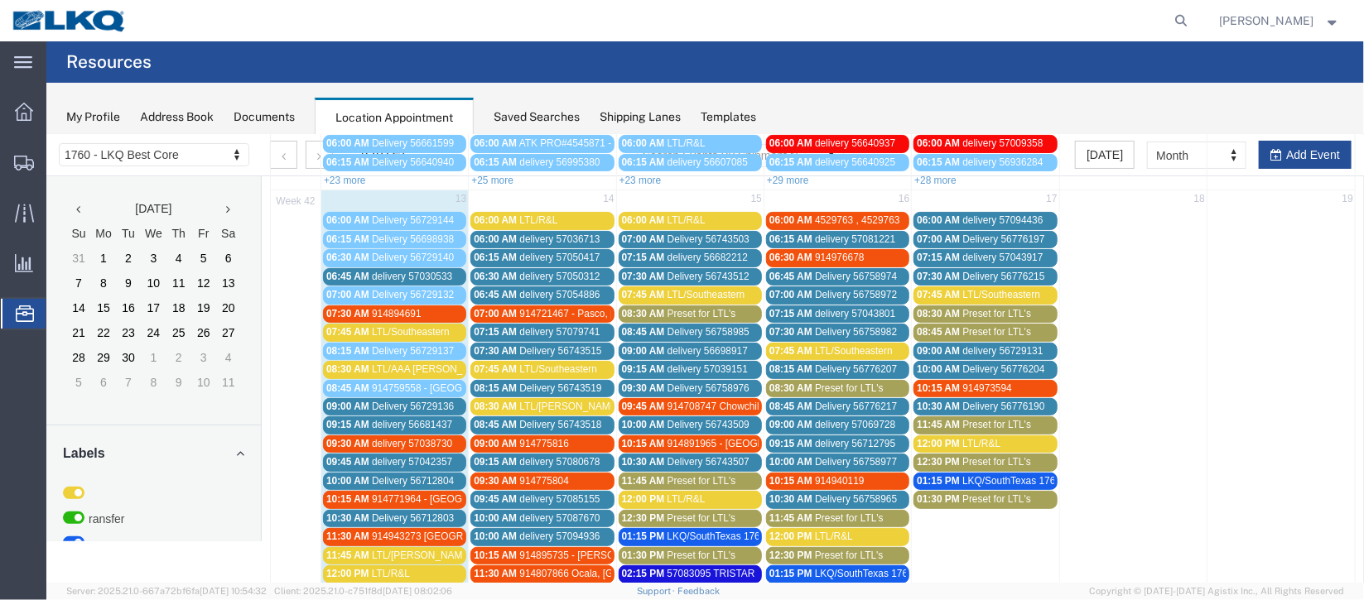
scroll to position [248, 0]
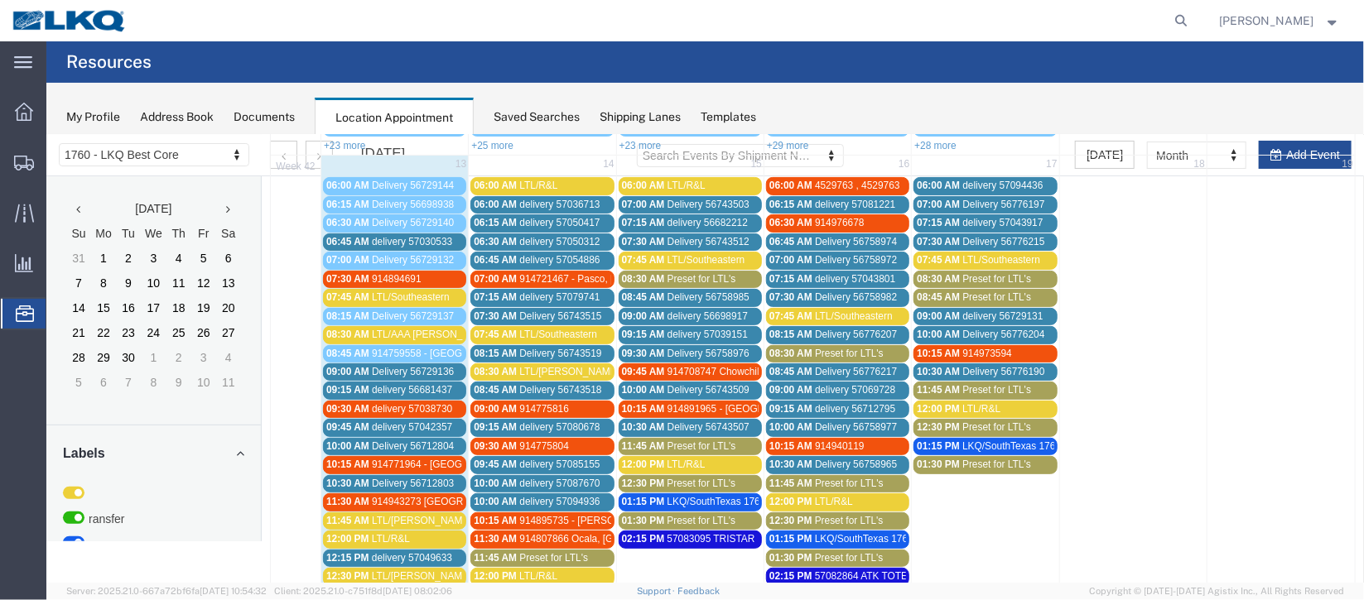
click at [378, 272] on span "914894691" at bounding box center [396, 278] width 50 height 12
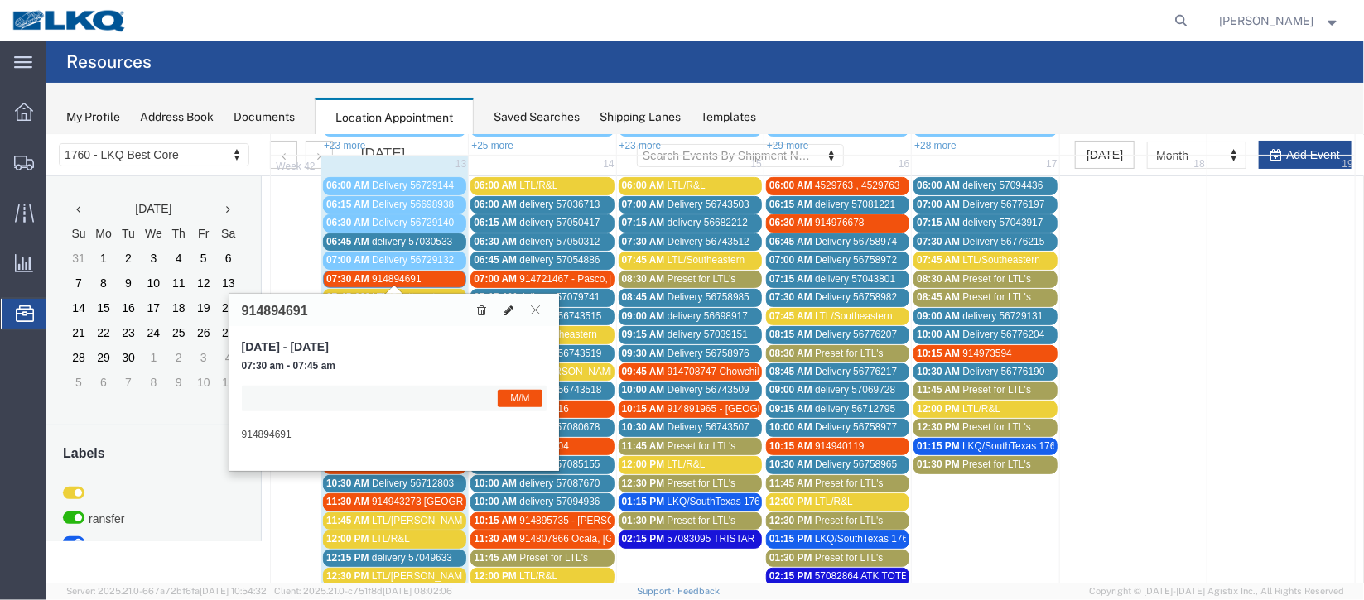
click at [501, 311] on button at bounding box center [507, 309] width 23 height 17
select select "1"
select select "24"
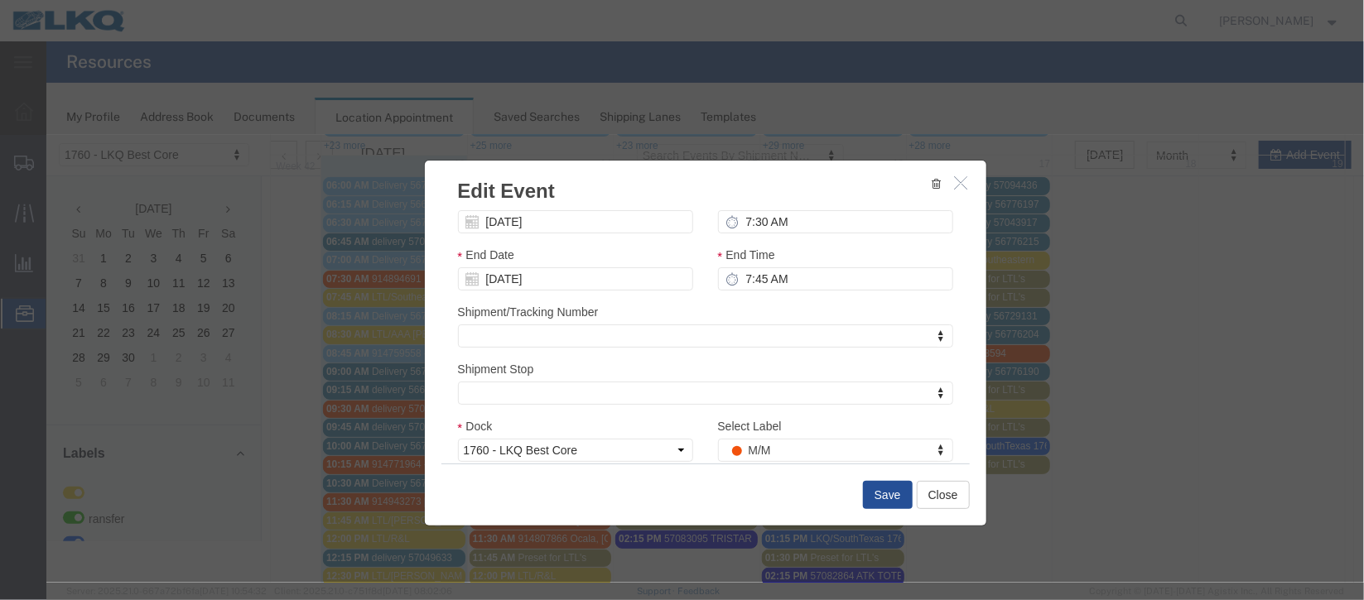
scroll to position [203, 0]
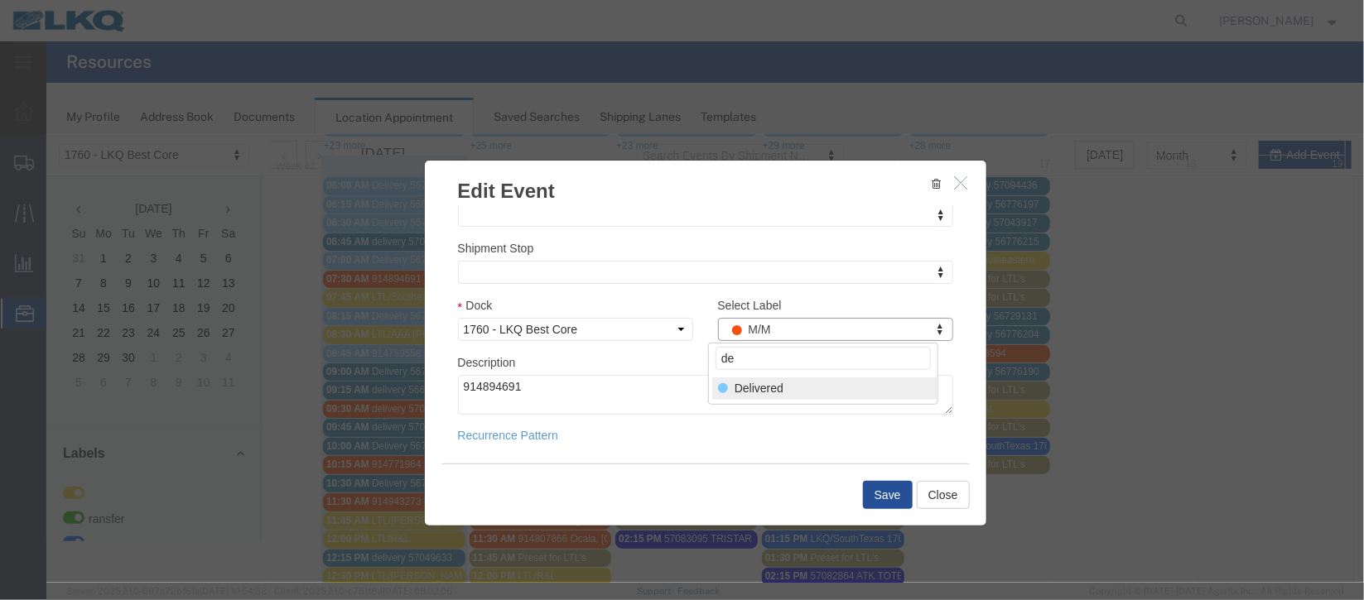
type input "de"
select select "40"
click at [889, 494] on button "Save" at bounding box center [887, 494] width 50 height 28
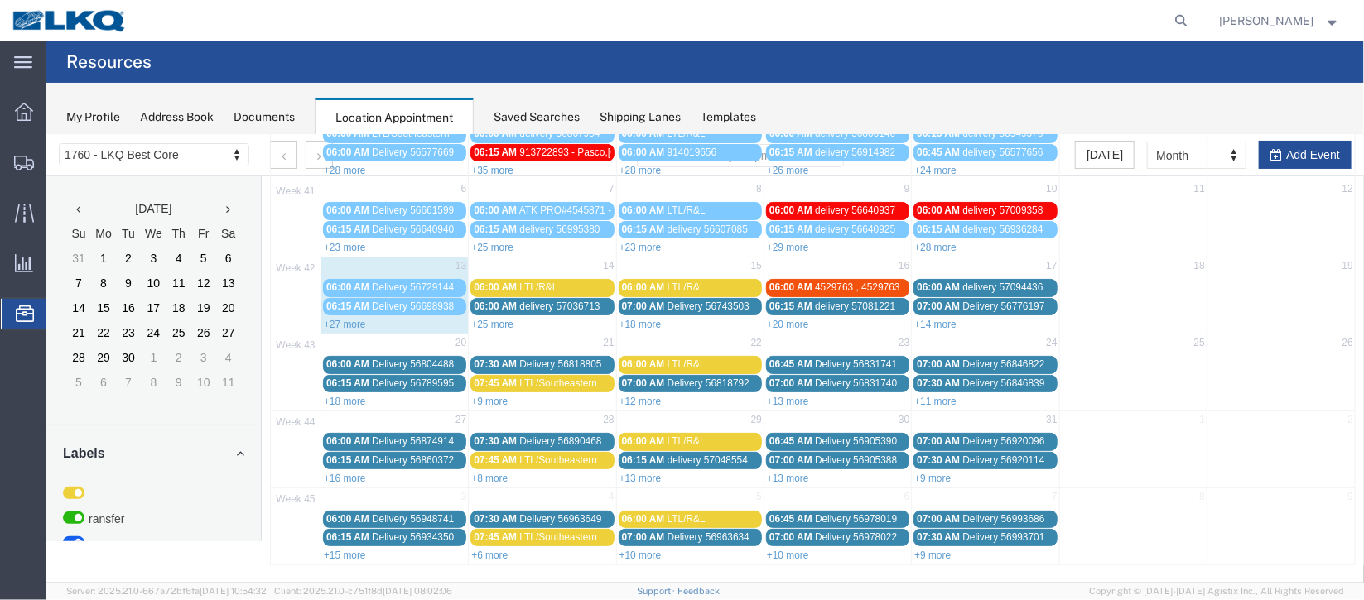
scroll to position [0, 0]
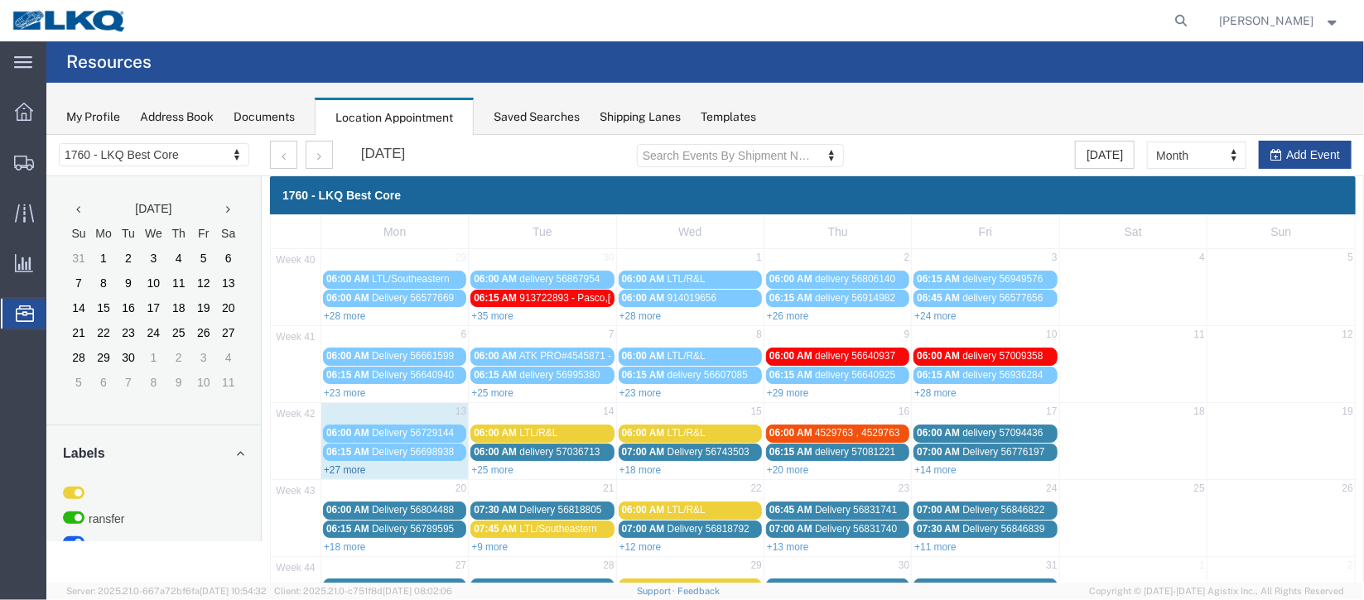
click at [354, 470] on link "+27 more" at bounding box center [344, 470] width 42 height 12
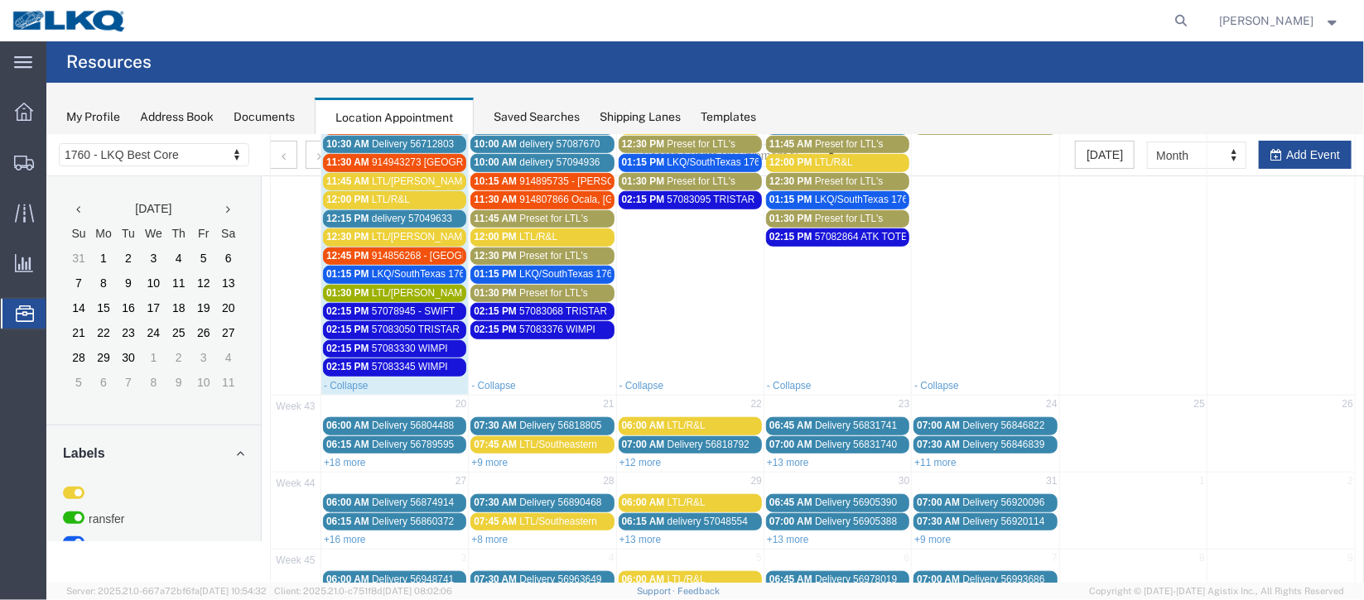
scroll to position [636, 0]
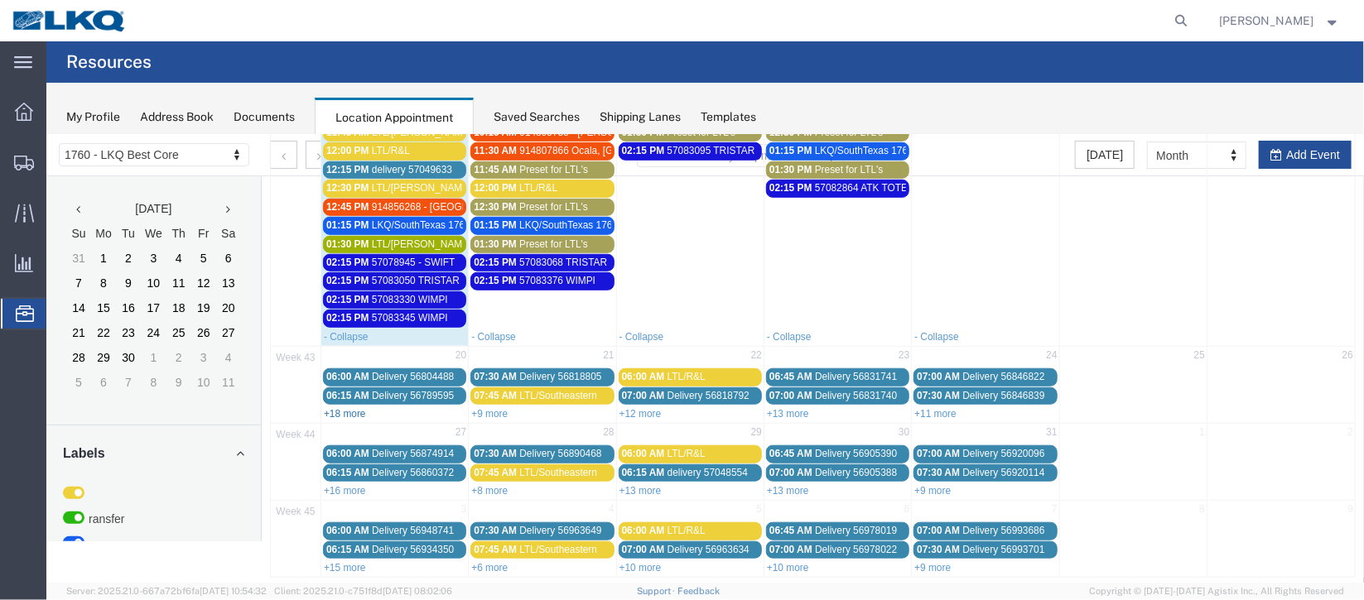
click at [357, 407] on link "+18 more" at bounding box center [344, 413] width 42 height 12
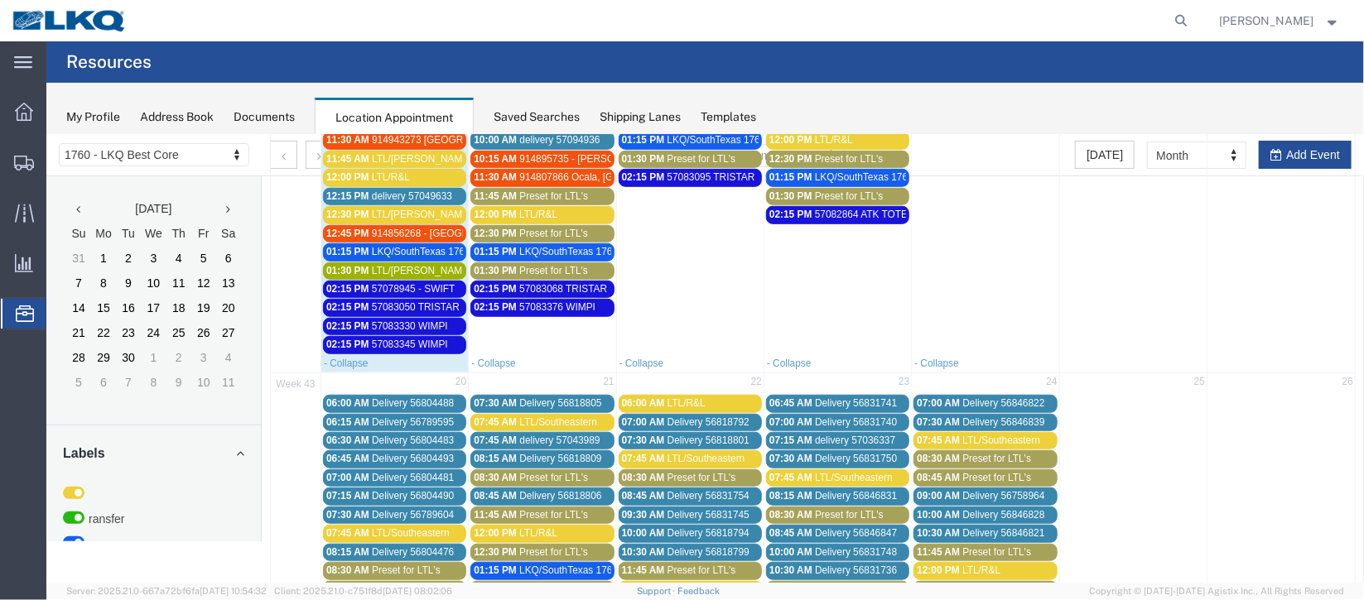
scroll to position [388, 0]
